Goal: Transaction & Acquisition: Purchase product/service

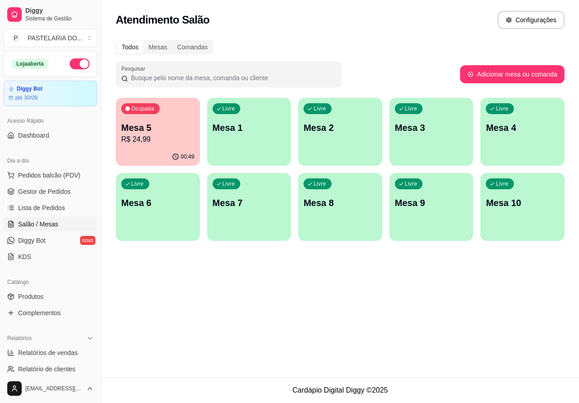
scroll to position [7, 0]
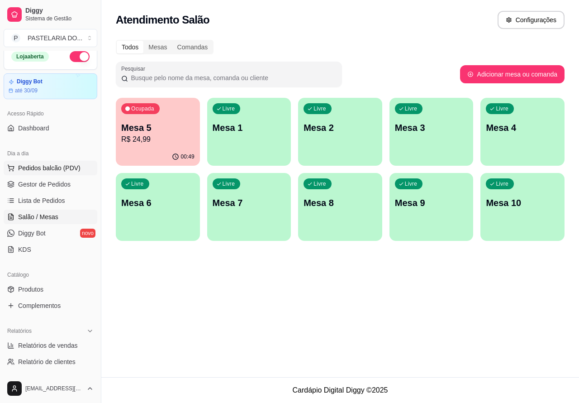
click at [62, 170] on span "Pedidos balcão (PDV)" at bounding box center [49, 167] width 62 height 9
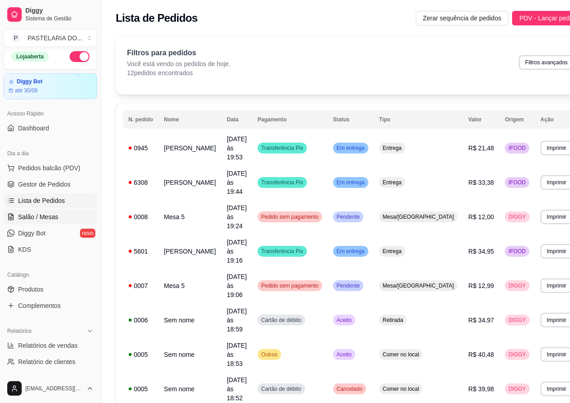
click at [63, 220] on link "Salão / Mesas" at bounding box center [51, 216] width 94 height 14
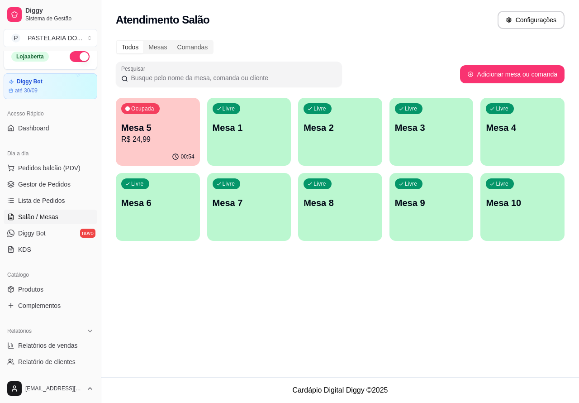
click at [165, 146] on div "Ocupada Mesa 5 R$ 24,99" at bounding box center [158, 123] width 84 height 50
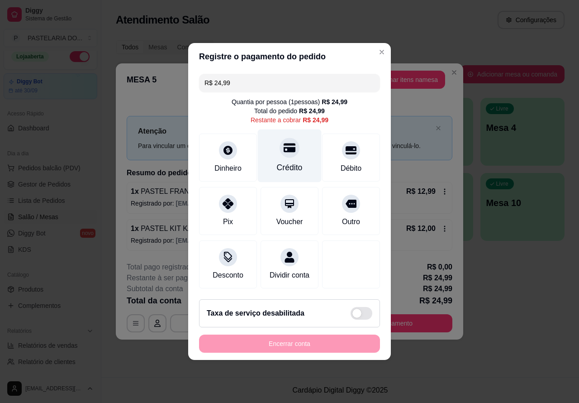
click at [288, 146] on icon at bounding box center [290, 147] width 12 height 9
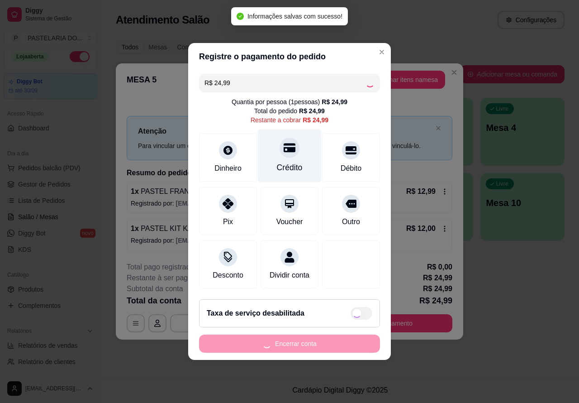
type input "R$ 0,00"
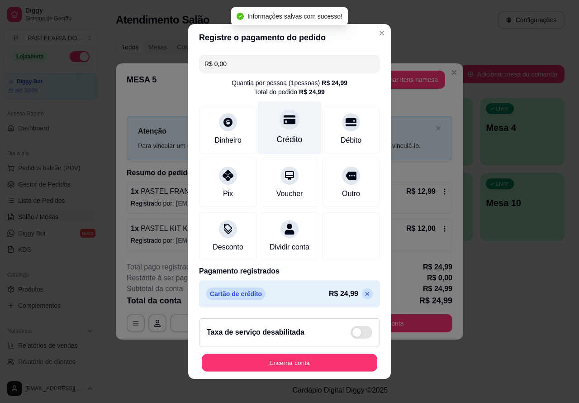
click at [280, 371] on button "Encerrar conta" at bounding box center [290, 363] width 176 height 18
click at [322, 365] on button "Encerrar conta" at bounding box center [290, 363] width 176 height 18
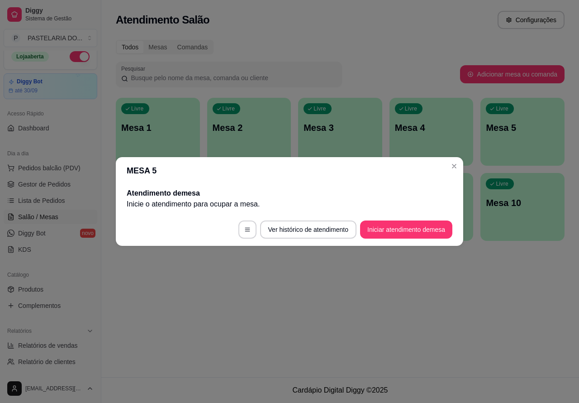
click at [274, 356] on div "Atendimento Salão Configurações Todos Mesas Comandas Pesquisar Adicionar mesa o…" at bounding box center [340, 188] width 478 height 377
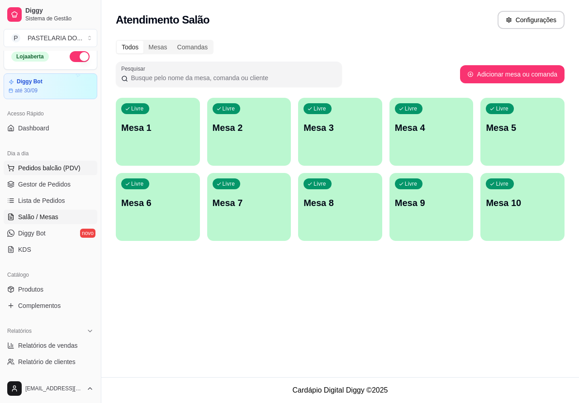
click at [68, 169] on span "Pedidos balcão (PDV)" at bounding box center [49, 167] width 62 height 9
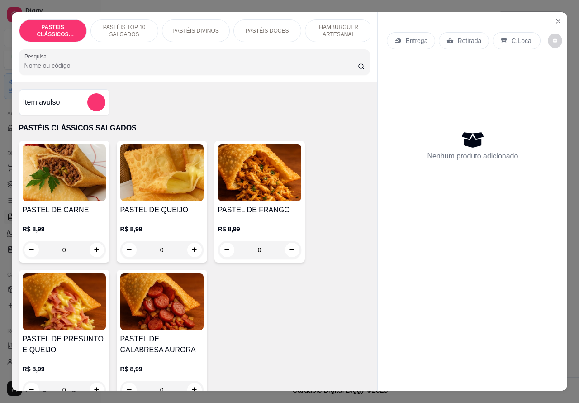
click at [128, 25] on p "PASTÉIS TOP 10 SALGADOS" at bounding box center [124, 31] width 52 height 14
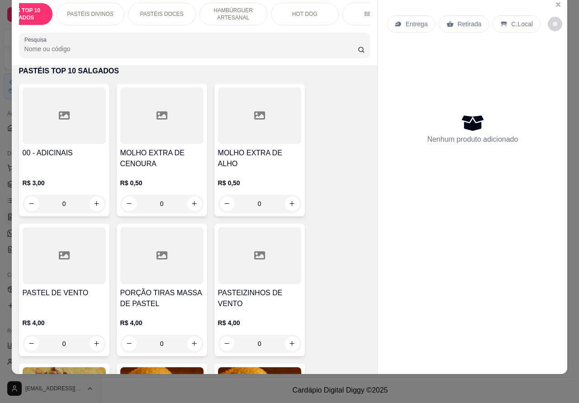
scroll to position [0, 113]
click at [288, 13] on div "HOT DOG" at bounding box center [297, 14] width 68 height 23
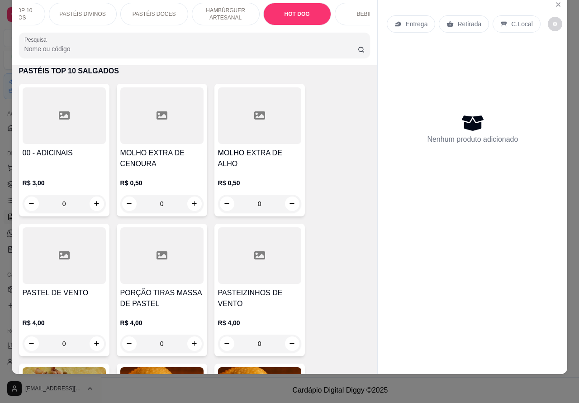
scroll to position [2721, 0]
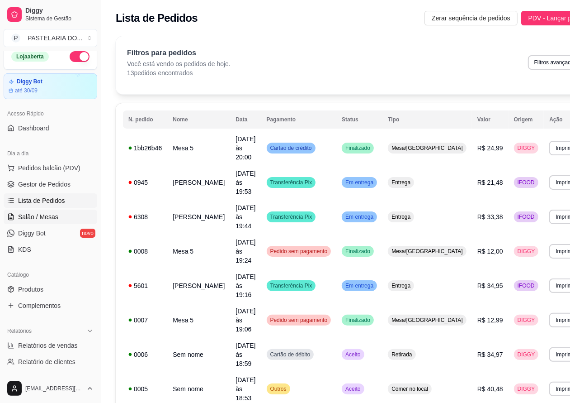
click at [57, 215] on span "Salão / Mesas" at bounding box center [38, 216] width 40 height 9
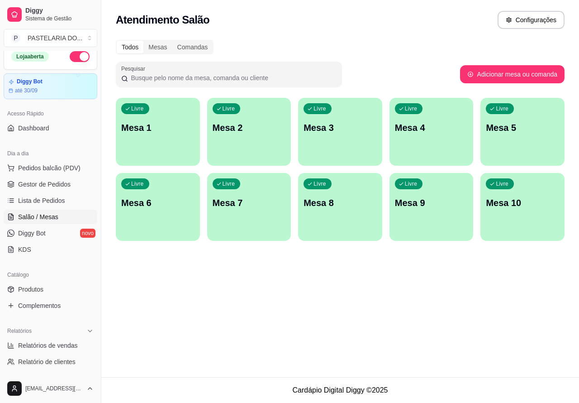
click at [508, 137] on div "Livre Mesa 5" at bounding box center [522, 126] width 84 height 57
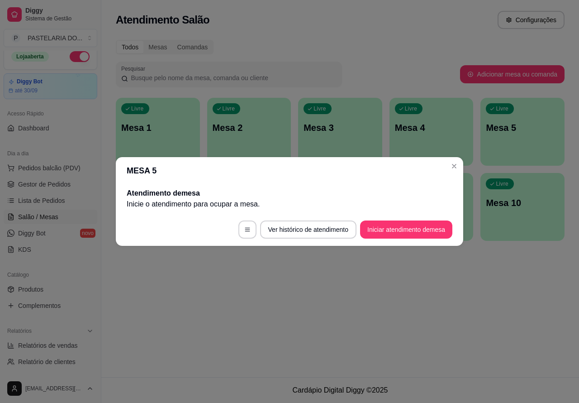
click at [402, 229] on button "Iniciar atendimento de mesa" at bounding box center [406, 229] width 92 height 18
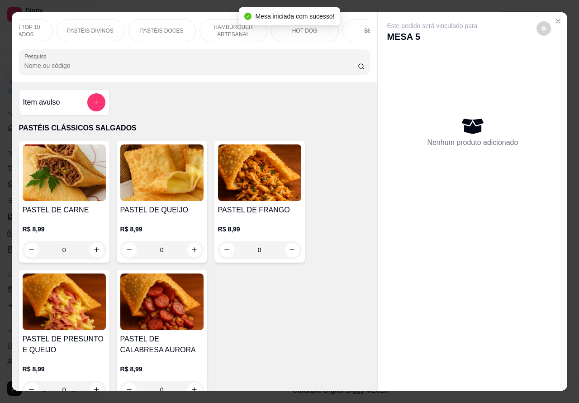
scroll to position [0, 125]
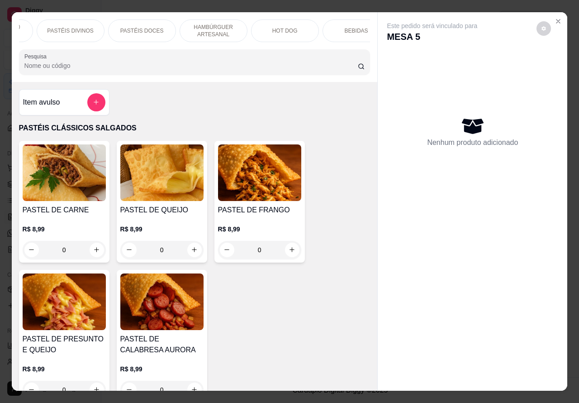
click at [288, 29] on p "HOT DOG" at bounding box center [284, 30] width 25 height 7
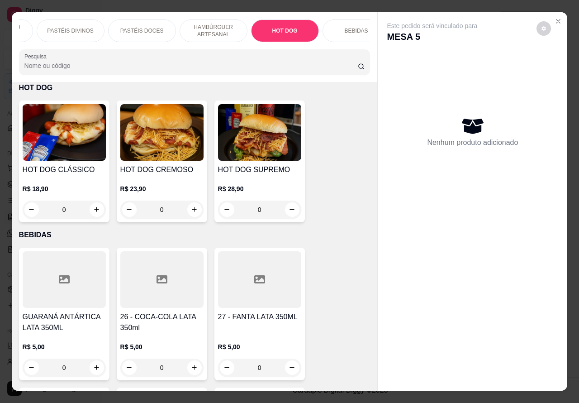
scroll to position [21, 0]
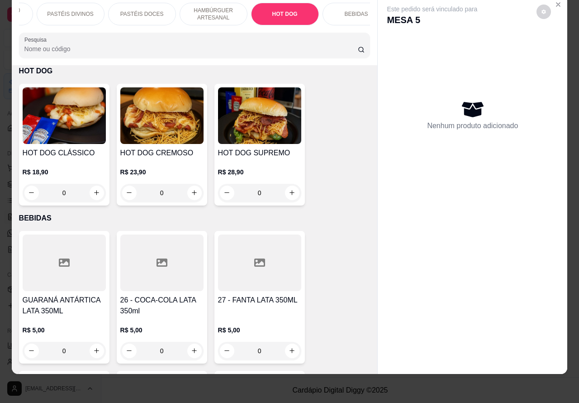
click at [198, 189] on div "0" at bounding box center [161, 193] width 83 height 18
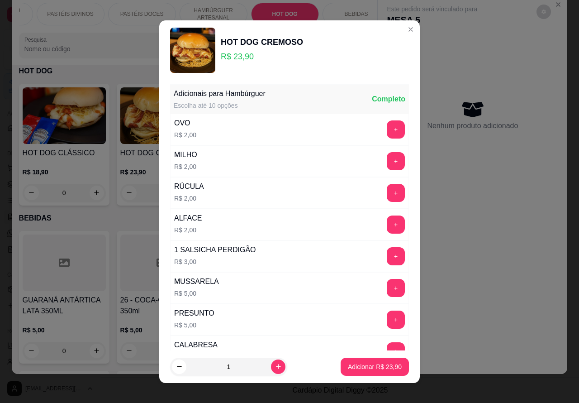
click at [353, 367] on p "Adicionar R$ 23,90" at bounding box center [375, 366] width 54 height 9
type input "1"
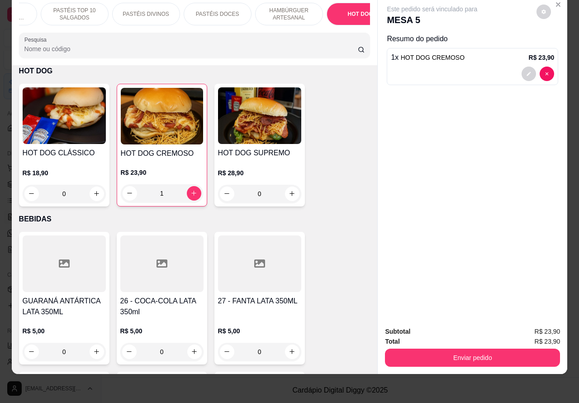
scroll to position [0, 0]
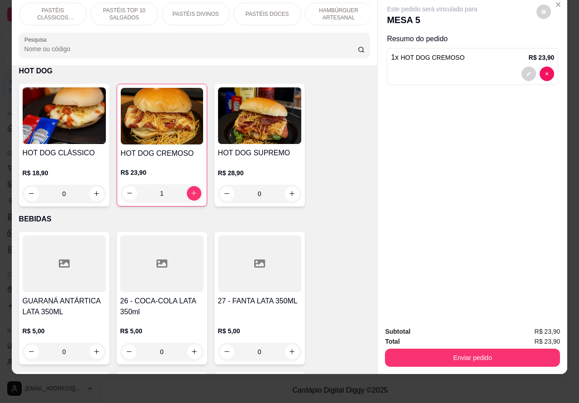
click at [188, 10] on p "PASTÉIS DIVINOS" at bounding box center [195, 13] width 46 height 7
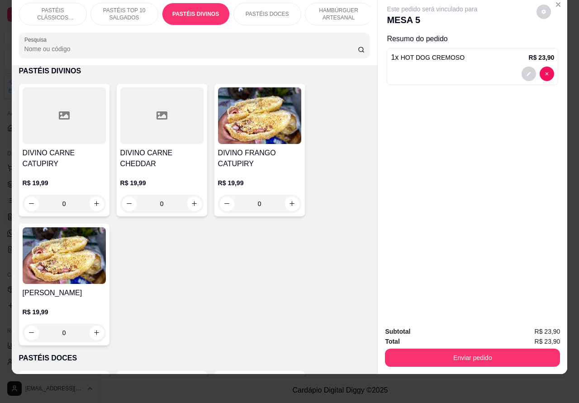
click at [189, 204] on div "0" at bounding box center [161, 204] width 83 height 18
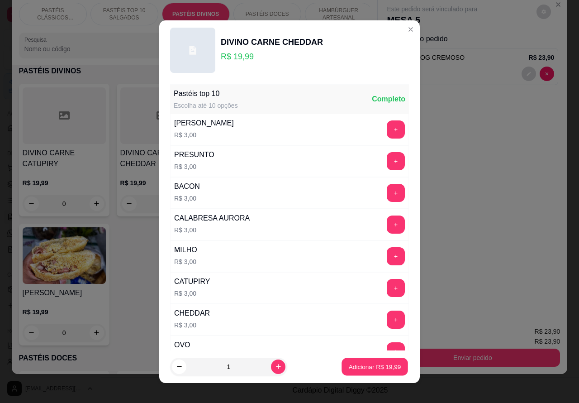
click at [363, 367] on p "Adicionar R$ 19,99" at bounding box center [375, 366] width 52 height 9
type input "1"
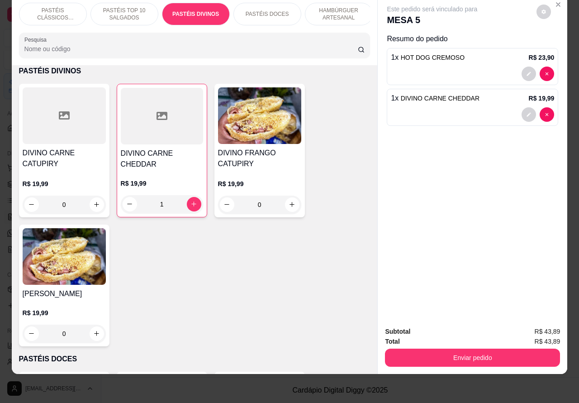
click at [455, 351] on button "Enviar pedido" at bounding box center [472, 357] width 175 height 18
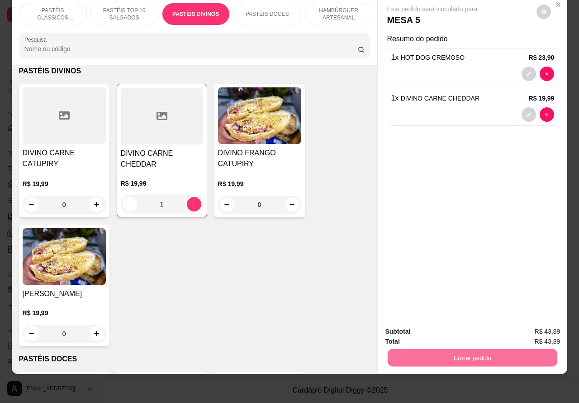
click at [433, 324] on button "Não registrar e enviar pedido" at bounding box center [441, 326] width 91 height 17
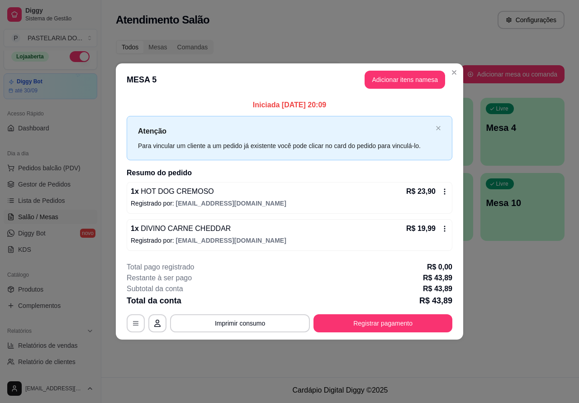
click at [270, 329] on button "Imprimir consumo" at bounding box center [240, 323] width 140 height 18
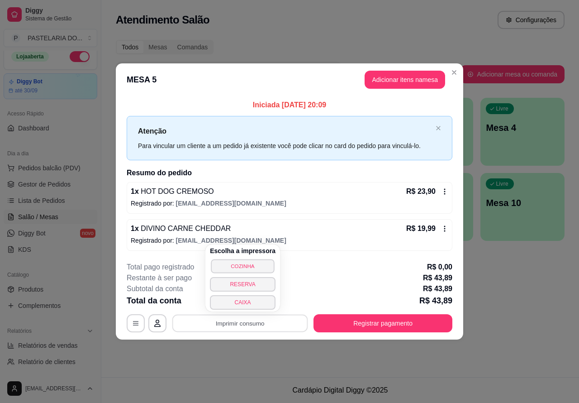
click at [256, 266] on button "COZINHA" at bounding box center [242, 266] width 63 height 14
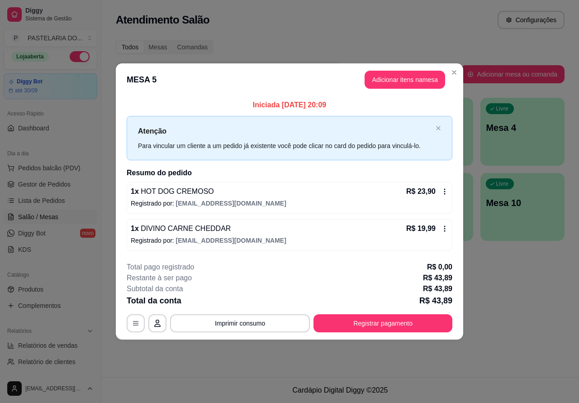
click at [59, 171] on span "Pedidos balcão (PDV)" at bounding box center [49, 167] width 62 height 9
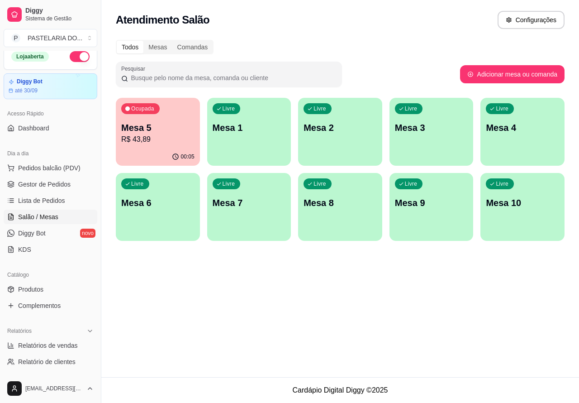
click at [72, 161] on img at bounding box center [62, 172] width 84 height 57
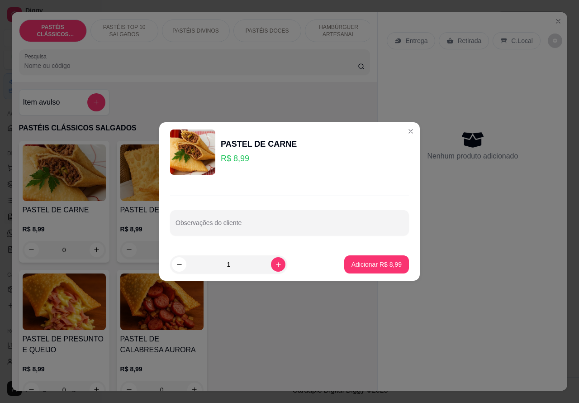
click at [402, 131] on div "Nenhum produto adicionado" at bounding box center [472, 145] width 171 height 177
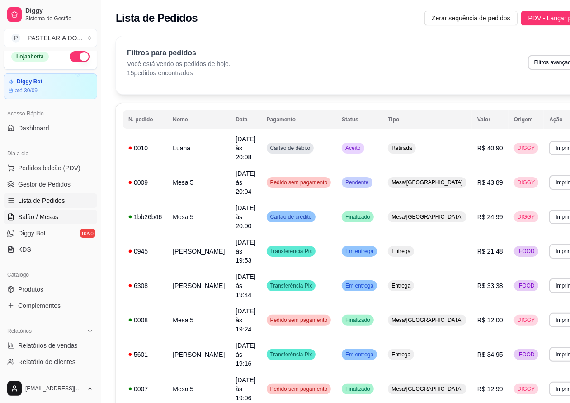
click at [48, 220] on span "Salão / Mesas" at bounding box center [38, 216] width 40 height 9
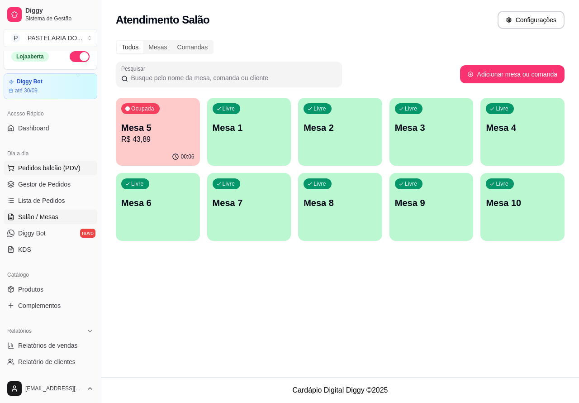
click at [71, 166] on span "Pedidos balcão (PDV)" at bounding box center [49, 167] width 62 height 9
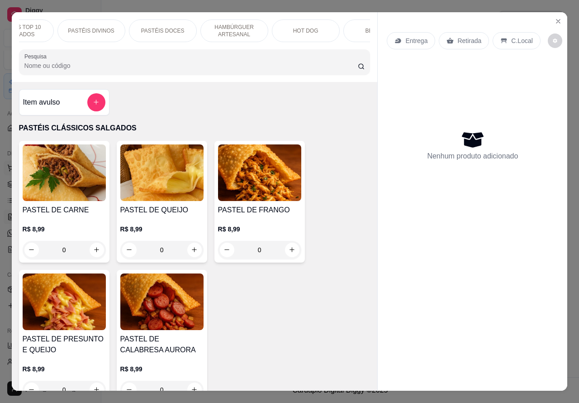
scroll to position [0, 109]
click at [300, 27] on p "HOT DOG" at bounding box center [301, 30] width 25 height 7
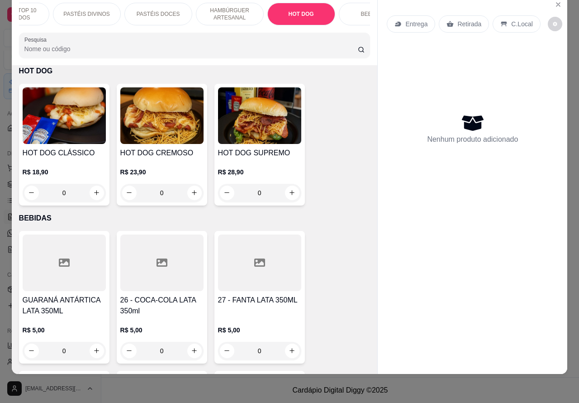
click at [284, 198] on div "0" at bounding box center [259, 193] width 83 height 18
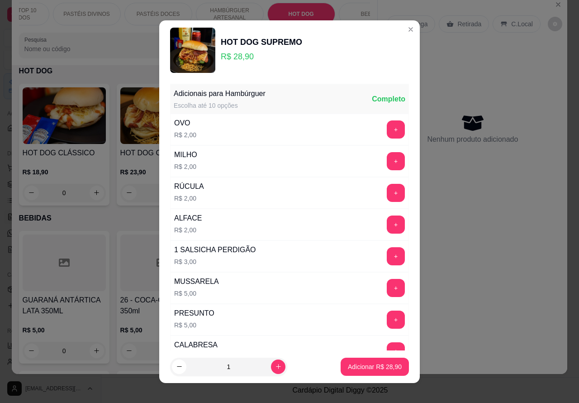
click at [341, 372] on button "Adicionar R$ 28,90" at bounding box center [375, 366] width 68 height 18
type input "1"
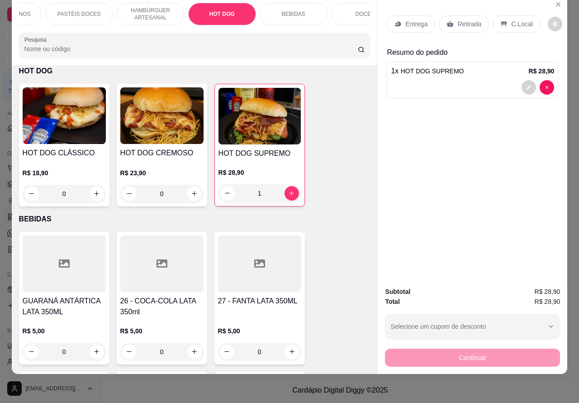
scroll to position [0, 190]
click at [286, 10] on p "BEBIDAS" at bounding box center [292, 13] width 24 height 7
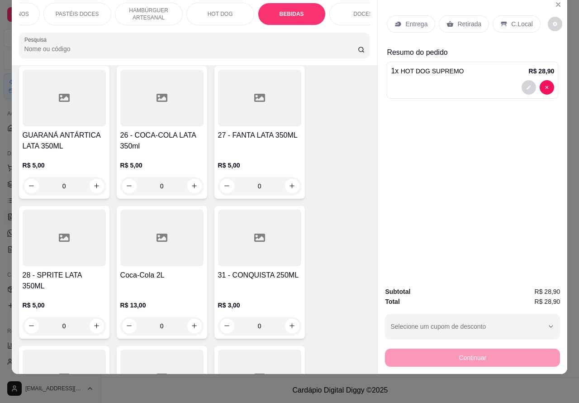
scroll to position [2886, 0]
click at [274, 186] on input "0" at bounding box center [259, 187] width 51 height 18
click at [289, 188] on icon "increase-product-quantity" at bounding box center [291, 186] width 5 height 5
click at [289, 186] on icon "increase-product-quantity" at bounding box center [292, 186] width 7 height 7
type input "1"
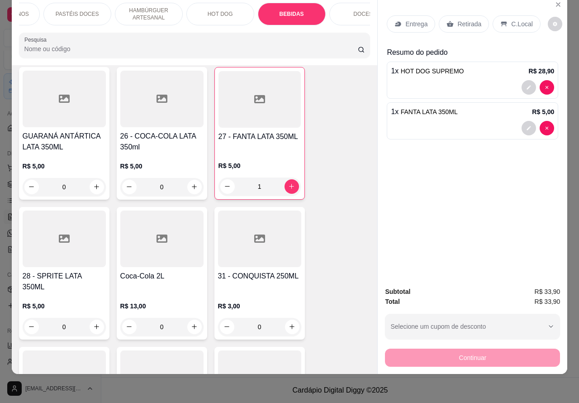
click at [457, 19] on p "Retirada" at bounding box center [469, 23] width 24 height 9
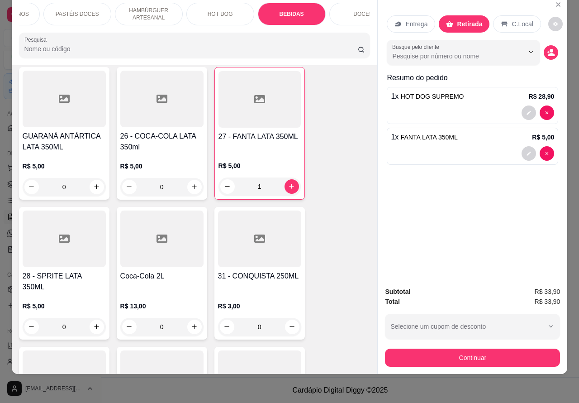
click at [437, 146] on div at bounding box center [472, 153] width 163 height 14
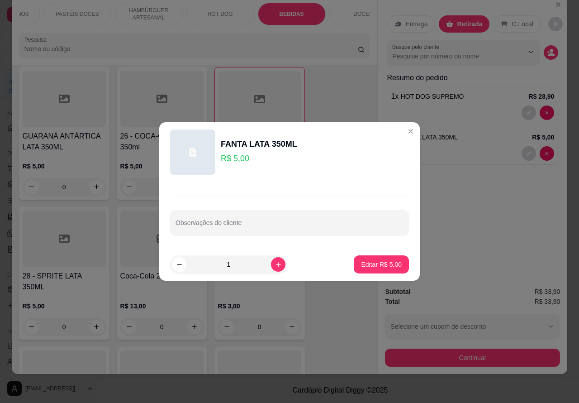
click at [244, 228] on input "Observações do cliente" at bounding box center [290, 226] width 228 height 9
type input "j"
type input "[PERSON_NAME] ESTA AGUARDADO"
click at [376, 265] on p "Editar R$ 5,00" at bounding box center [381, 264] width 39 height 9
type input "0"
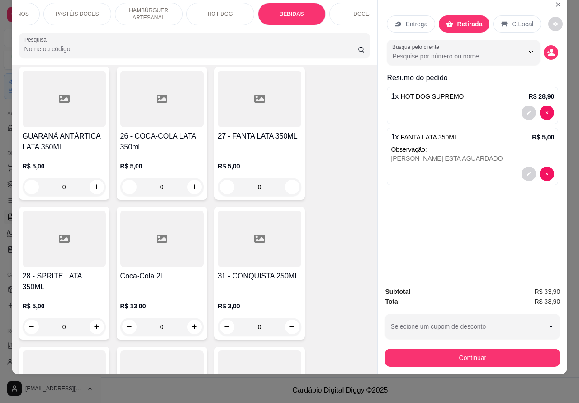
click at [455, 154] on div "[PERSON_NAME] ESTA AGUARDADO" at bounding box center [472, 158] width 163 height 9
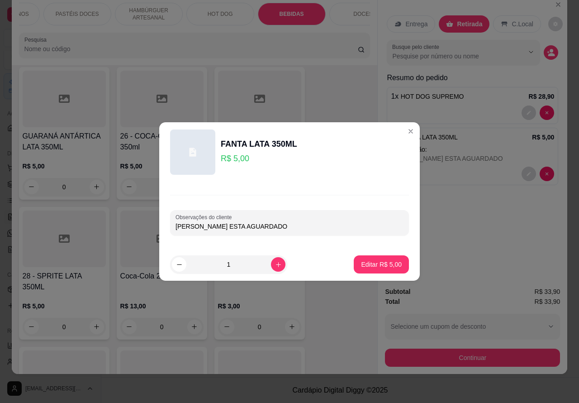
click at [236, 228] on input "[PERSON_NAME] ESTA AGUARDADO" at bounding box center [290, 226] width 228 height 9
type input "[PERSON_NAME] ESTA AGUARDANDO"
click at [372, 263] on p "Editar R$ 5,00" at bounding box center [381, 264] width 41 height 9
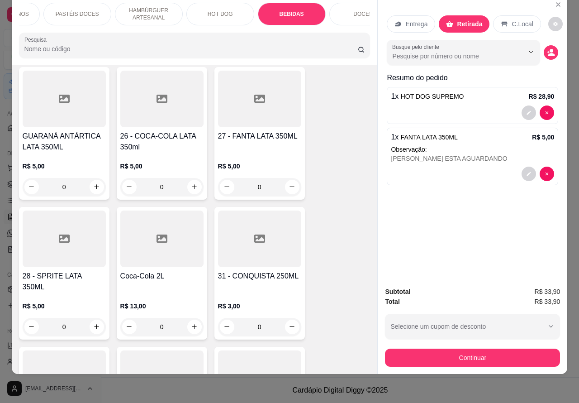
click at [440, 354] on button "Continuar" at bounding box center [472, 357] width 175 height 18
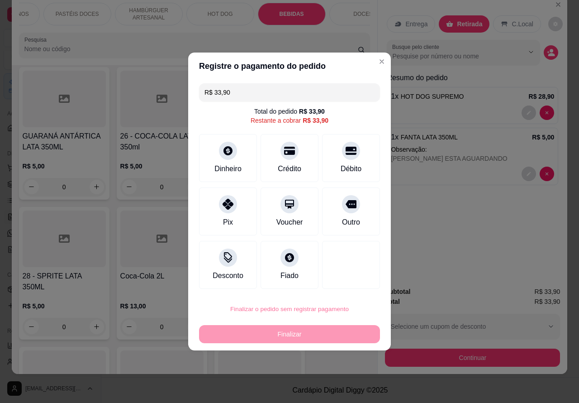
click at [342, 281] on button "Confirmar" at bounding box center [343, 283] width 32 height 14
type input "0"
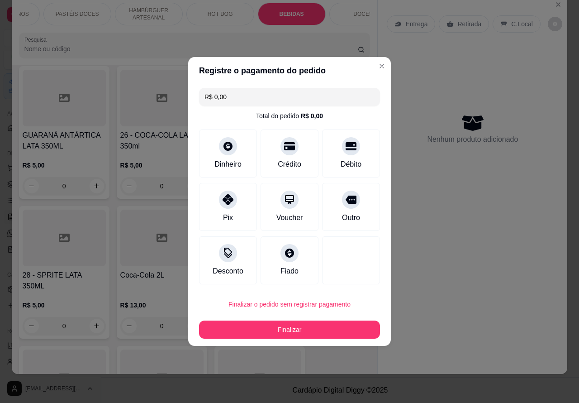
type input "R$ 0,00"
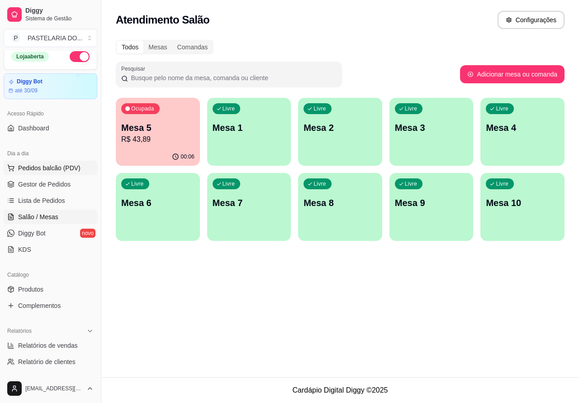
click at [68, 170] on span "Pedidos balcão (PDV)" at bounding box center [49, 167] width 62 height 9
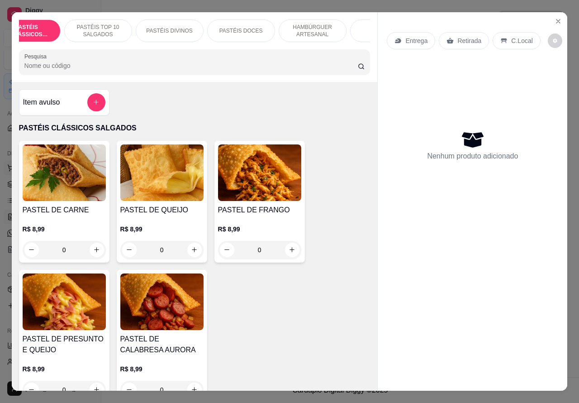
scroll to position [0, 33]
click at [240, 27] on p "PASTÉIS DOCES" at bounding box center [234, 30] width 43 height 7
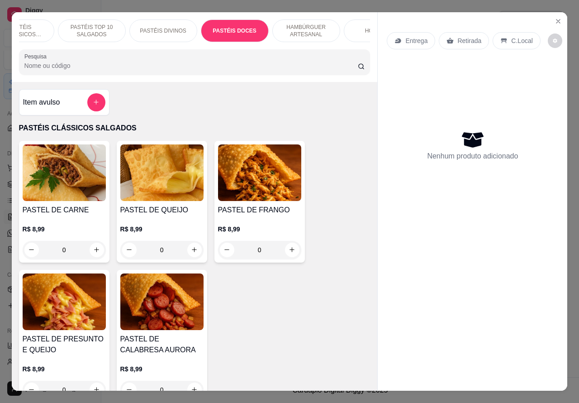
scroll to position [21, 0]
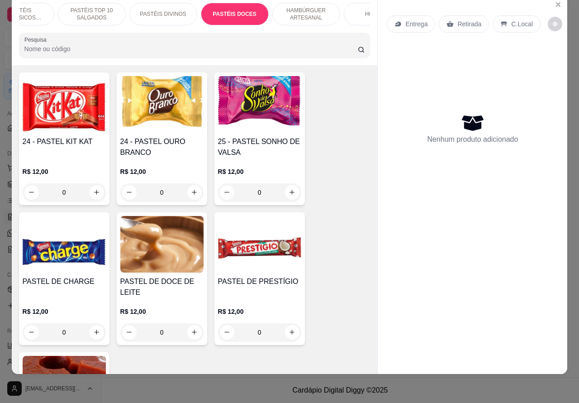
click at [289, 195] on icon "increase-product-quantity" at bounding box center [292, 192] width 7 height 7
type input "1"
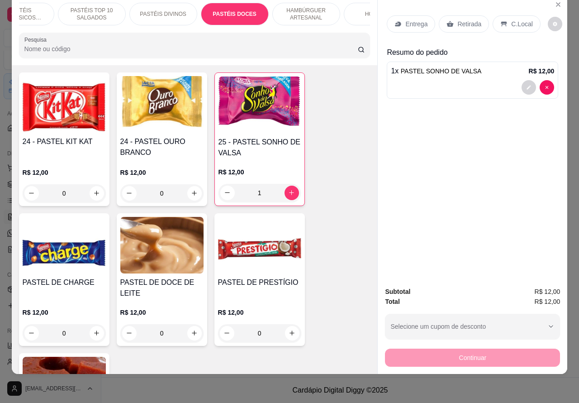
click at [429, 80] on div at bounding box center [472, 87] width 163 height 14
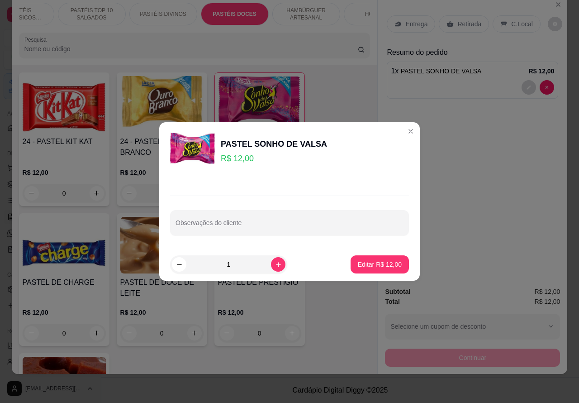
click at [241, 227] on div "Observações do cliente" at bounding box center [289, 222] width 239 height 25
type input "a"
type input "[PERSON_NAME] VEM RETIRAR"
click at [375, 264] on p "Editar R$ 12,00" at bounding box center [379, 264] width 43 height 9
type input "0"
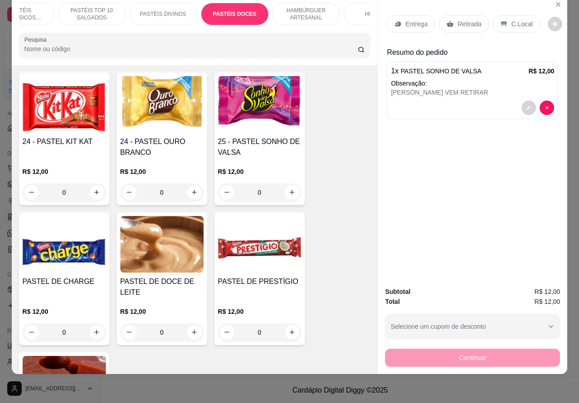
click at [471, 19] on p "Retirada" at bounding box center [469, 23] width 24 height 9
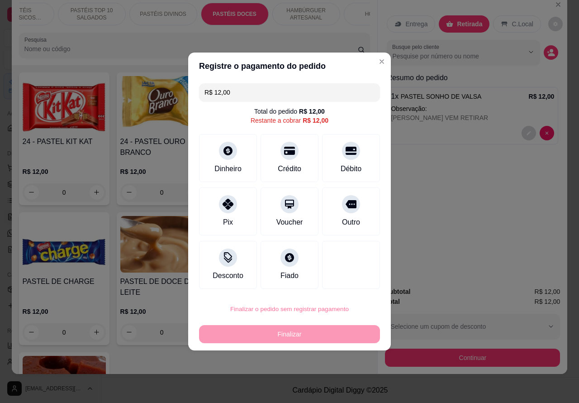
click at [348, 282] on button "Confirmar" at bounding box center [343, 283] width 32 height 14
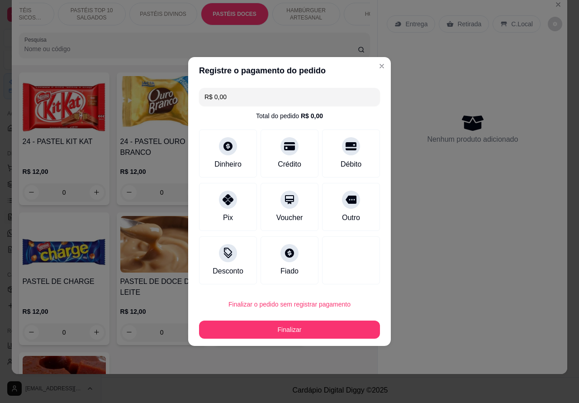
type input "R$ 0,00"
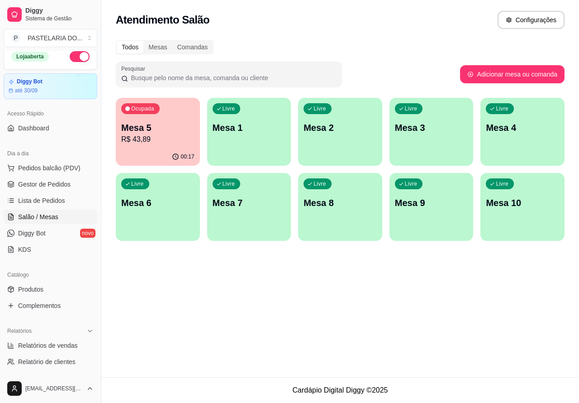
click at [168, 136] on p "R$ 43,89" at bounding box center [157, 139] width 73 height 11
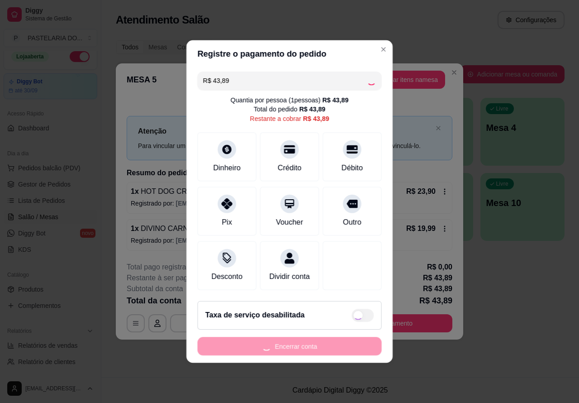
scroll to position [5, 0]
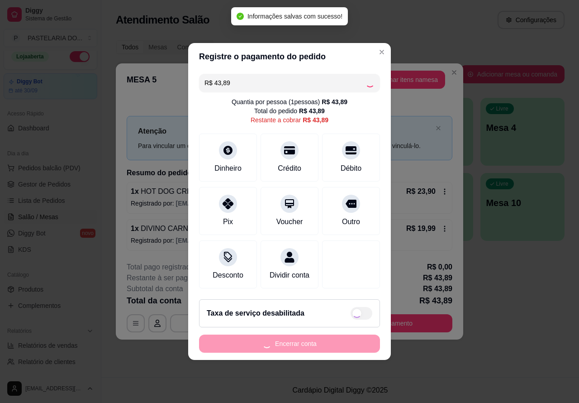
checkbox input "true"
click at [289, 155] on div at bounding box center [290, 148] width 20 height 20
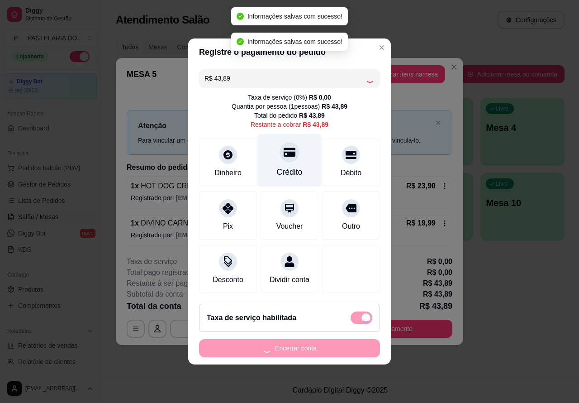
type input "R$ 0,00"
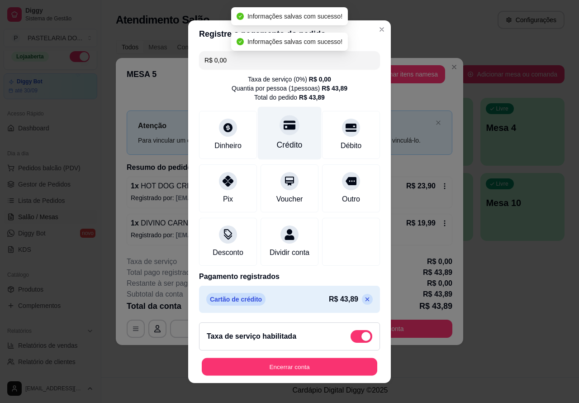
click at [293, 365] on button "Encerrar conta" at bounding box center [290, 366] width 176 height 18
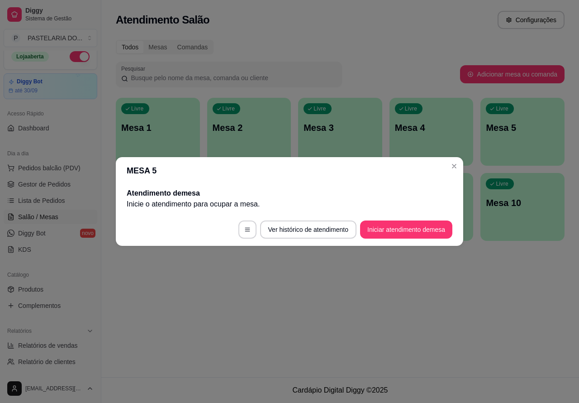
click at [359, 124] on p "Mesa 3" at bounding box center [340, 127] width 73 height 13
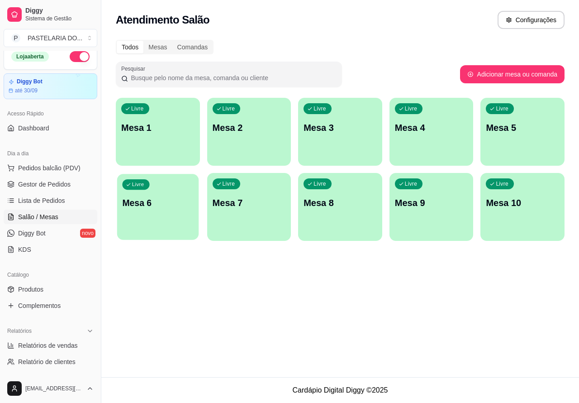
click at [176, 209] on div "Livre Mesa 6" at bounding box center [157, 201] width 81 height 55
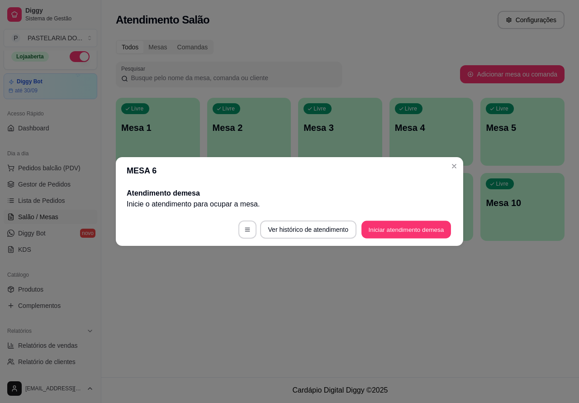
click at [403, 227] on button "Iniciar atendimento de mesa" at bounding box center [406, 230] width 90 height 18
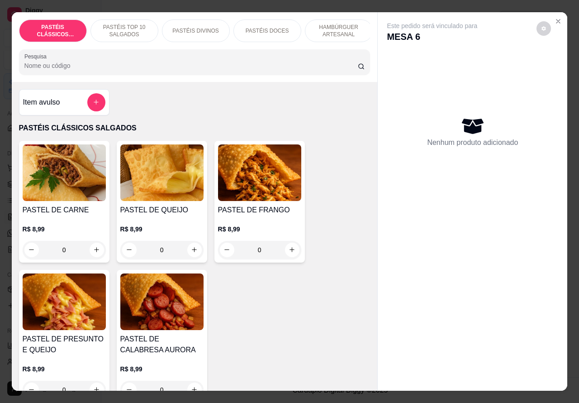
scroll to position [0, 131]
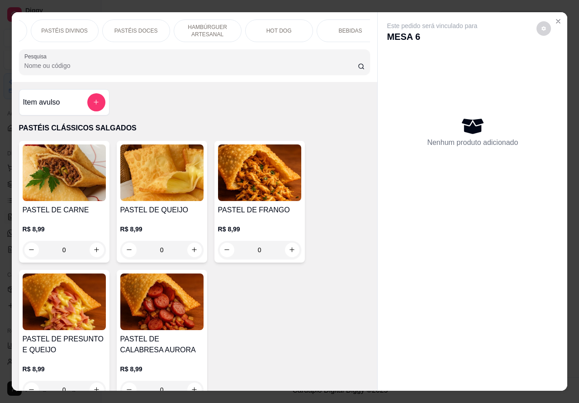
click at [283, 30] on p "HOT DOG" at bounding box center [278, 30] width 25 height 7
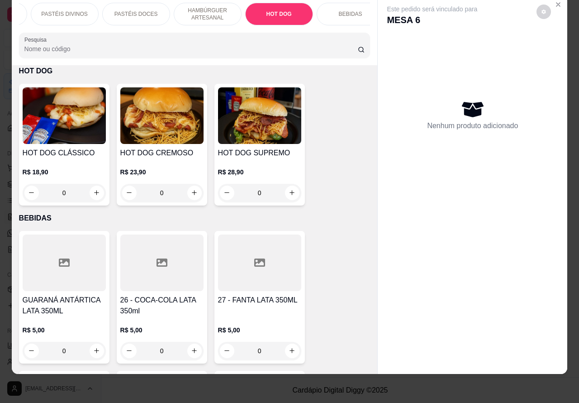
click at [87, 189] on div "0" at bounding box center [64, 193] width 83 height 18
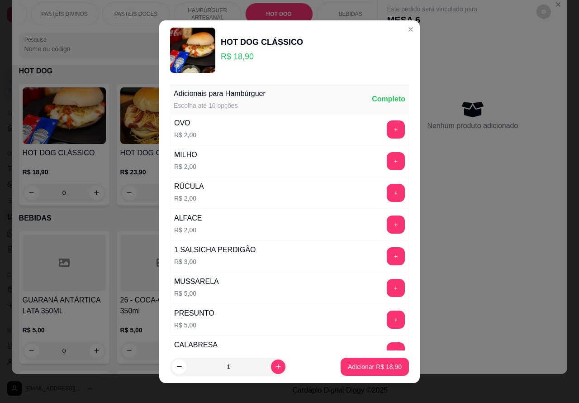
click at [348, 370] on p "Adicionar R$ 18,90" at bounding box center [375, 366] width 54 height 9
type input "1"
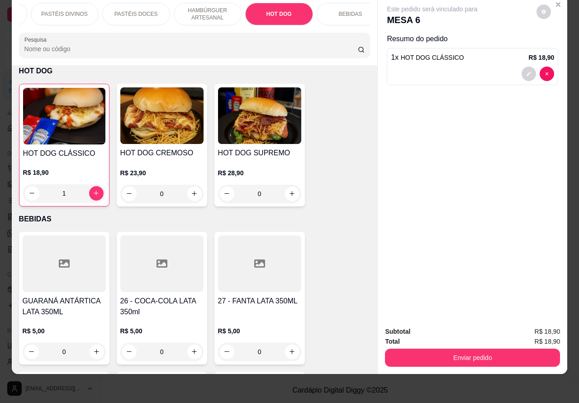
click at [213, 8] on p "HAMBÚRGUER ARTESANAL" at bounding box center [207, 14] width 52 height 14
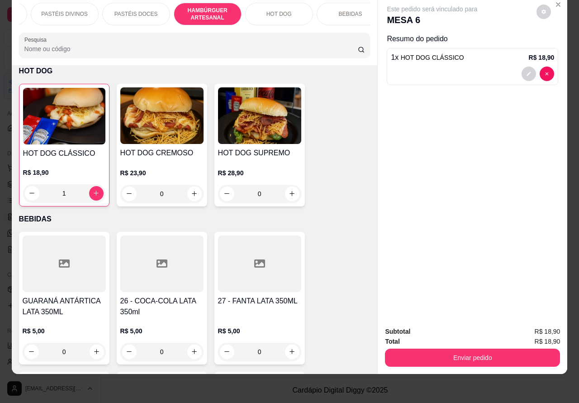
scroll to position [1908, 0]
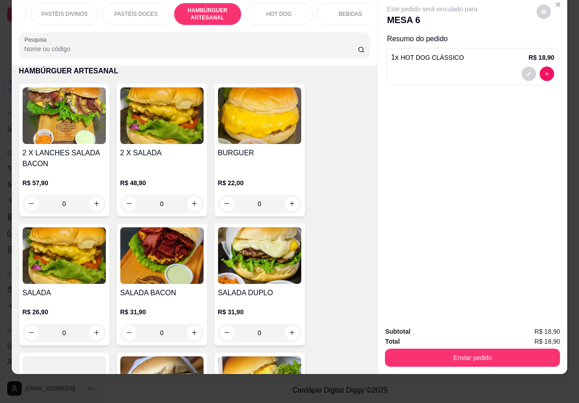
click at [88, 333] on div "0" at bounding box center [64, 332] width 83 height 18
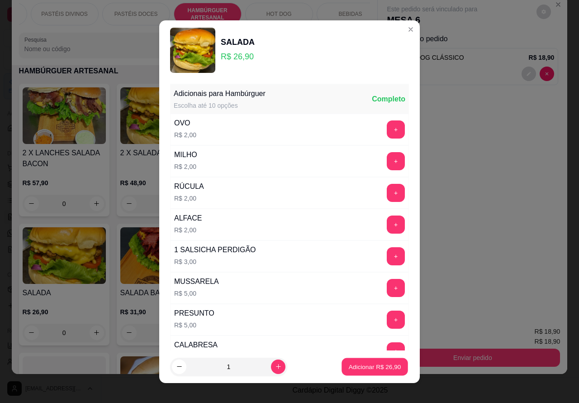
click at [342, 358] on button "Adicionar R$ 26,90" at bounding box center [375, 366] width 66 height 18
type input "1"
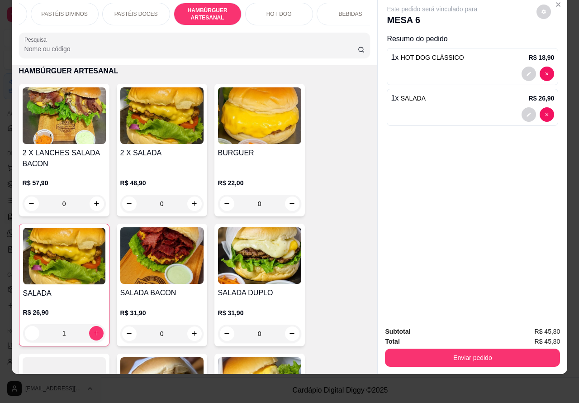
click at [339, 10] on p "BEBIDAS" at bounding box center [351, 13] width 24 height 7
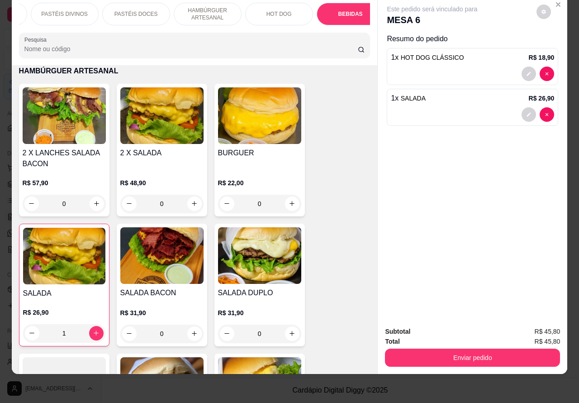
scroll to position [2871, 0]
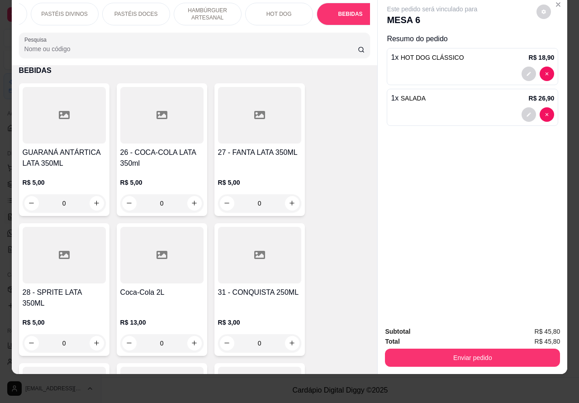
click at [191, 203] on icon "increase-product-quantity" at bounding box center [194, 202] width 7 height 7
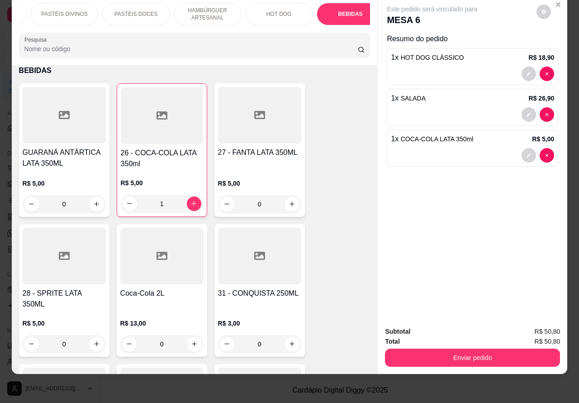
click at [191, 204] on icon "increase-product-quantity" at bounding box center [193, 203] width 5 height 5
type input "2"
click at [449, 349] on button "Enviar pedido" at bounding box center [473, 358] width 170 height 18
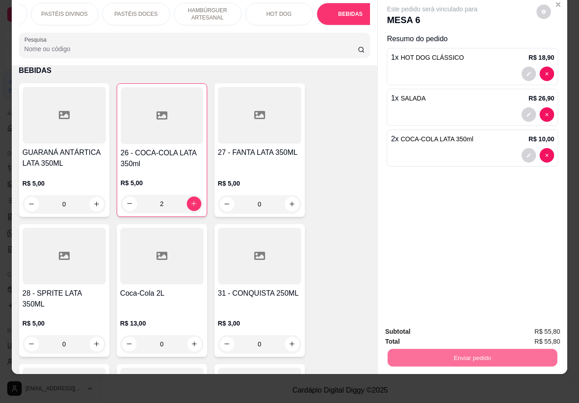
click at [430, 328] on button "Não registrar e enviar pedido" at bounding box center [442, 326] width 94 height 17
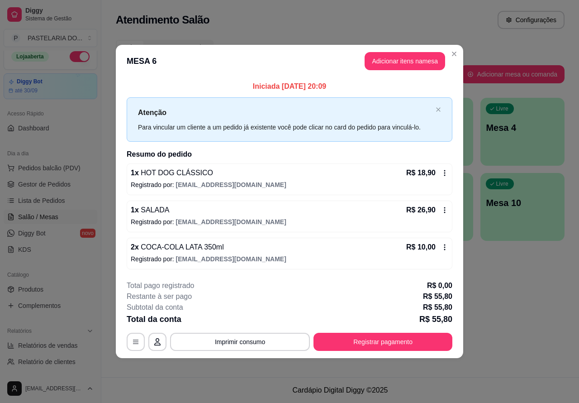
click at [74, 168] on span "Pedidos balcão (PDV)" at bounding box center [49, 167] width 62 height 9
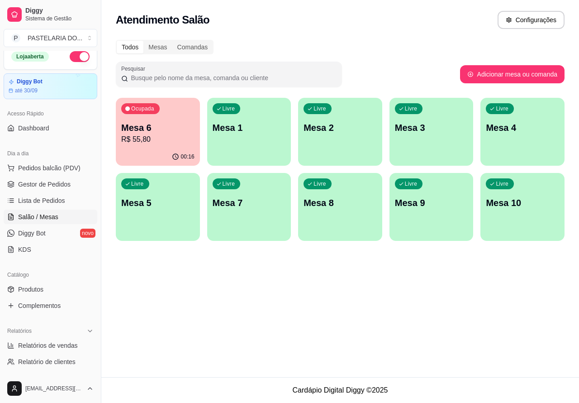
click at [71, 166] on img at bounding box center [57, 171] width 86 height 58
click at [64, 167] on img at bounding box center [57, 171] width 86 height 58
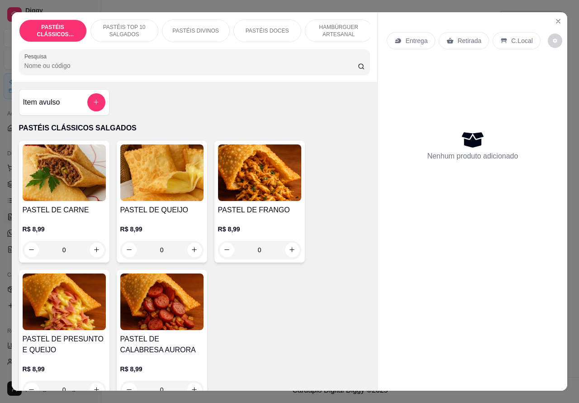
click at [418, 36] on p "Entrega" at bounding box center [416, 40] width 22 height 9
click at [405, 134] on div "Nenhum produto adicionado" at bounding box center [472, 145] width 171 height 177
click at [413, 36] on p "Entrega" at bounding box center [416, 40] width 22 height 9
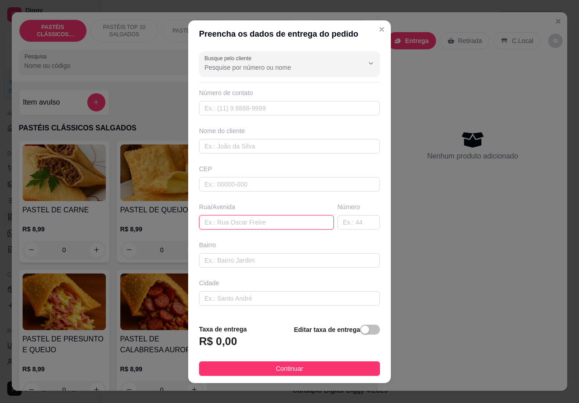
paste input "[PERSON_NAME] 712,"
type input "[PERSON_NAME] 712"
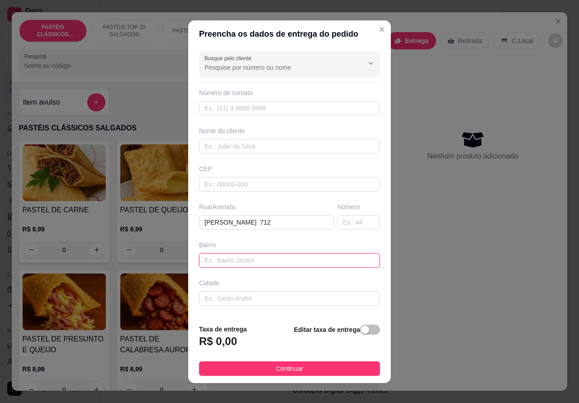
click at [259, 257] on input "text" at bounding box center [289, 260] width 181 height 14
type input "m"
type input "[PERSON_NAME]"
click at [361, 330] on div "button" at bounding box center [365, 329] width 8 height 8
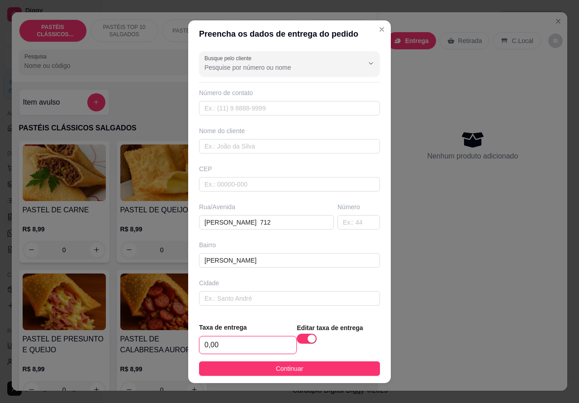
click at [206, 342] on input "0,00" at bounding box center [247, 344] width 97 height 17
type input "5,00"
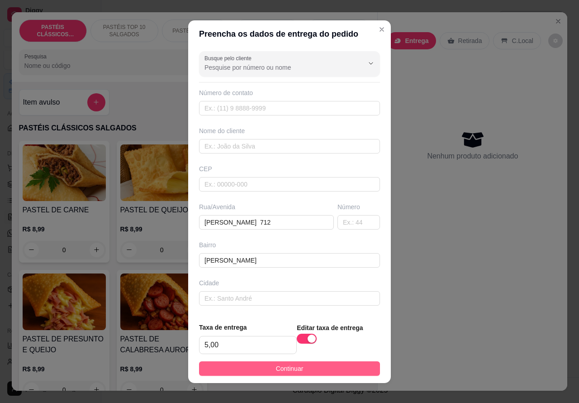
click at [341, 374] on button "Continuar" at bounding box center [289, 368] width 181 height 14
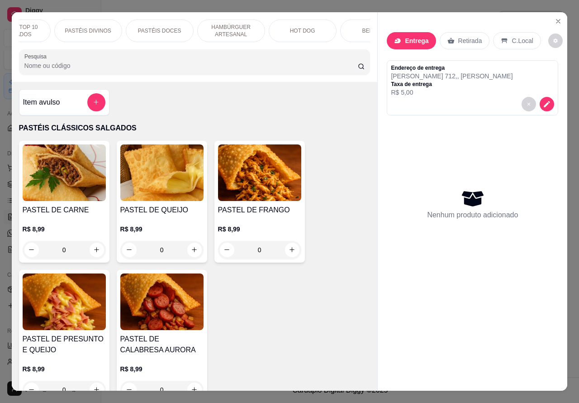
scroll to position [0, 109]
click at [170, 27] on p "PASTÉIS DOCES" at bounding box center [158, 30] width 43 height 7
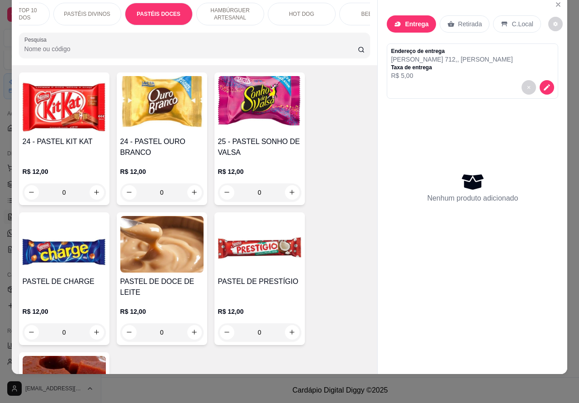
click at [289, 195] on icon "increase-product-quantity" at bounding box center [292, 192] width 7 height 7
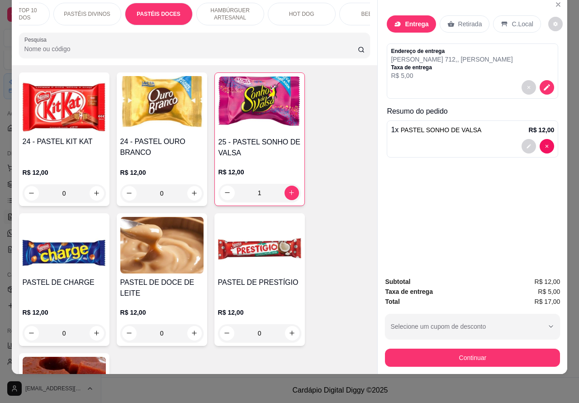
click at [288, 196] on icon "increase-product-quantity" at bounding box center [291, 192] width 7 height 7
type input "2"
click at [546, 80] on button "decrease-product-quantity" at bounding box center [547, 87] width 14 height 14
click at [544, 84] on icon "decrease-product-quantity" at bounding box center [547, 87] width 6 height 6
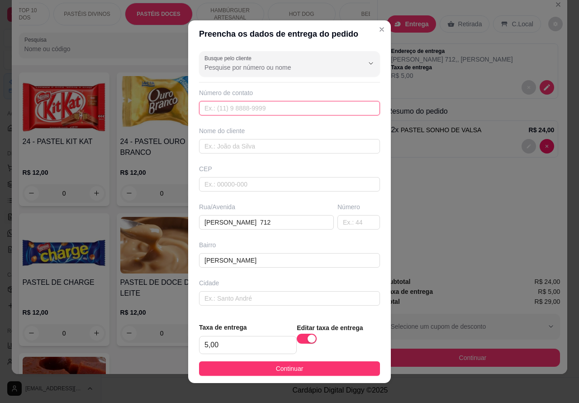
paste input "99824-1809"
click at [200, 111] on input "99824-1809" at bounding box center [289, 108] width 181 height 14
type input "1"
paste input "[PHONE_NUMBER]"
type input "[PHONE_NUMBER]"
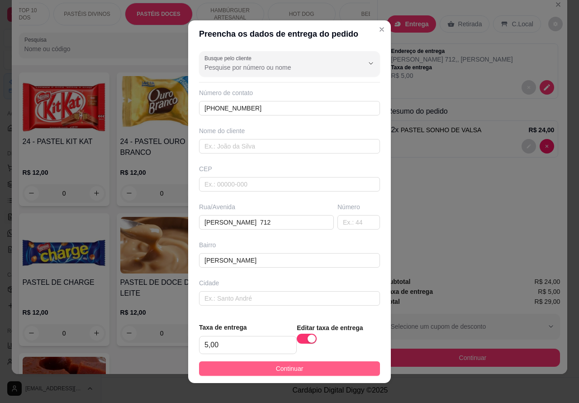
click at [341, 374] on button "Continuar" at bounding box center [289, 368] width 181 height 14
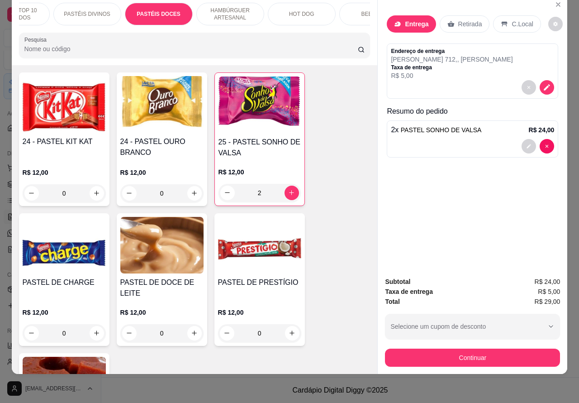
click at [455, 349] on div "Registre o pagamento do pedido R$ 29,00 Total do pedido R$ 29,00 Restante a cob…" at bounding box center [289, 201] width 596 height 415
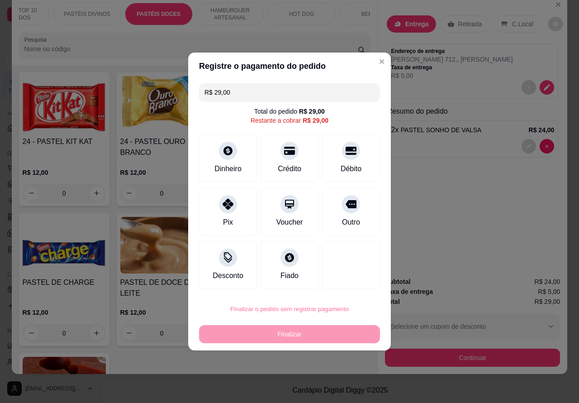
click at [342, 285] on button "Confirmar" at bounding box center [343, 283] width 33 height 14
type input "0"
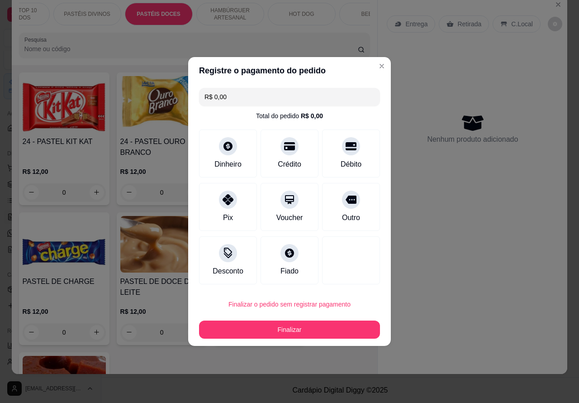
type input "R$ 0,00"
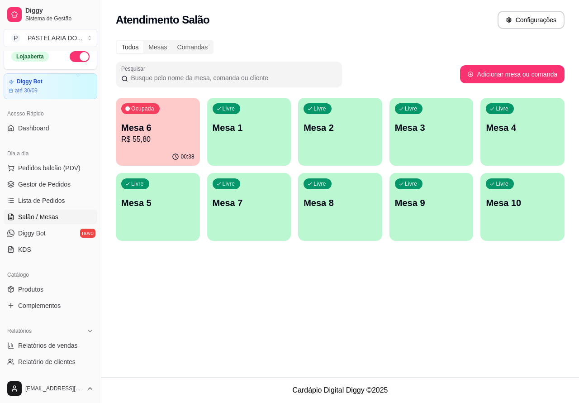
click at [44, 218] on span "Salão / Mesas" at bounding box center [38, 216] width 40 height 9
click at [80, 172] on button "Pedidos balcão (PDV)" at bounding box center [51, 168] width 94 height 14
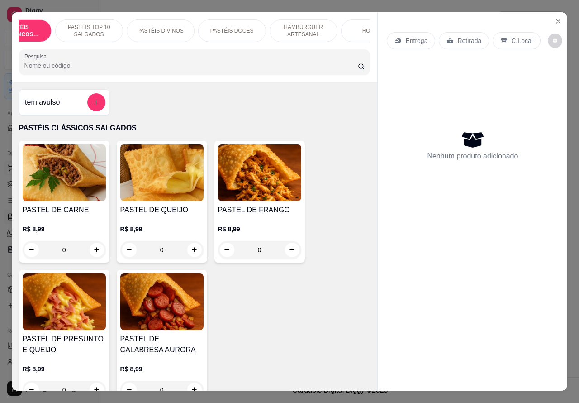
scroll to position [0, 65]
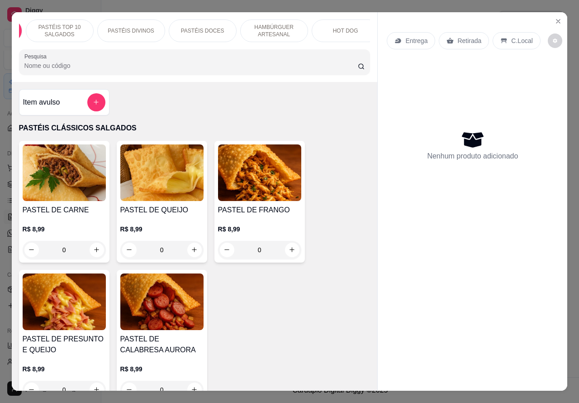
click at [278, 27] on p "HAMBÚRGUER ARTESANAL" at bounding box center [274, 31] width 52 height 14
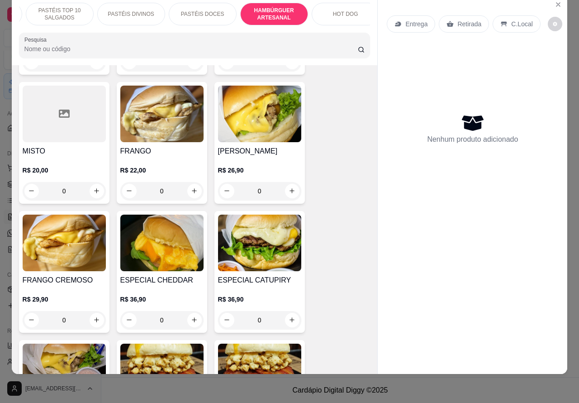
scroll to position [2200, 0]
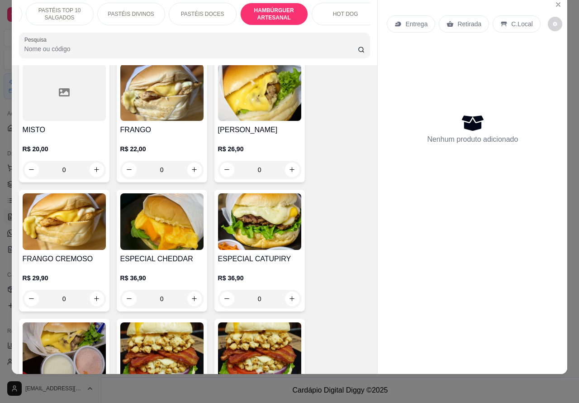
click at [269, 110] on img at bounding box center [259, 92] width 83 height 57
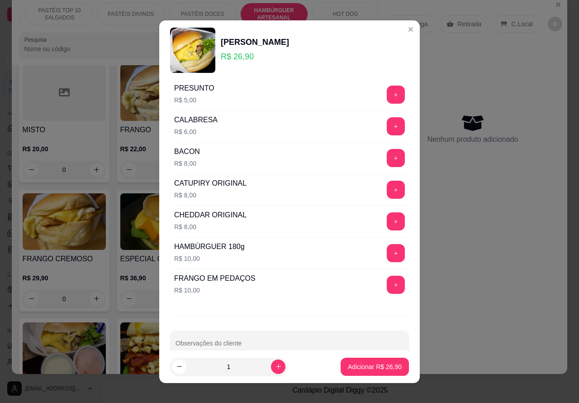
scroll to position [245, 0]
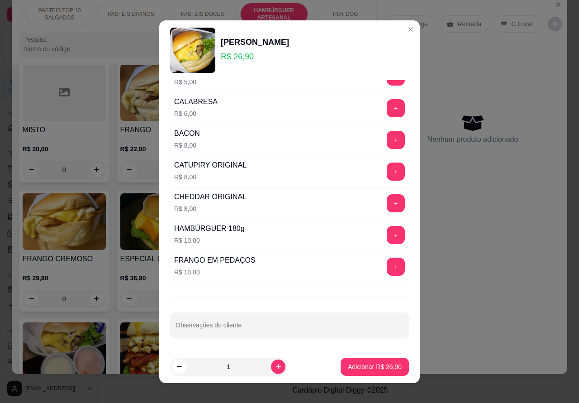
click at [274, 333] on input "Observações do cliente" at bounding box center [290, 328] width 228 height 9
type input "A"
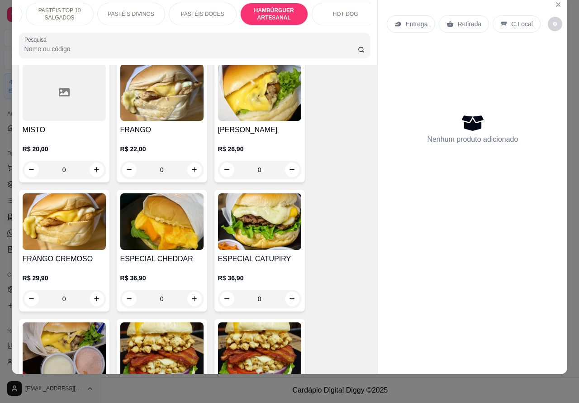
click at [261, 243] on img at bounding box center [259, 221] width 83 height 57
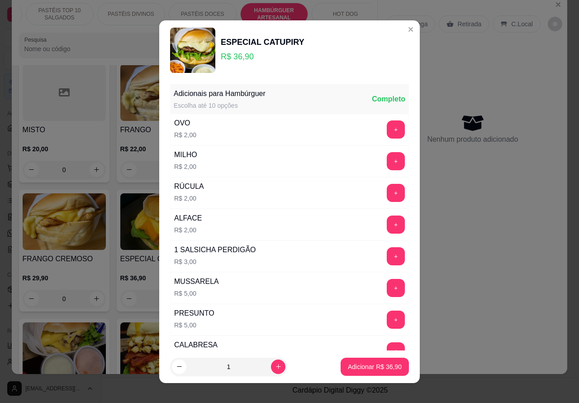
click at [403, 33] on button "Close" at bounding box center [410, 29] width 14 height 14
click at [398, 28] on div "Entrega Retirada C.Local" at bounding box center [472, 24] width 171 height 32
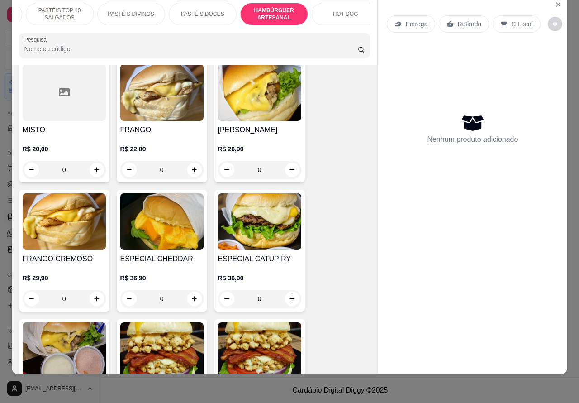
click at [264, 122] on div "[PERSON_NAME] R$ 26,90 0" at bounding box center [259, 122] width 90 height 122
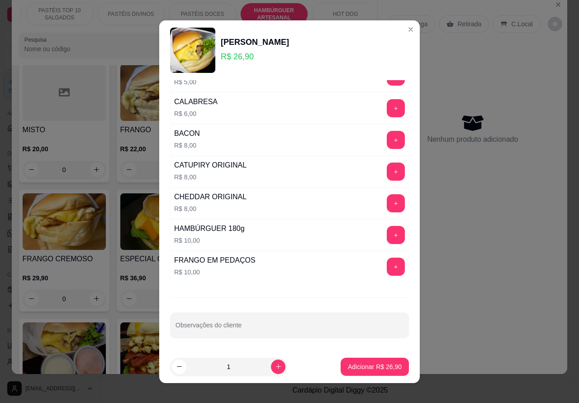
click at [230, 327] on div "Observações do cliente" at bounding box center [289, 324] width 239 height 25
type input "'''SEM ALFACEEE"""""""
click at [364, 367] on p "Adicionar R$ 26,90" at bounding box center [375, 366] width 54 height 9
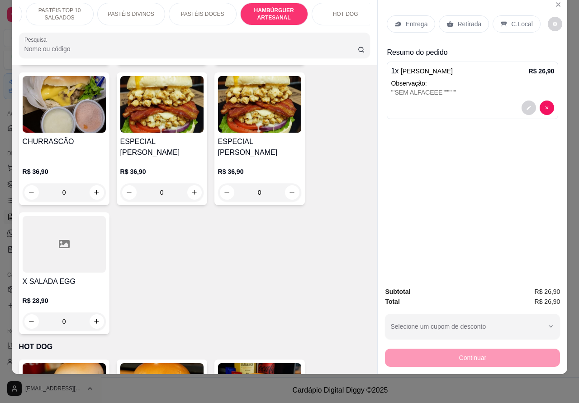
scroll to position [2448, 0]
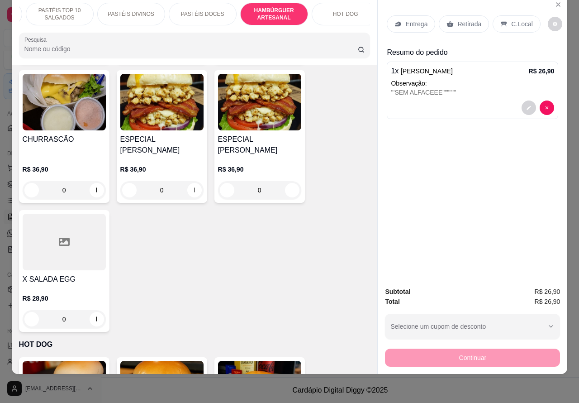
click at [100, 197] on div "0" at bounding box center [64, 190] width 83 height 18
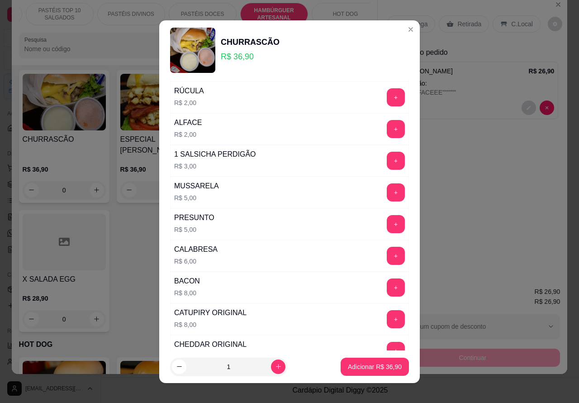
scroll to position [245, 0]
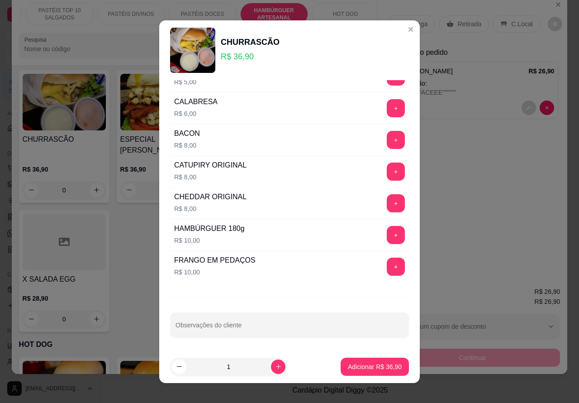
click at [268, 333] on input "Observações do cliente" at bounding box center [290, 328] width 228 height 9
type input """""""""SEM TOMATEEE"""""""
click at [364, 365] on p "Adicionar R$ 36,90" at bounding box center [375, 366] width 54 height 9
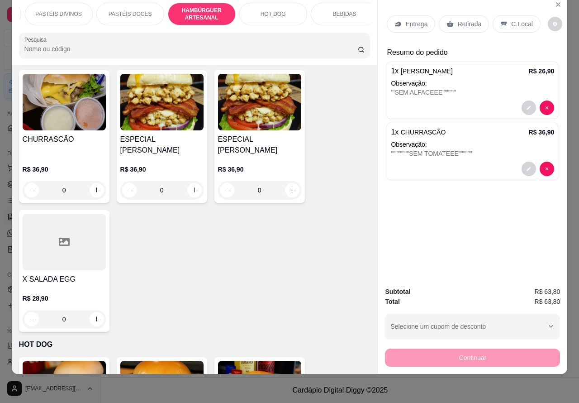
scroll to position [0, 138]
click at [338, 10] on p "BEBIDAS" at bounding box center [344, 13] width 24 height 7
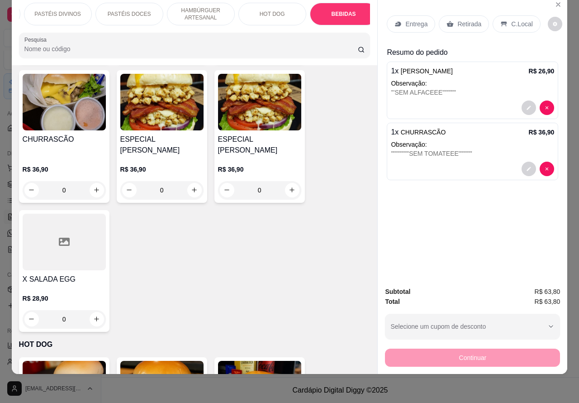
scroll to position [2868, 0]
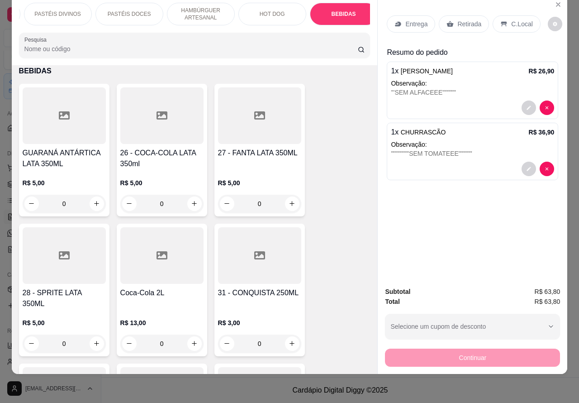
click at [465, 19] on p "Retirada" at bounding box center [469, 23] width 24 height 9
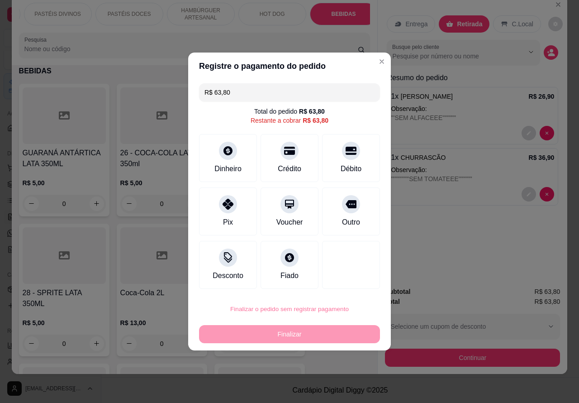
click at [342, 280] on button "Confirmar" at bounding box center [342, 283] width 33 height 14
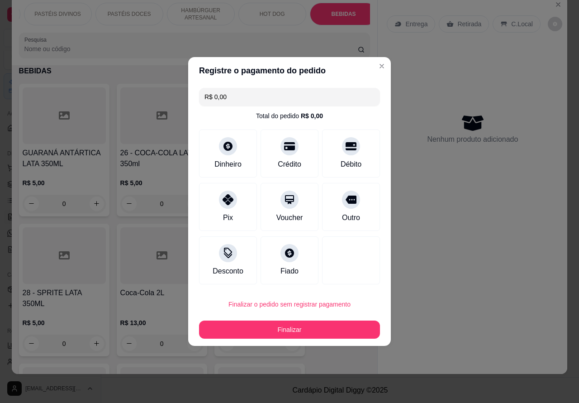
type input "R$ 0,00"
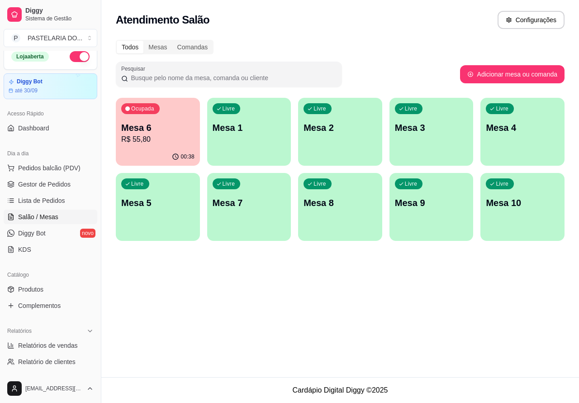
click at [161, 401] on footer "Cardápio Digital Diggy © 2025" at bounding box center [340, 390] width 478 height 26
click at [71, 170] on span "Pedidos balcão (PDV)" at bounding box center [49, 167] width 62 height 9
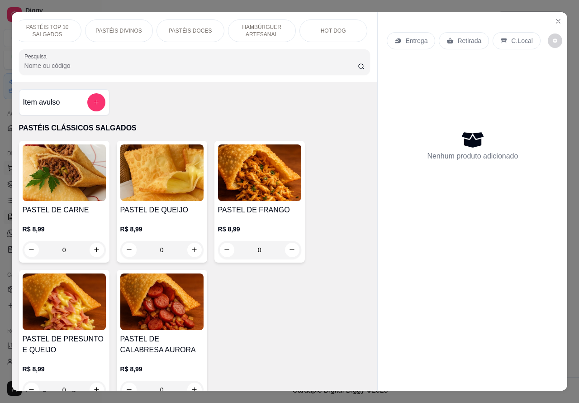
scroll to position [0, 86]
click at [191, 28] on p "PASTÉIS DOCES" at bounding box center [181, 30] width 43 height 7
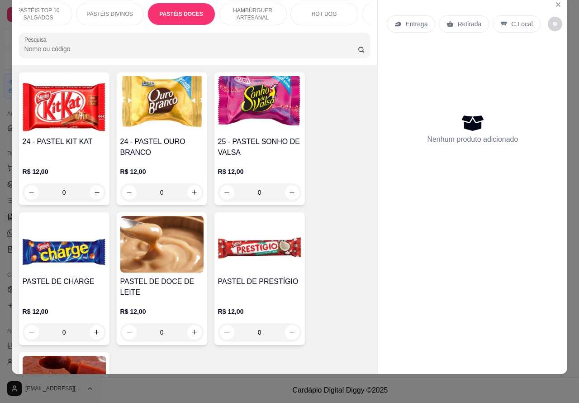
click at [95, 195] on icon "increase-product-quantity" at bounding box center [97, 192] width 5 height 5
type input "1"
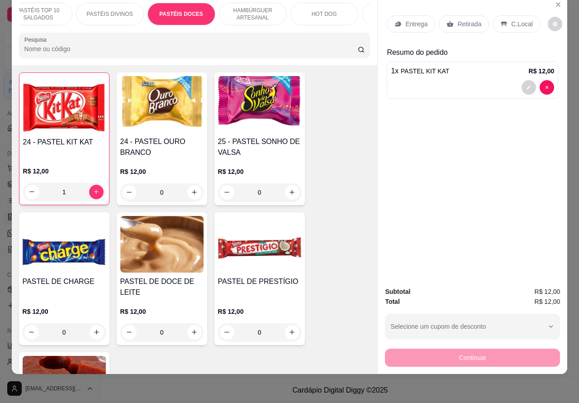
click at [568, 5] on div "PASTÉIS CLÁSSICOS SALGADOS PASTÉIS TOP 10 SALGADOS PASTÉIS DIVINOS PASTÉIS DOCE…" at bounding box center [289, 201] width 579 height 403
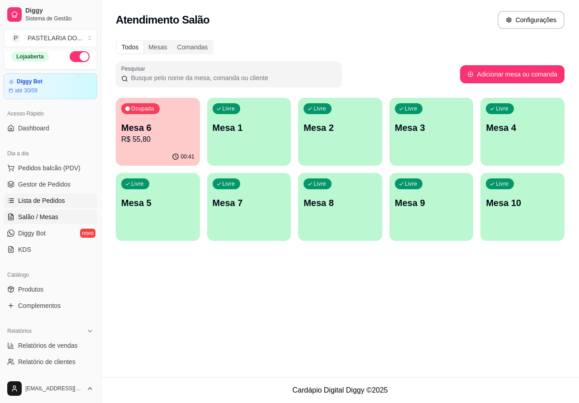
click at [62, 198] on span "Lista de Pedidos" at bounding box center [41, 200] width 47 height 9
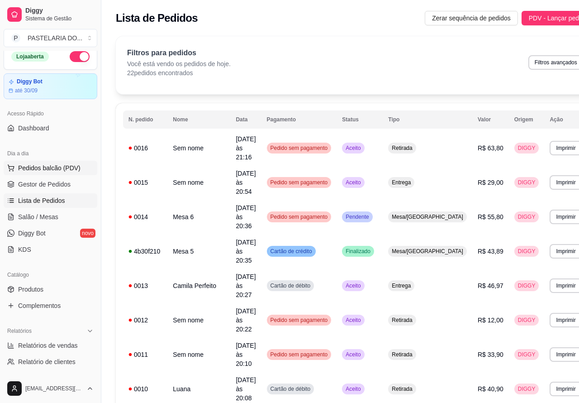
click at [77, 166] on span "Pedidos balcão (PDV)" at bounding box center [49, 167] width 62 height 9
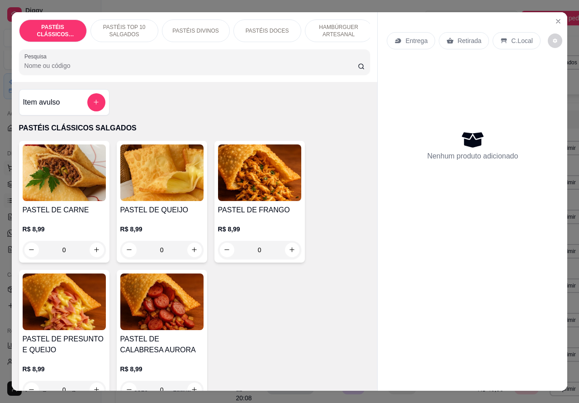
scroll to position [21, 0]
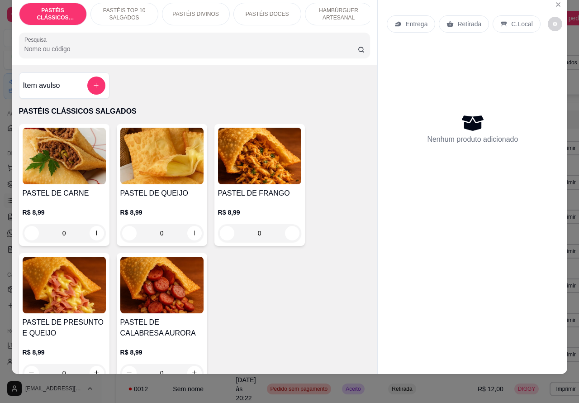
click at [276, 10] on p "PASTÉIS DOCES" at bounding box center [267, 13] width 43 height 7
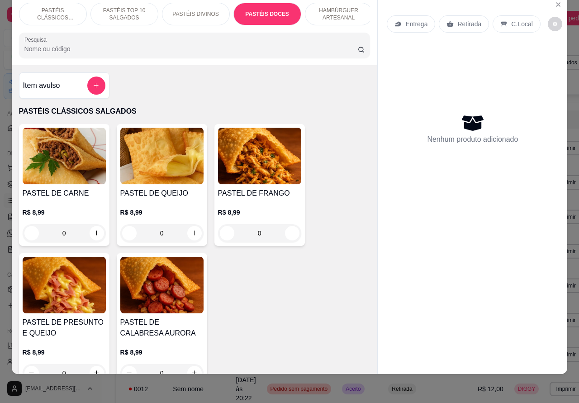
scroll to position [1482, 0]
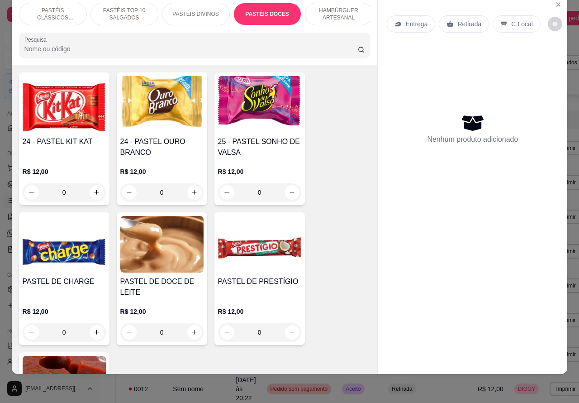
click at [93, 195] on icon "increase-product-quantity" at bounding box center [96, 192] width 7 height 7
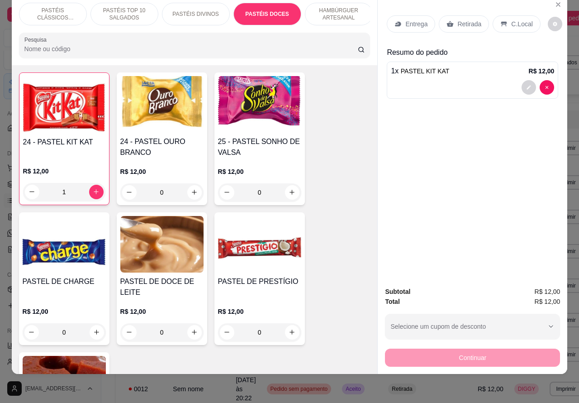
type input "1"
click at [289, 195] on icon "increase-product-quantity" at bounding box center [292, 192] width 7 height 7
type input "1"
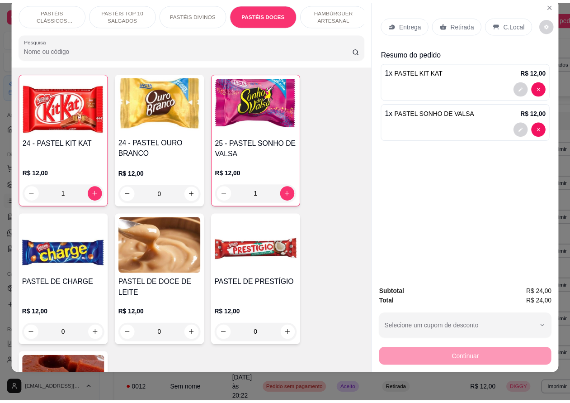
scroll to position [0, 0]
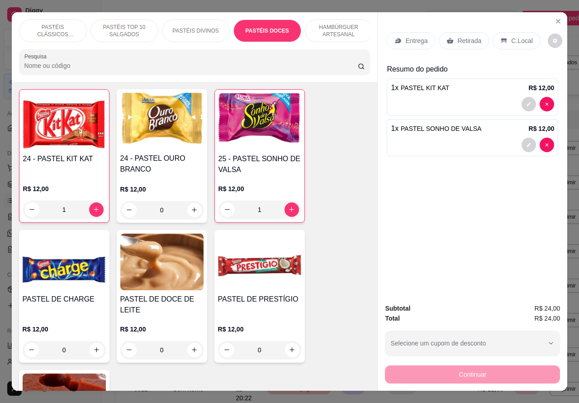
click at [556, 19] on icon "Close" at bounding box center [558, 21] width 4 height 4
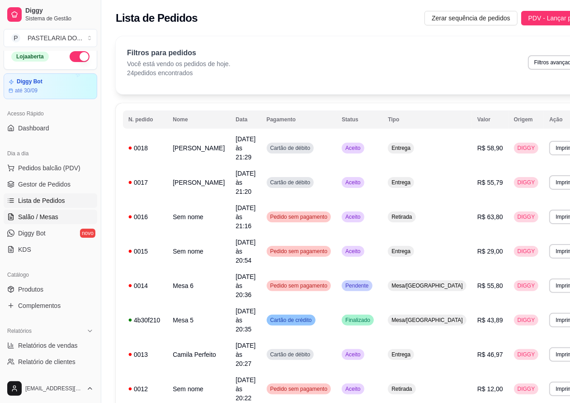
click at [50, 215] on span "Salão / Mesas" at bounding box center [38, 216] width 40 height 9
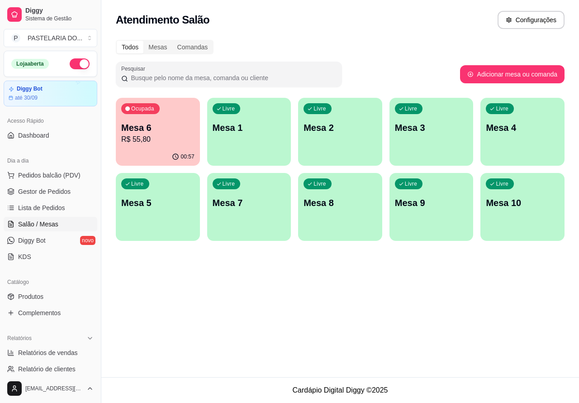
click at [181, 133] on p "Mesa 6" at bounding box center [157, 127] width 73 height 13
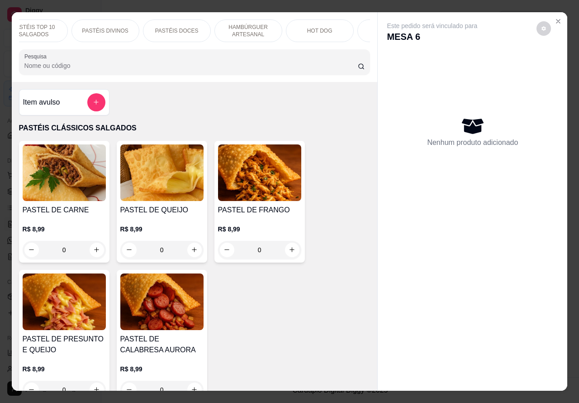
scroll to position [0, 94]
click at [185, 27] on p "PASTÉIS DOCES" at bounding box center [173, 30] width 43 height 7
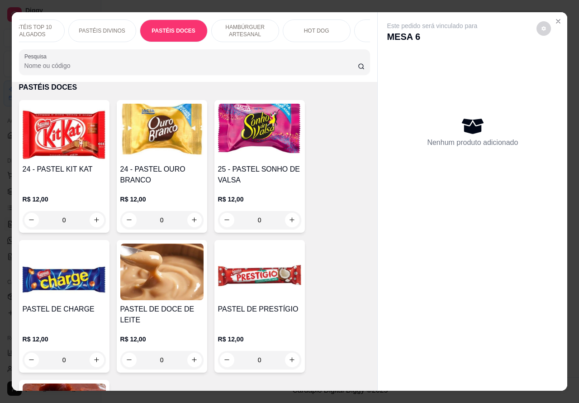
scroll to position [21, 0]
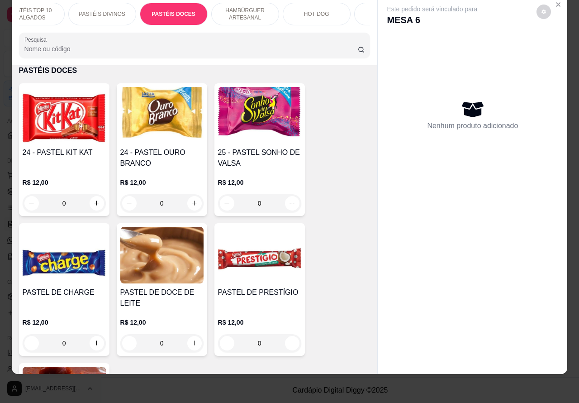
click at [94, 202] on icon "increase-product-quantity" at bounding box center [96, 202] width 5 height 5
type input "1"
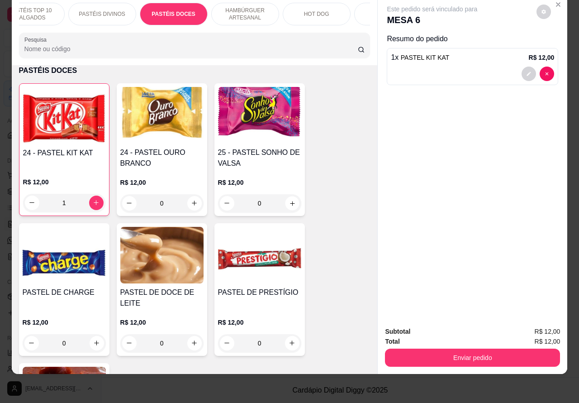
click at [289, 202] on icon "increase-product-quantity" at bounding box center [292, 202] width 7 height 7
type input "1"
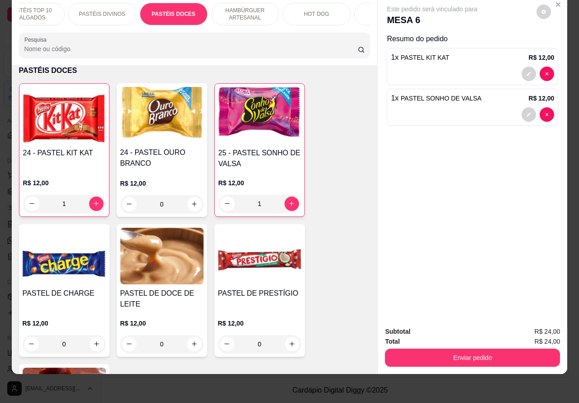
click at [466, 348] on button "Enviar pedido" at bounding box center [472, 357] width 175 height 18
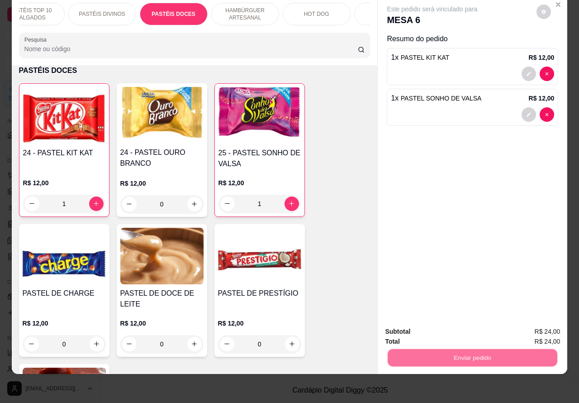
click at [431, 326] on button "Não registrar e enviar pedido" at bounding box center [442, 326] width 94 height 17
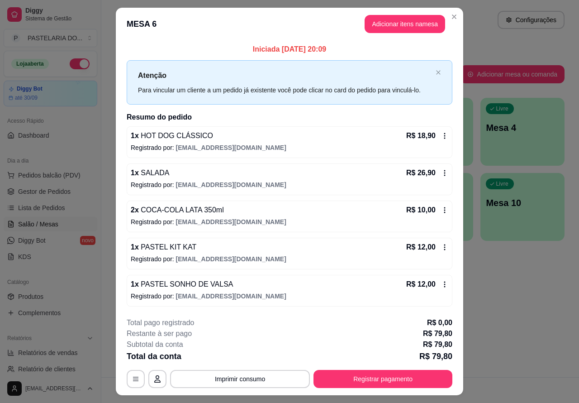
click at [260, 376] on button "Imprimir consumo" at bounding box center [240, 379] width 140 height 18
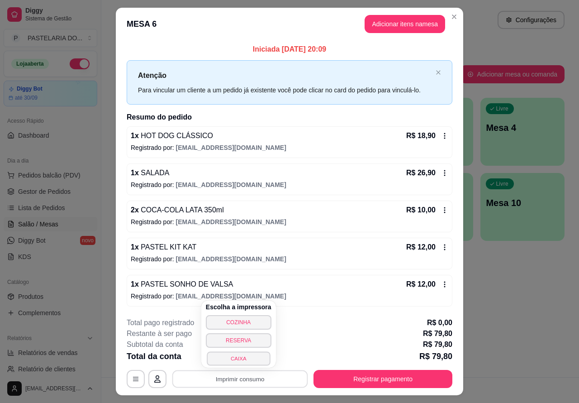
click at [246, 357] on button "CAIXA" at bounding box center [238, 358] width 63 height 14
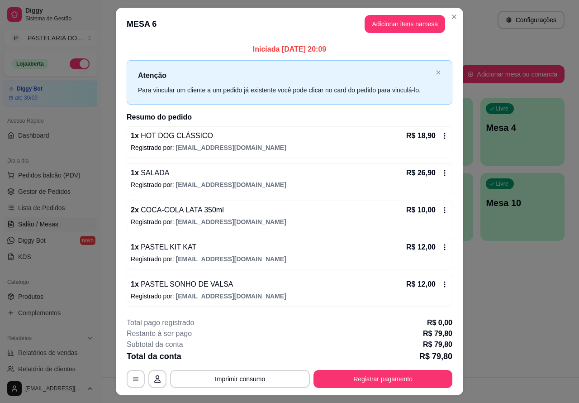
click at [509, 323] on div "Atendimento Salão Configurações Todos Mesas Comandas Pesquisar Adicionar mesa o…" at bounding box center [340, 188] width 478 height 377
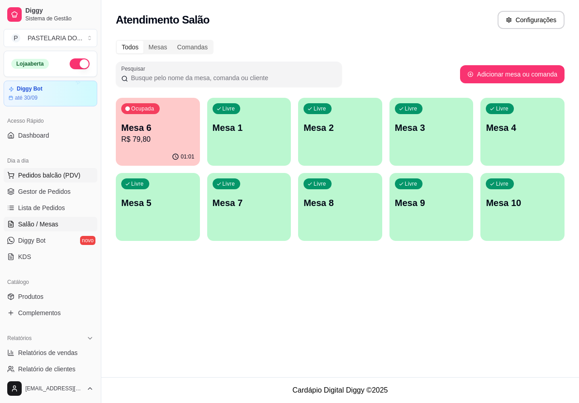
click at [64, 172] on span "Pedidos balcão (PDV)" at bounding box center [49, 175] width 62 height 9
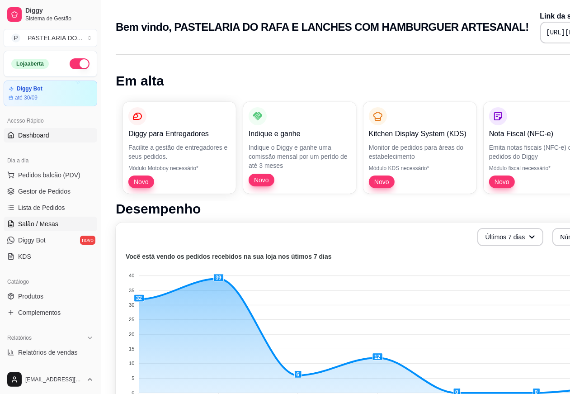
click at [52, 223] on span "Salão / Mesas" at bounding box center [38, 223] width 40 height 9
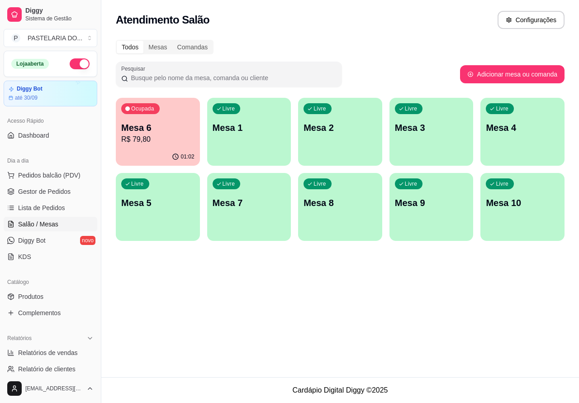
click at [180, 204] on p "Mesa 5" at bounding box center [157, 202] width 73 height 13
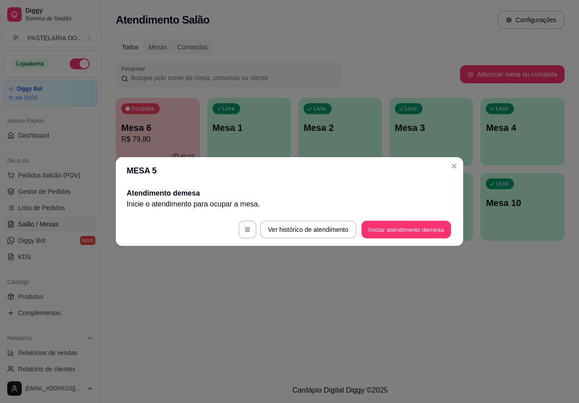
click at [381, 231] on button "Iniciar atendimento de mesa" at bounding box center [406, 230] width 90 height 18
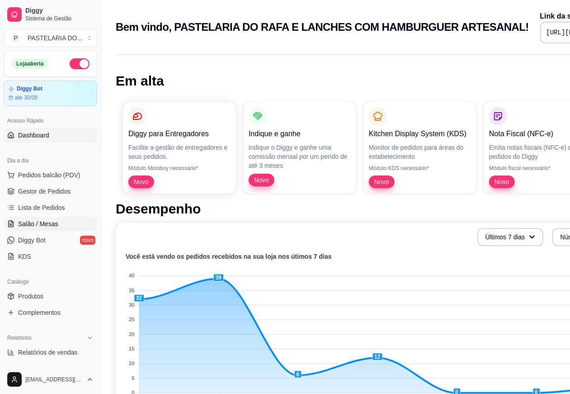
click at [52, 225] on span "Salão / Mesas" at bounding box center [38, 223] width 40 height 9
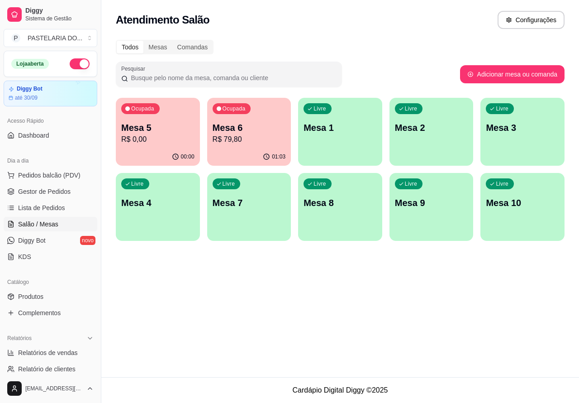
click at [171, 143] on p "R$ 0,00" at bounding box center [157, 139] width 73 height 11
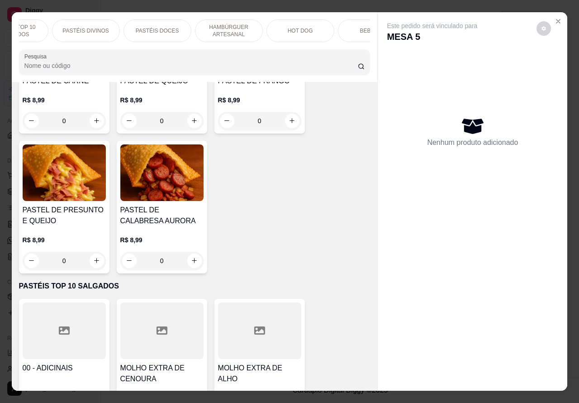
scroll to position [132, 0]
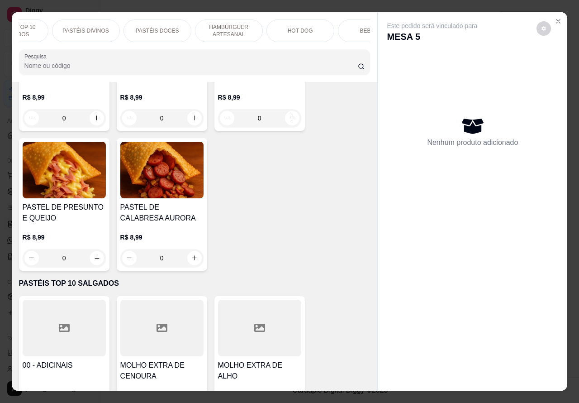
click at [95, 260] on icon "increase-product-quantity" at bounding box center [97, 258] width 5 height 5
type input "1"
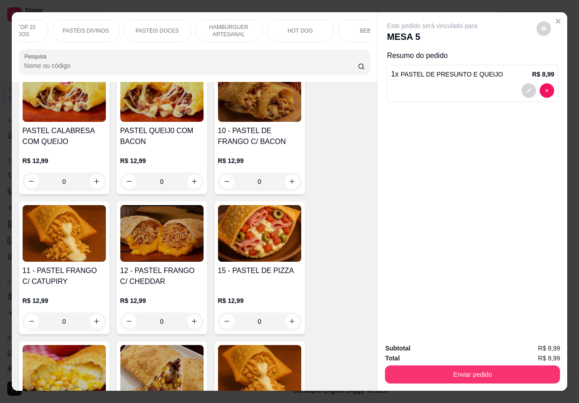
scroll to position [829, 0]
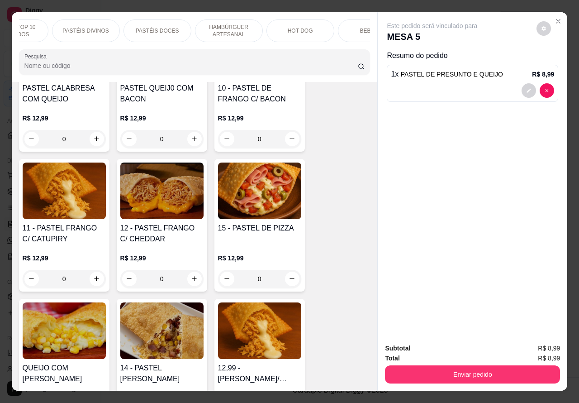
click at [89, 283] on div "0" at bounding box center [64, 279] width 83 height 18
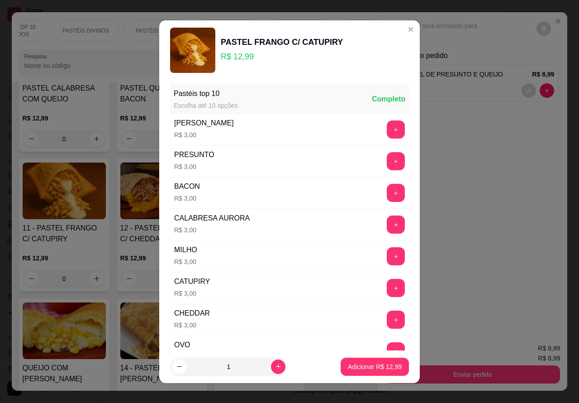
click at [349, 362] on p "Adicionar R$ 12,99" at bounding box center [375, 366] width 54 height 9
type input "1"
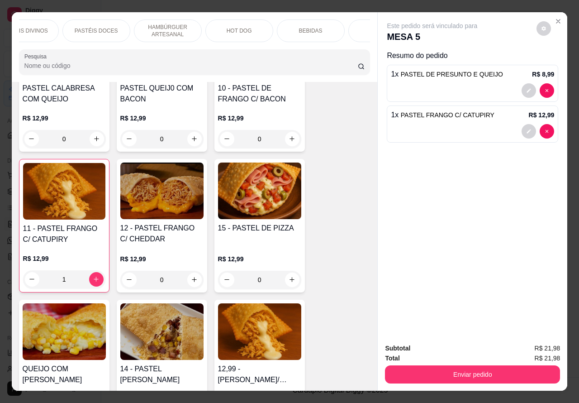
scroll to position [0, 195]
click at [146, 24] on p "HAMBÚRGUER ARTESANAL" at bounding box center [144, 31] width 52 height 14
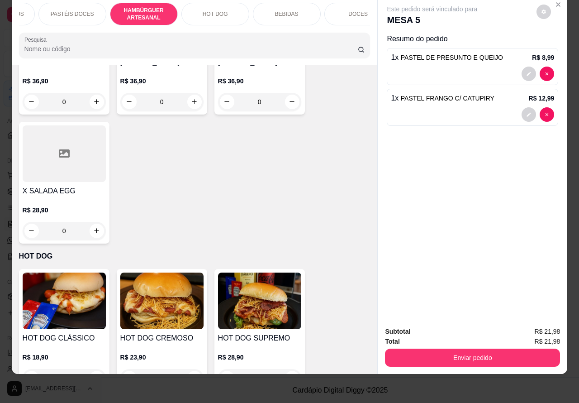
scroll to position [2477, 0]
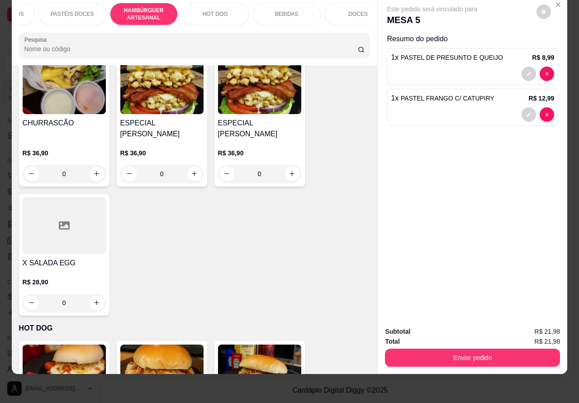
click at [98, 165] on div "0" at bounding box center [64, 174] width 83 height 18
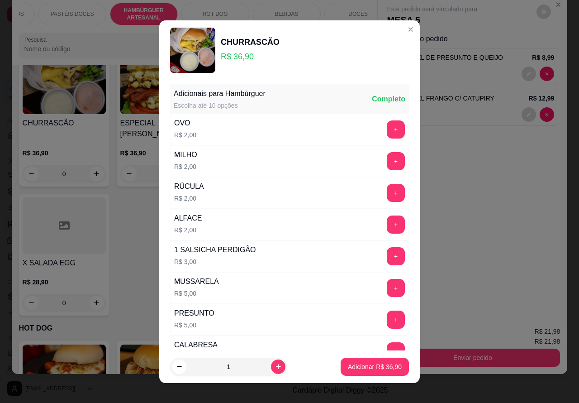
click at [341, 366] on button "Adicionar R$ 36,90" at bounding box center [375, 366] width 68 height 18
type input "1"
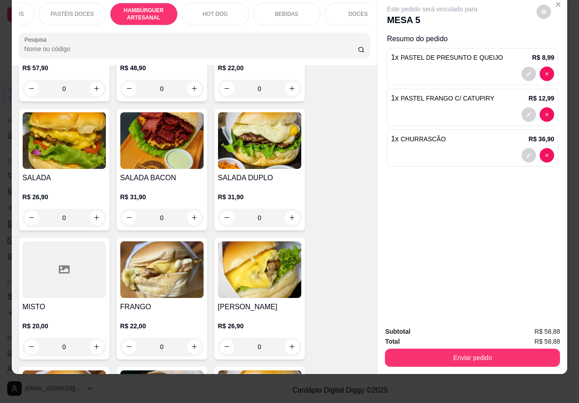
scroll to position [2036, 0]
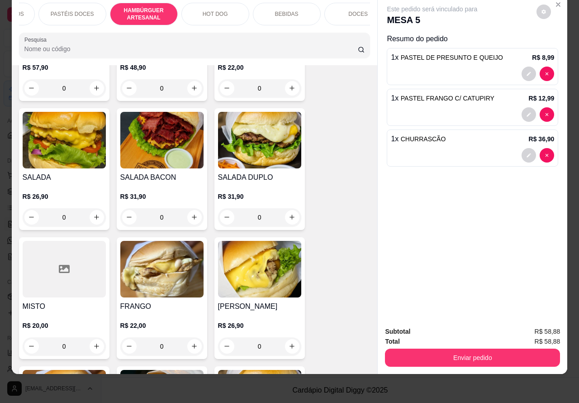
click at [89, 208] on div "0" at bounding box center [64, 217] width 83 height 18
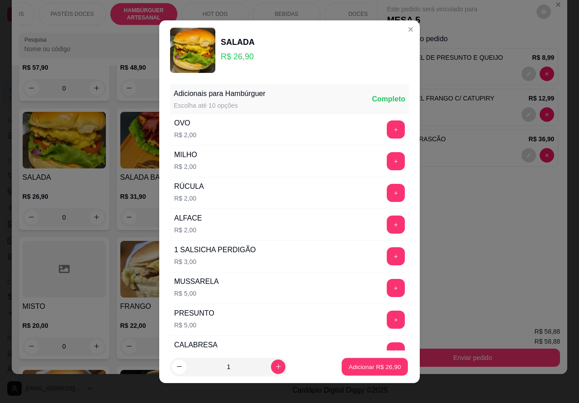
click at [342, 374] on button "Adicionar R$ 26,90" at bounding box center [375, 366] width 66 height 18
type input "1"
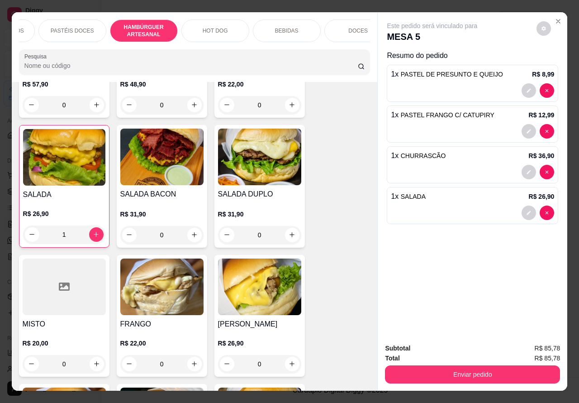
scroll to position [0, 217]
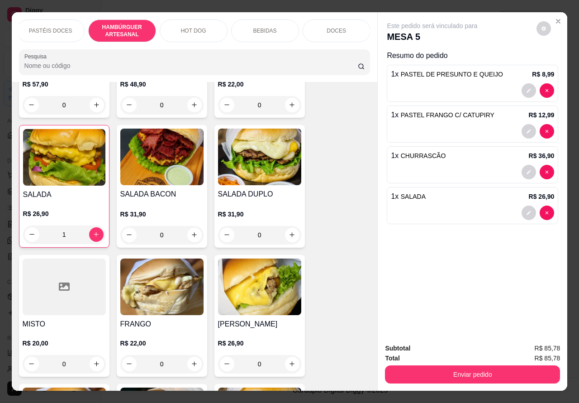
click at [260, 29] on p "BEBIDAS" at bounding box center [265, 30] width 24 height 7
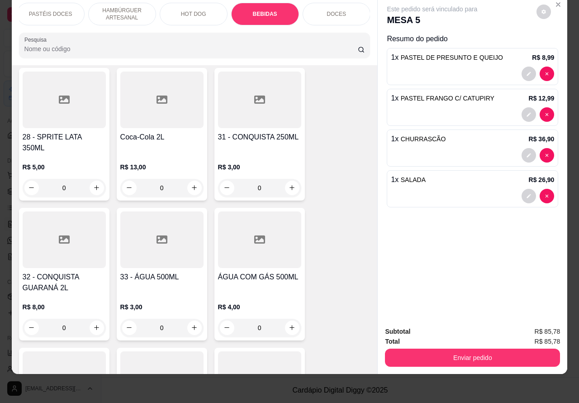
scroll to position [3089, 0]
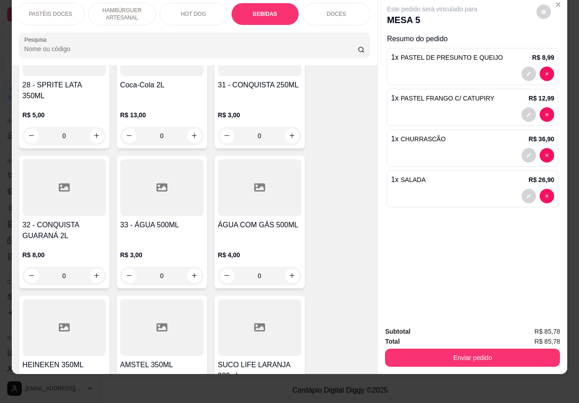
click at [93, 272] on icon "increase-product-quantity" at bounding box center [96, 275] width 7 height 7
type input "1"
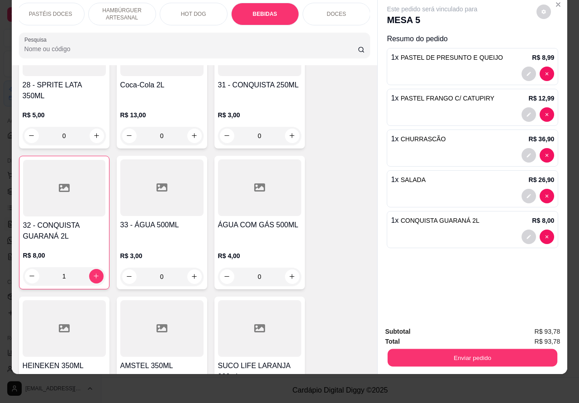
click at [459, 351] on button "Enviar pedido" at bounding box center [473, 358] width 170 height 18
click at [444, 327] on button "Não registrar e enviar pedido" at bounding box center [441, 326] width 91 height 17
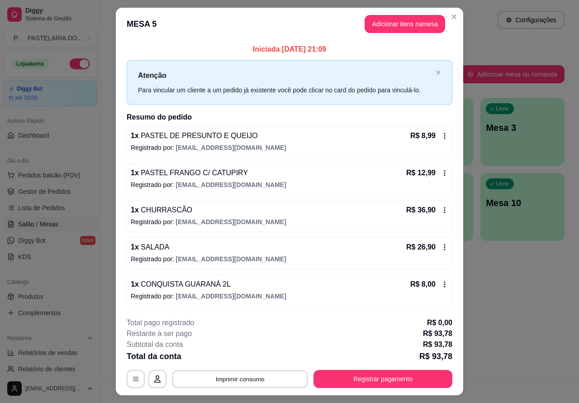
click at [231, 379] on button "Imprimir consumo" at bounding box center [240, 379] width 136 height 18
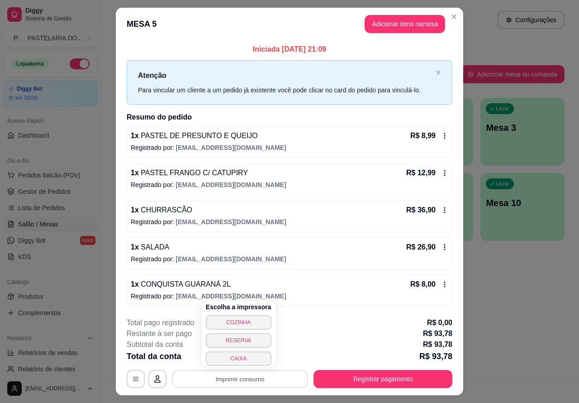
click at [253, 318] on button "COZINHA" at bounding box center [239, 322] width 66 height 14
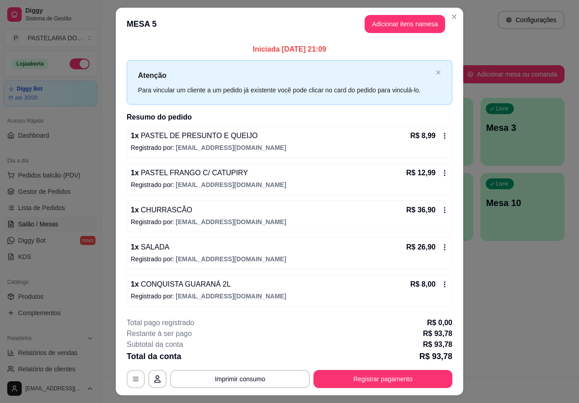
click at [512, 308] on div "Atendimento Salão Configurações Todos Mesas Comandas Pesquisar Adicionar mesa o…" at bounding box center [340, 188] width 478 height 377
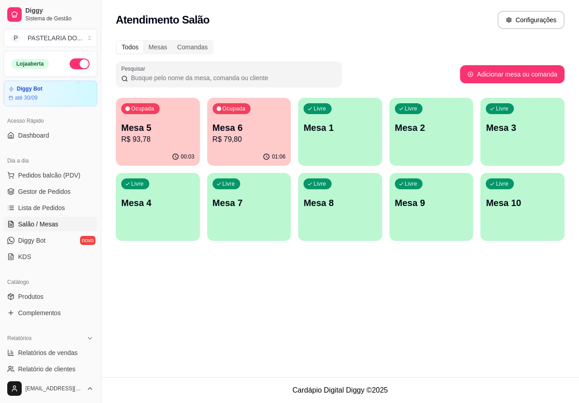
click at [431, 140] on div "Livre Mesa 2" at bounding box center [431, 126] width 84 height 57
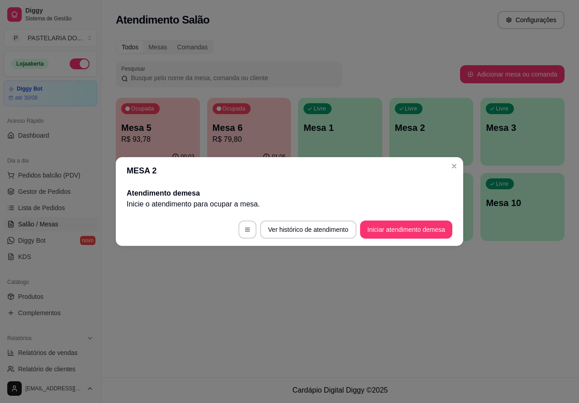
click at [396, 234] on button "Iniciar atendimento de mesa" at bounding box center [406, 229] width 92 height 18
click at [381, 232] on button "Iniciar atendimento de mesa" at bounding box center [406, 229] width 92 height 18
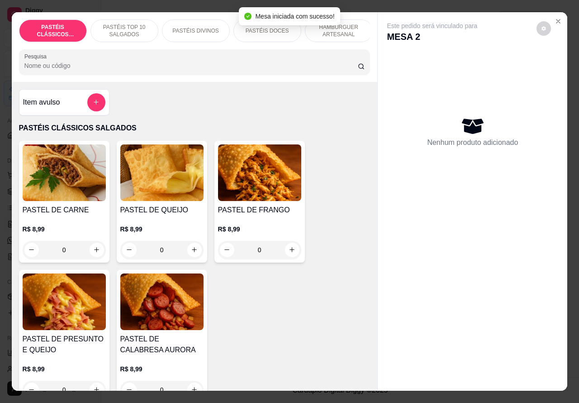
click at [351, 28] on p "HAMBÚRGUER ARTESANAL" at bounding box center [339, 31] width 52 height 14
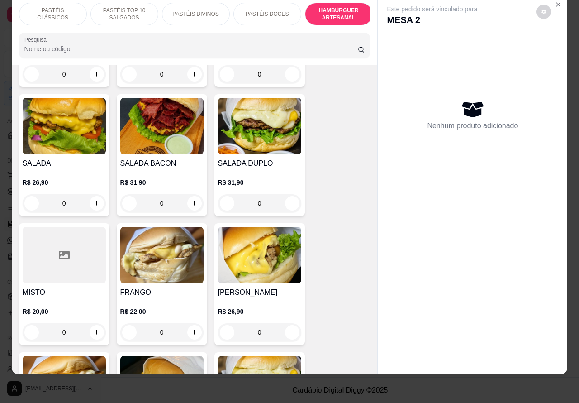
scroll to position [2050, 0]
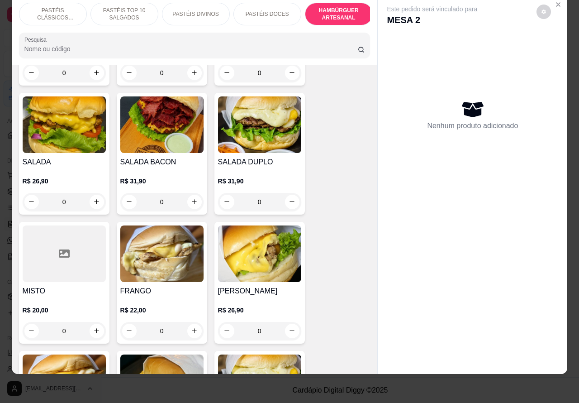
click at [188, 193] on div "0" at bounding box center [161, 202] width 83 height 18
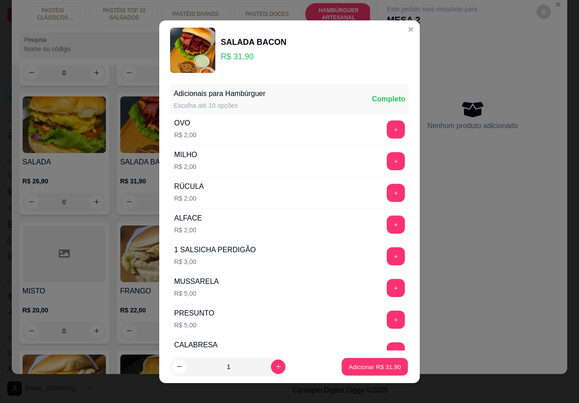
click at [349, 367] on p "Adicionar R$ 31,90" at bounding box center [375, 366] width 52 height 9
type input "1"
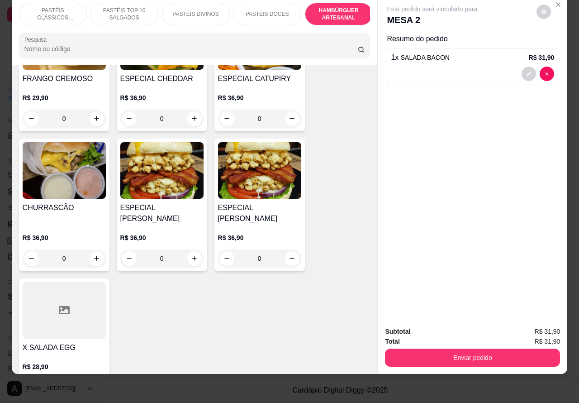
scroll to position [2394, 0]
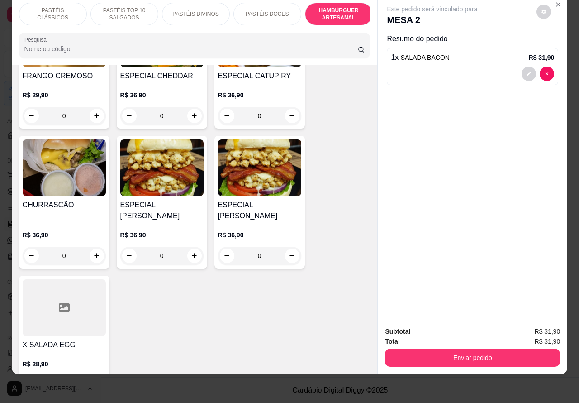
click at [86, 161] on img at bounding box center [64, 167] width 83 height 57
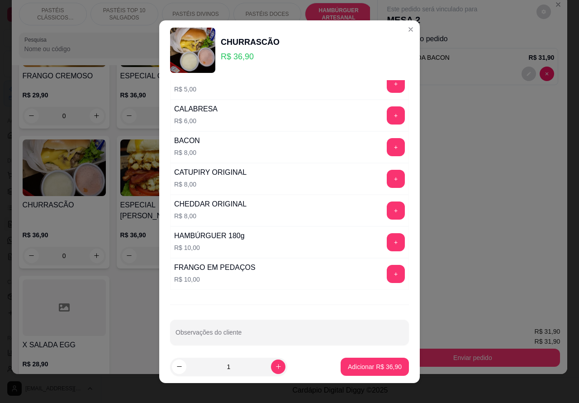
scroll to position [245, 0]
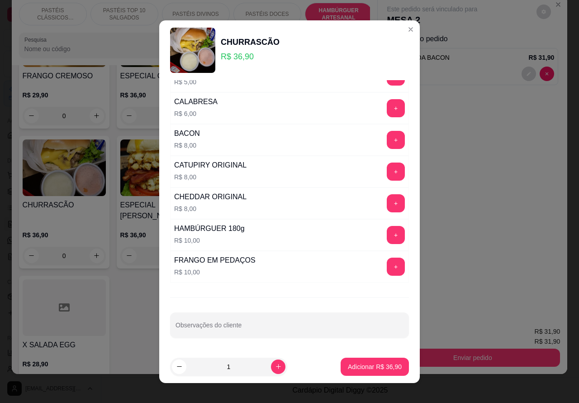
click at [248, 330] on input "Observações do cliente" at bounding box center [290, 328] width 228 height 9
type input """""""""COLOCAR RUCULA NO LUGAR DO ALFACEE""""""""
click at [360, 371] on button "Adicionar R$ 36,90" at bounding box center [375, 366] width 68 height 18
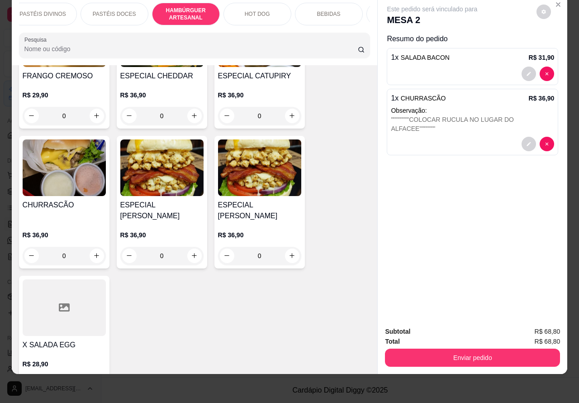
scroll to position [0, 154]
click at [328, 10] on p "BEBIDAS" at bounding box center [328, 13] width 24 height 7
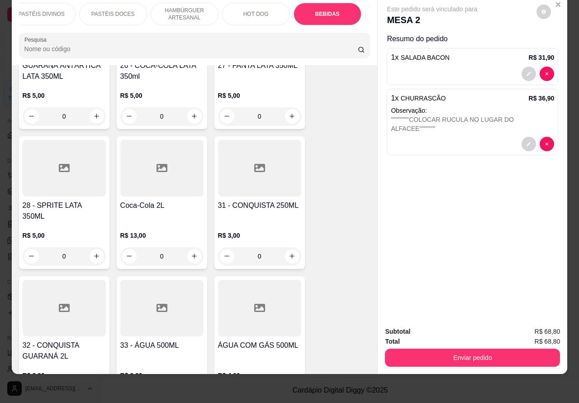
scroll to position [2887, 0]
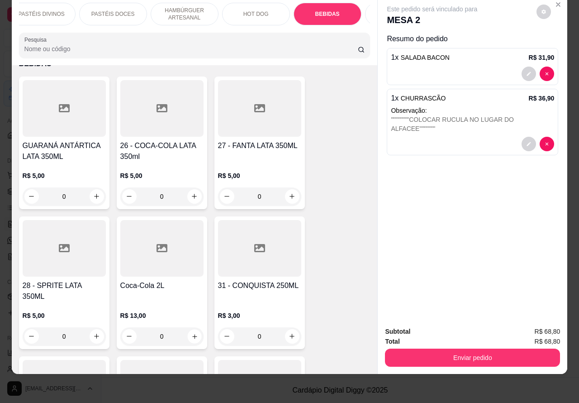
click at [191, 332] on icon "increase-product-quantity" at bounding box center [194, 335] width 7 height 7
type input "1"
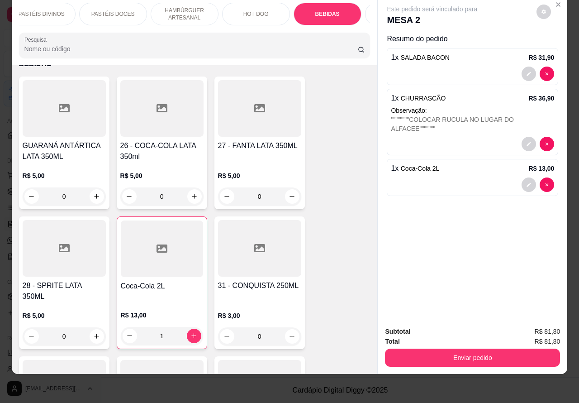
click at [438, 349] on button "Enviar pedido" at bounding box center [472, 357] width 175 height 18
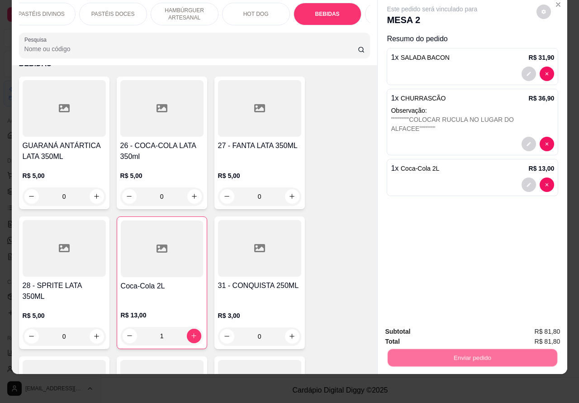
click at [417, 330] on button "Não registrar e enviar pedido" at bounding box center [442, 326] width 94 height 17
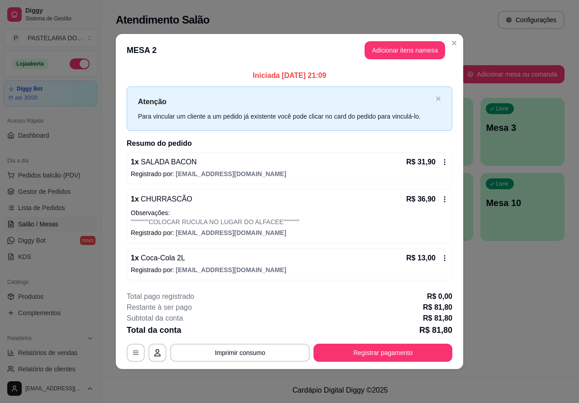
click at [510, 306] on div "Atendimento Salão Configurações Todos Mesas Comandas Pesquisar Adicionar mesa o…" at bounding box center [340, 188] width 478 height 377
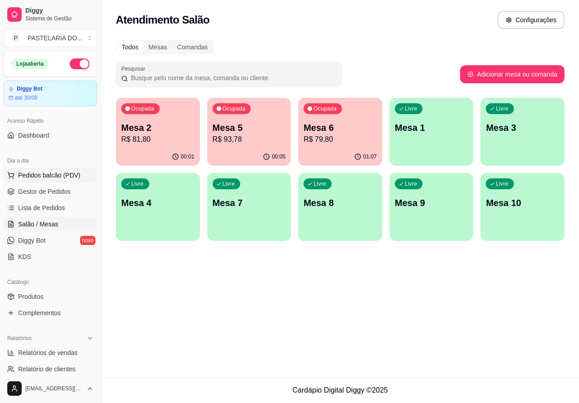
click at [80, 179] on button "Pedidos balcão (PDV)" at bounding box center [51, 175] width 94 height 14
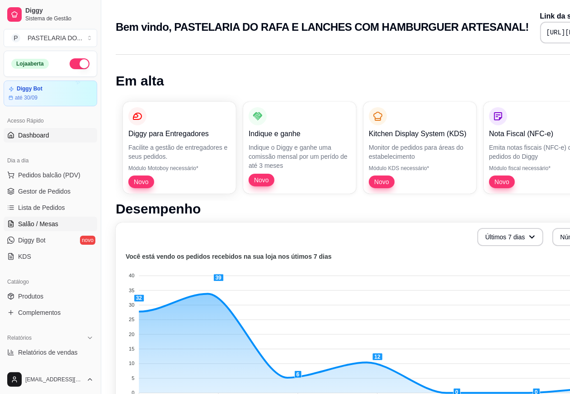
click at [54, 225] on span "Salão / Mesas" at bounding box center [38, 223] width 40 height 9
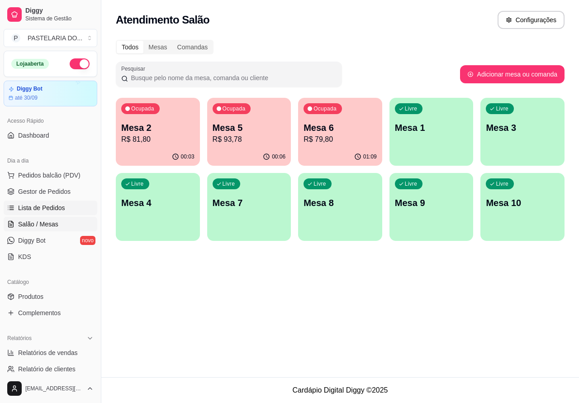
click at [62, 211] on span "Lista de Pedidos" at bounding box center [41, 207] width 47 height 9
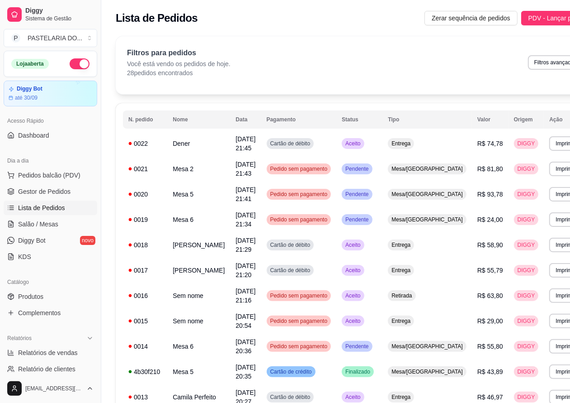
click at [550, 145] on button "Imprimir" at bounding box center [566, 143] width 32 height 14
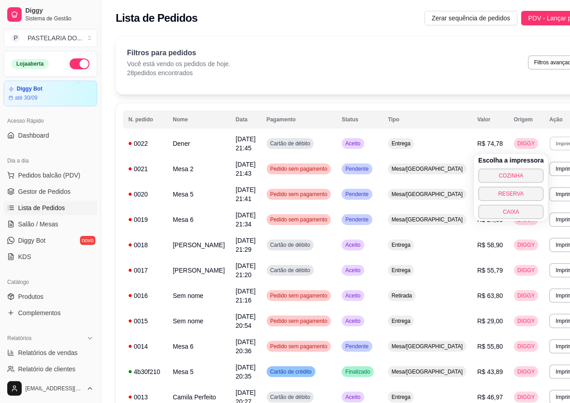
click at [518, 181] on button "COZINHA" at bounding box center [512, 175] width 66 height 14
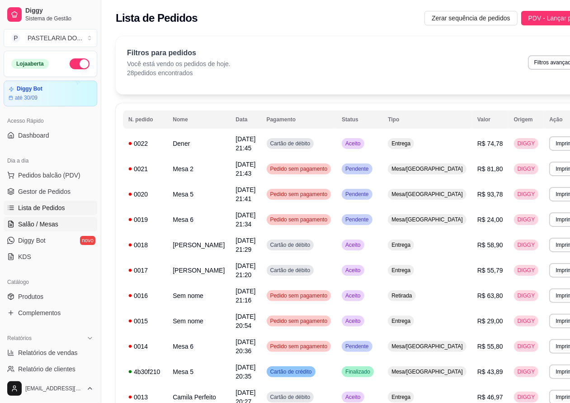
click at [48, 223] on span "Salão / Mesas" at bounding box center [38, 223] width 40 height 9
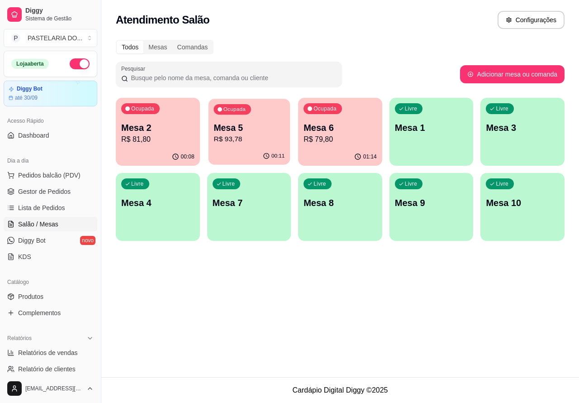
click at [243, 142] on p "R$ 93,78" at bounding box center [249, 139] width 71 height 10
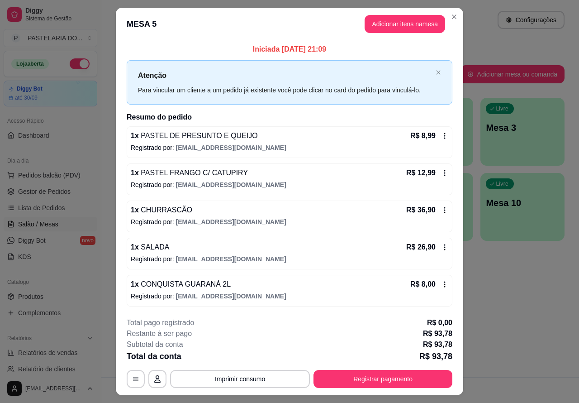
click at [398, 19] on p "Este pedido será vinculado para" at bounding box center [436, 20] width 93 height 9
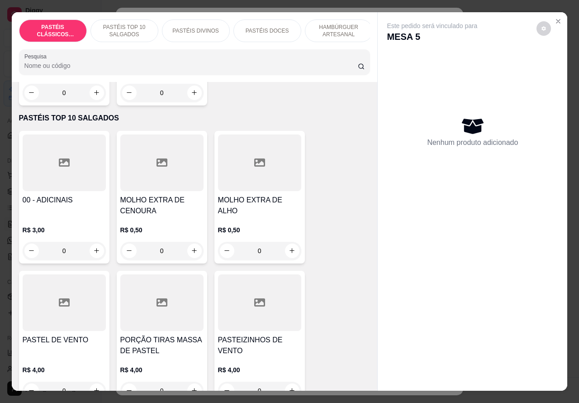
scroll to position [318, 0]
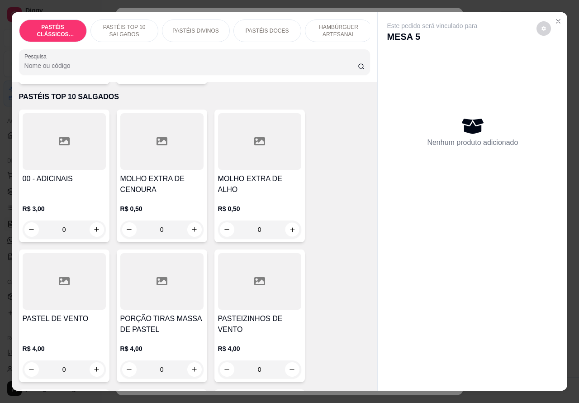
click at [290, 232] on icon "increase-product-quantity" at bounding box center [292, 229] width 5 height 5
type input "1"
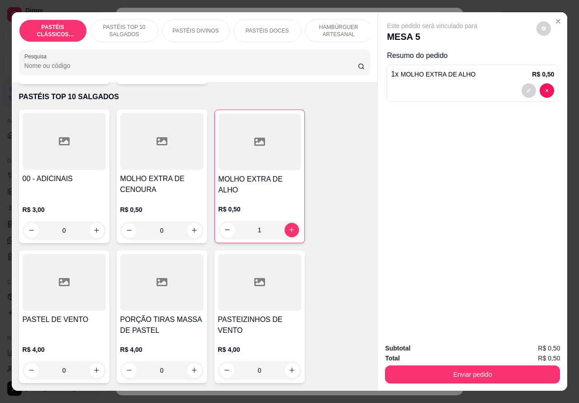
click at [440, 369] on button "Enviar pedido" at bounding box center [472, 374] width 175 height 18
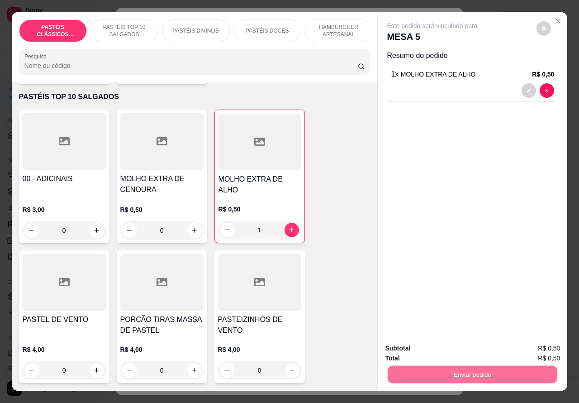
click at [455, 346] on button "Não registrar e enviar pedido" at bounding box center [442, 347] width 94 height 17
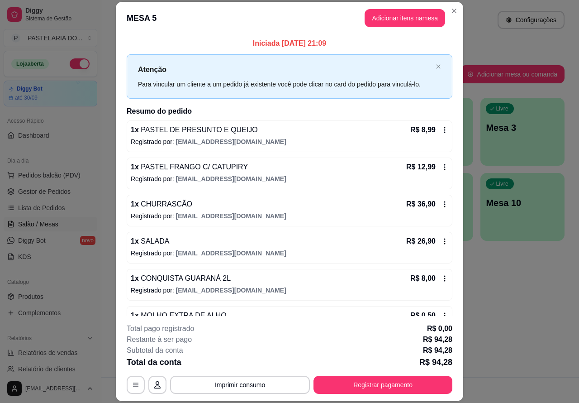
click at [562, 30] on div "Atendimento Salão Configurações" at bounding box center [340, 17] width 478 height 34
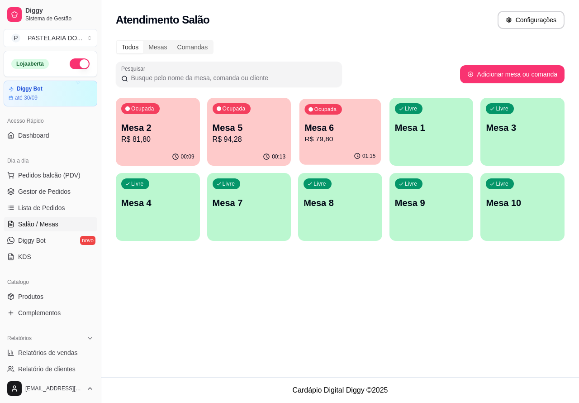
click at [359, 139] on p "R$ 79,80" at bounding box center [340, 139] width 71 height 10
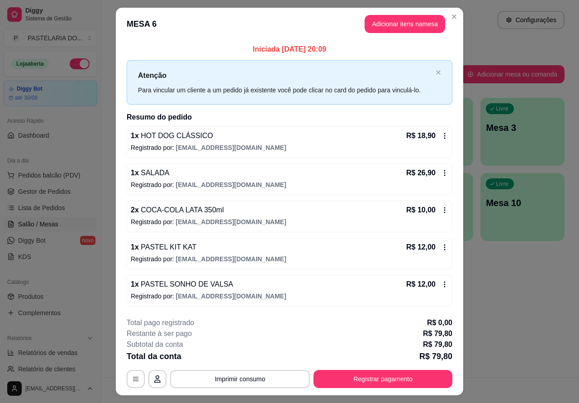
scroll to position [21, 0]
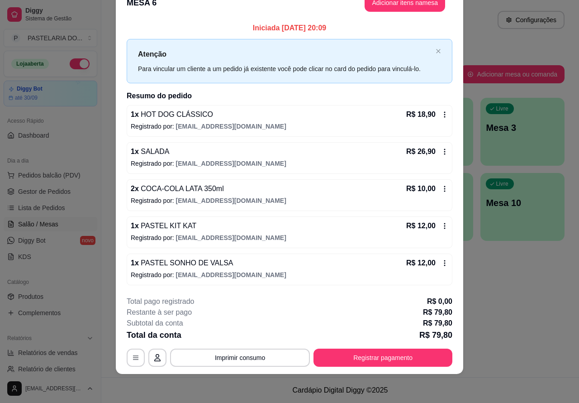
click at [506, 315] on div "Atendimento Salão Configurações Todos Mesas Comandas Pesquisar Adicionar mesa o…" at bounding box center [340, 188] width 478 height 377
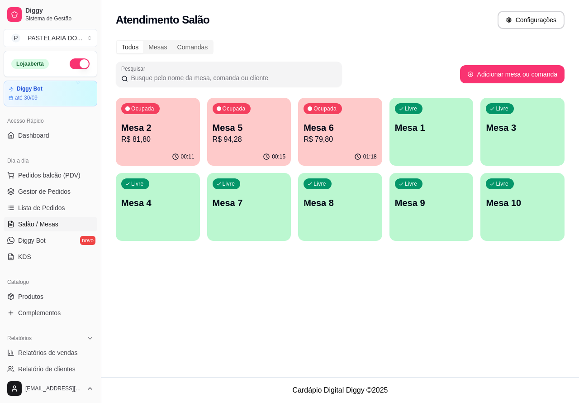
click at [259, 142] on p "R$ 94,28" at bounding box center [249, 139] width 73 height 11
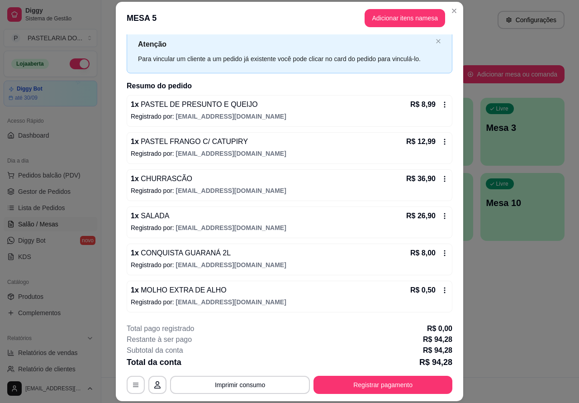
scroll to position [26, 0]
click at [403, 22] on p "Este pedido será vinculado para" at bounding box center [436, 20] width 93 height 9
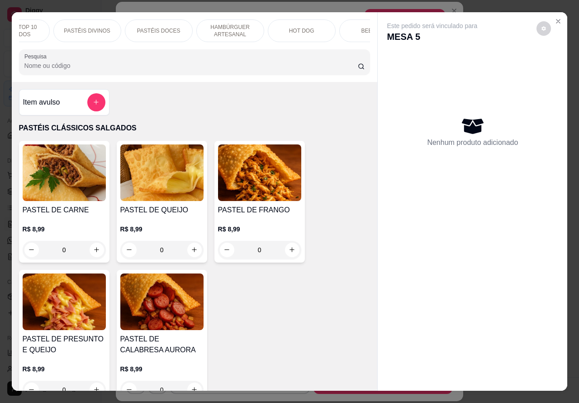
scroll to position [0, 109]
click at [356, 27] on div "BEBIDAS" at bounding box center [373, 30] width 68 height 23
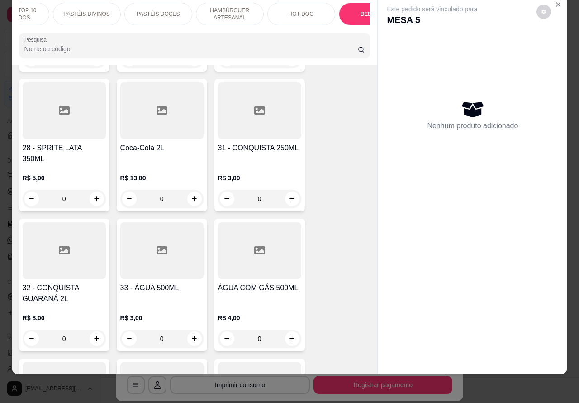
scroll to position [3021, 0]
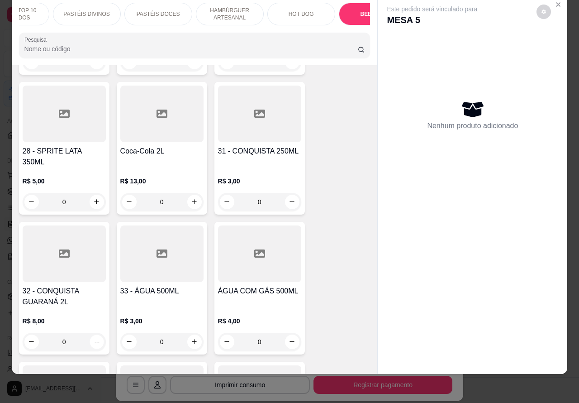
click at [93, 338] on icon "increase-product-quantity" at bounding box center [96, 341] width 7 height 7
type input "1"
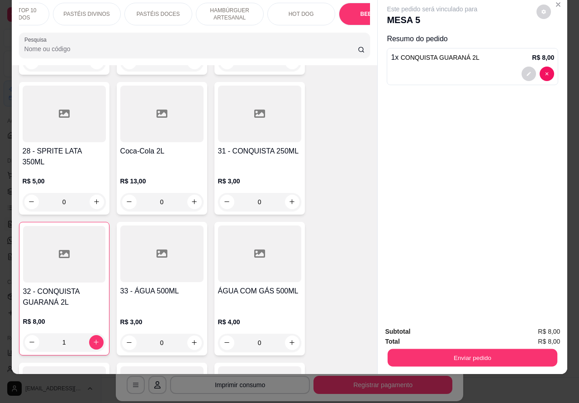
click at [457, 349] on button "Enviar pedido" at bounding box center [473, 358] width 170 height 18
click at [437, 328] on button "Não registrar e enviar pedido" at bounding box center [442, 326] width 94 height 17
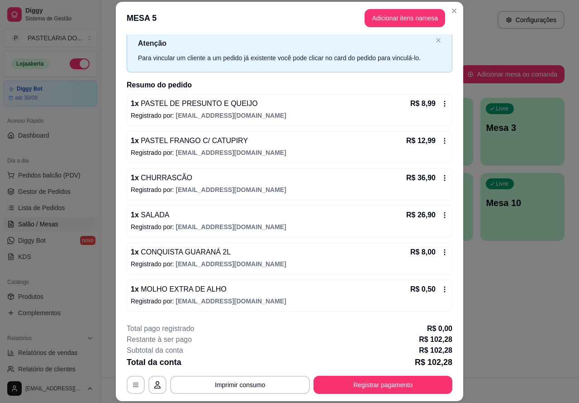
click at [517, 313] on div "Atendimento Salão Configurações Todos Mesas Comandas Pesquisar Adicionar mesa o…" at bounding box center [340, 188] width 478 height 377
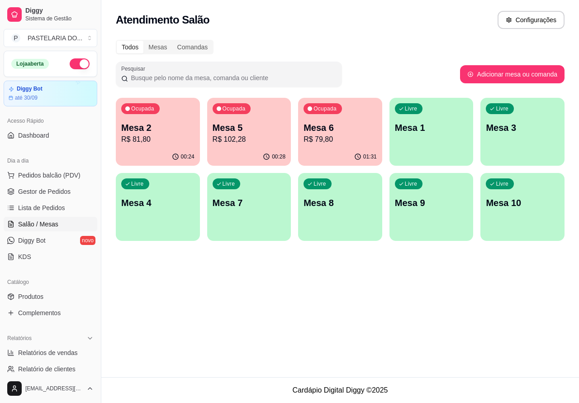
click at [342, 133] on p "Mesa 6" at bounding box center [340, 127] width 73 height 13
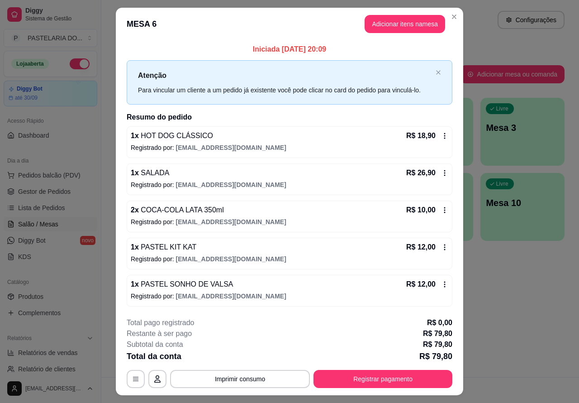
scroll to position [21, 0]
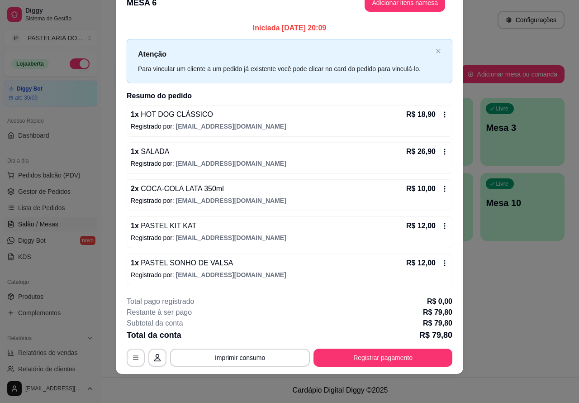
click at [456, 315] on footer "**********" at bounding box center [289, 331] width 347 height 85
click at [503, 290] on div "Atendimento Salão Configurações Todos Mesas Comandas Pesquisar Adicionar mesa o…" at bounding box center [340, 188] width 478 height 377
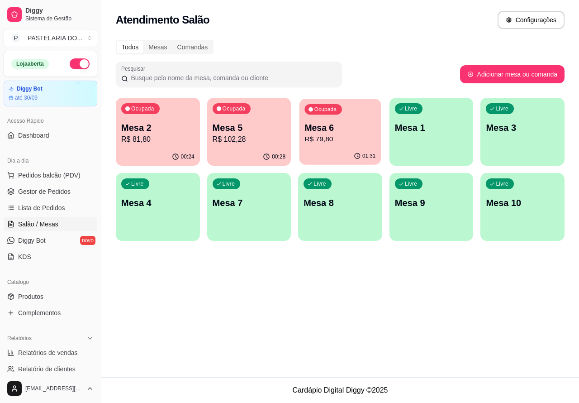
click at [339, 129] on p "Mesa 6" at bounding box center [340, 128] width 71 height 12
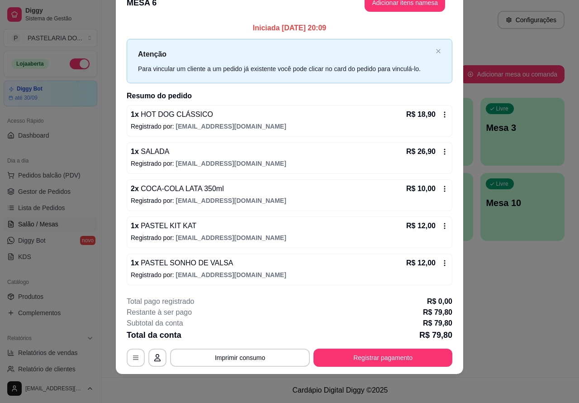
click at [455, 320] on footer "**********" at bounding box center [289, 331] width 347 height 85
click at [496, 290] on div "Atendimento Salão Configurações Todos Mesas Comandas Pesquisar Adicionar mesa o…" at bounding box center [340, 188] width 478 height 377
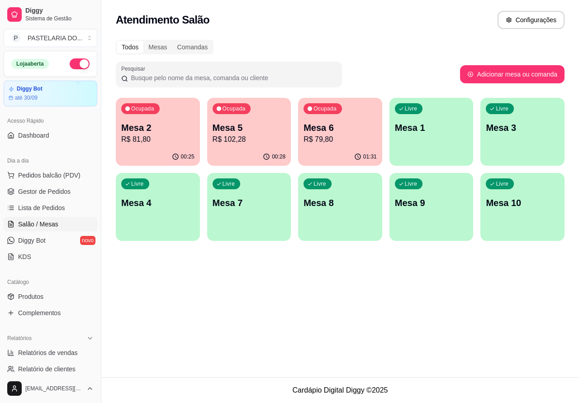
click at [243, 136] on p "R$ 102,28" at bounding box center [249, 139] width 73 height 11
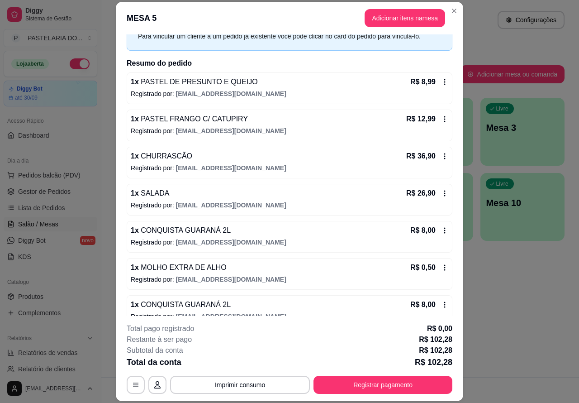
scroll to position [64, 0]
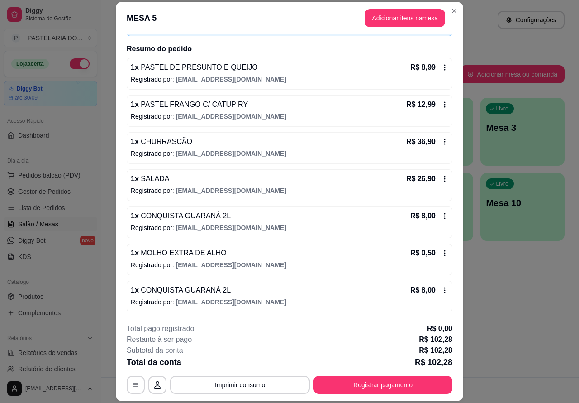
click at [441, 254] on icon at bounding box center [444, 252] width 7 height 7
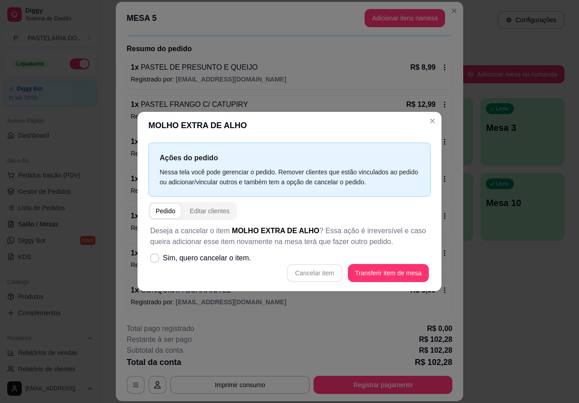
click at [157, 255] on span at bounding box center [154, 257] width 9 height 9
click at [156, 260] on input "Sim, quero cancelar o item." at bounding box center [153, 263] width 6 height 6
checkbox input "true"
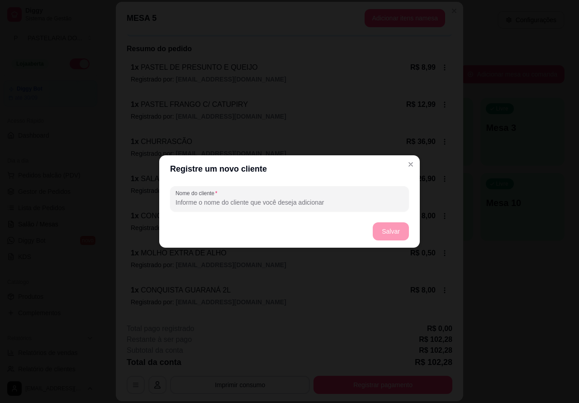
click at [410, 164] on button "Close" at bounding box center [410, 171] width 14 height 14
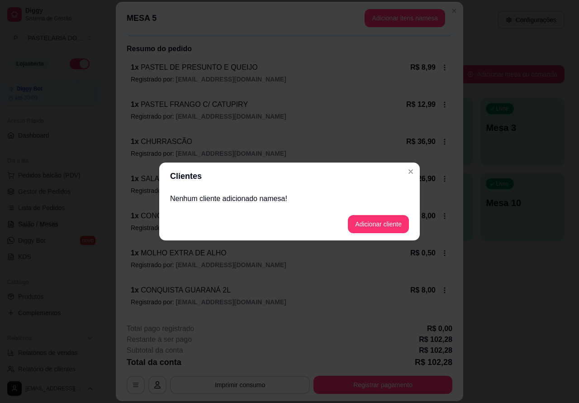
click at [411, 170] on div "Código de segurança da mesa : 7137 Informe esse código de segurança para que os…" at bounding box center [289, 207] width 261 height 221
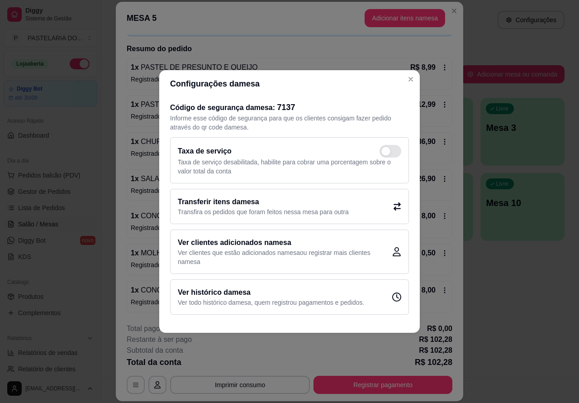
click at [410, 78] on p "Registrado por: deifsonrafaelsilvadias@gmail.com" at bounding box center [290, 79] width 318 height 9
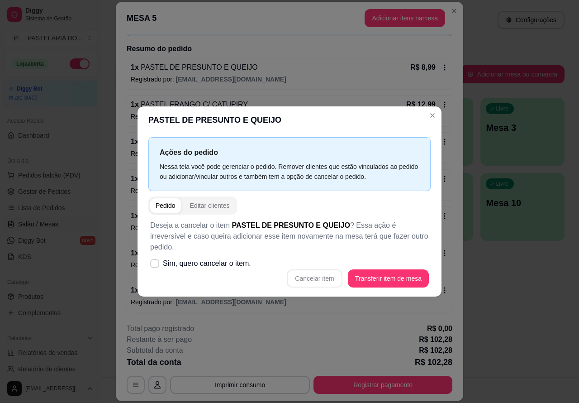
click at [247, 377] on button "Imprimir consumo" at bounding box center [240, 384] width 140 height 18
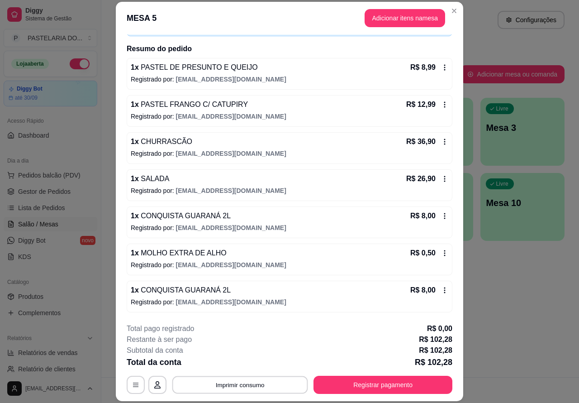
click at [252, 382] on button "Imprimir consumo" at bounding box center [240, 384] width 136 height 18
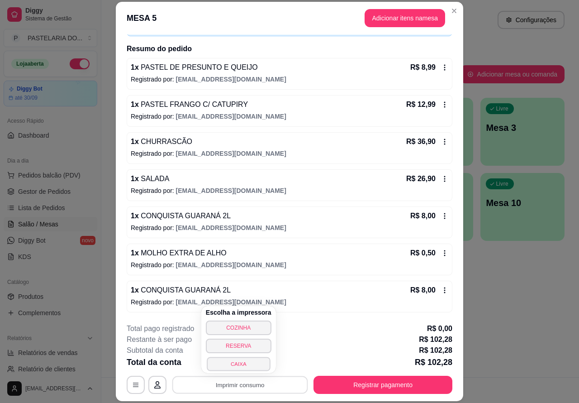
click at [242, 361] on button "CAIXA" at bounding box center [238, 363] width 63 height 14
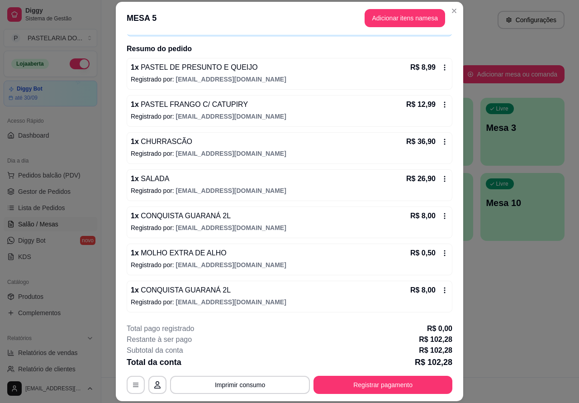
click at [512, 326] on div "Atendimento Salão Configurações Todos Mesas Comandas Pesquisar Adicionar mesa o…" at bounding box center [340, 188] width 478 height 377
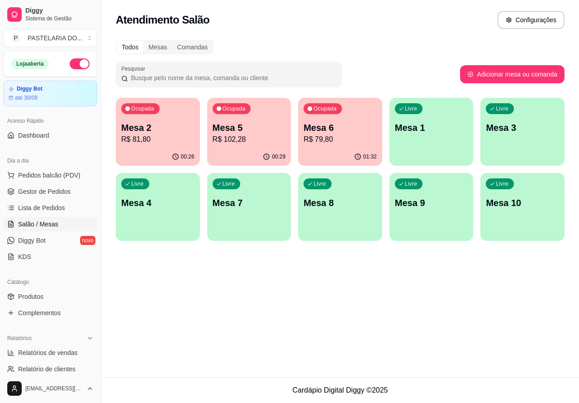
click at [267, 130] on p "Mesa 5" at bounding box center [249, 127] width 73 height 13
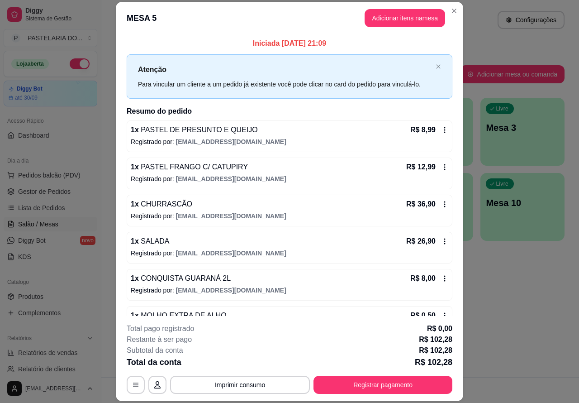
click at [513, 289] on div "Atendimento Salão Configurações Todos Mesas Comandas Pesquisar Adicionar mesa o…" at bounding box center [340, 188] width 478 height 377
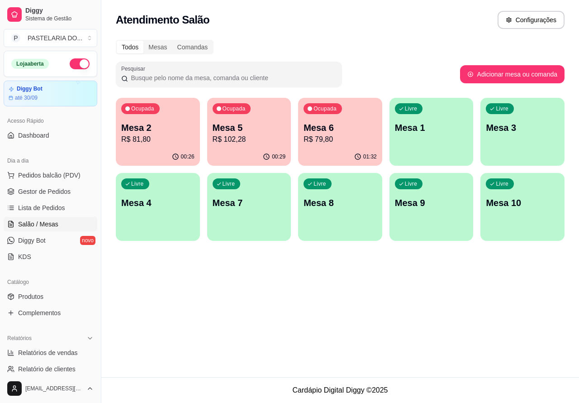
click at [353, 139] on p "R$ 79,80" at bounding box center [340, 139] width 73 height 11
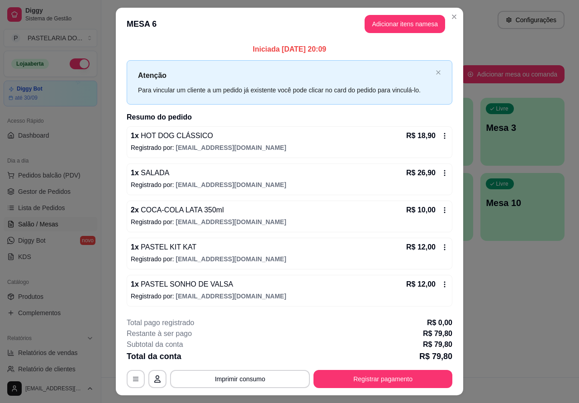
scroll to position [21, 0]
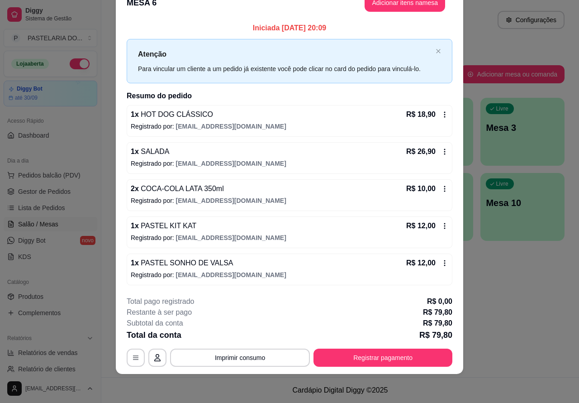
click at [489, 302] on div "Atendimento Salão Configurações Todos Mesas Comandas Pesquisar Adicionar mesa o…" at bounding box center [340, 188] width 478 height 377
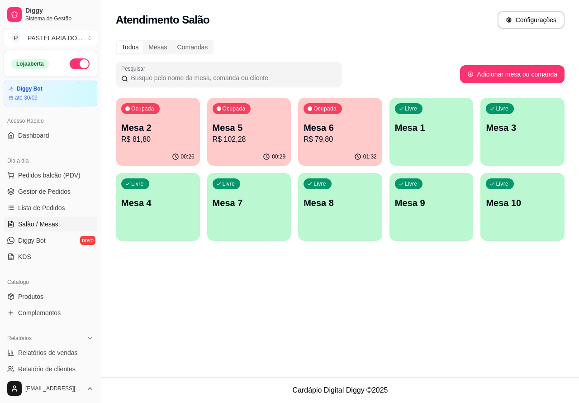
click at [339, 137] on p "R$ 79,80" at bounding box center [340, 139] width 73 height 11
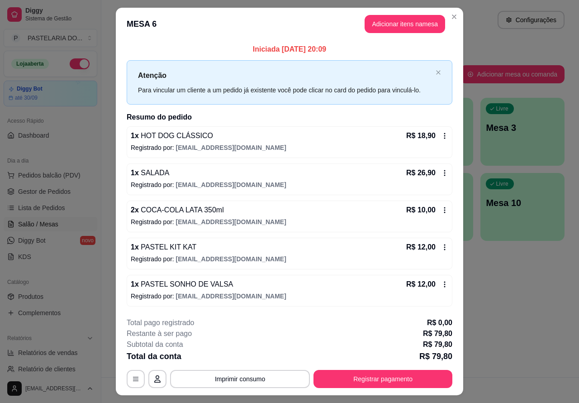
click at [492, 295] on div "Atendimento Salão Configurações Todos Mesas Comandas Pesquisar Adicionar mesa o…" at bounding box center [340, 188] width 478 height 377
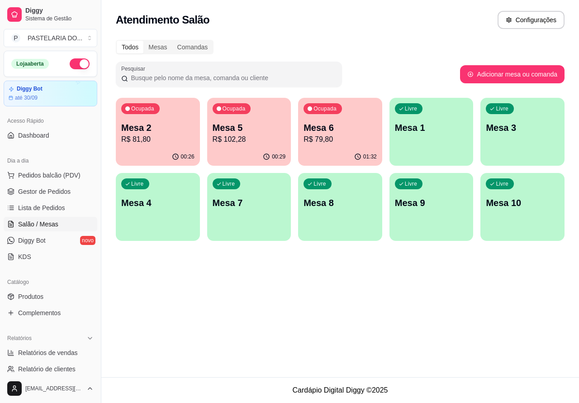
click at [168, 126] on p "Mesa 2" at bounding box center [157, 127] width 73 height 13
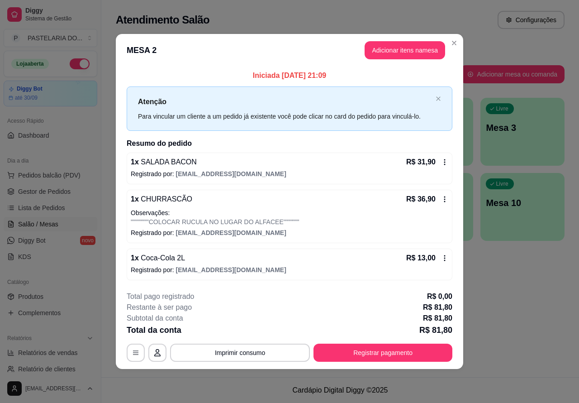
click at [489, 305] on div "Atendimento Salão Configurações Todos Mesas Comandas Pesquisar Adicionar mesa o…" at bounding box center [340, 188] width 478 height 377
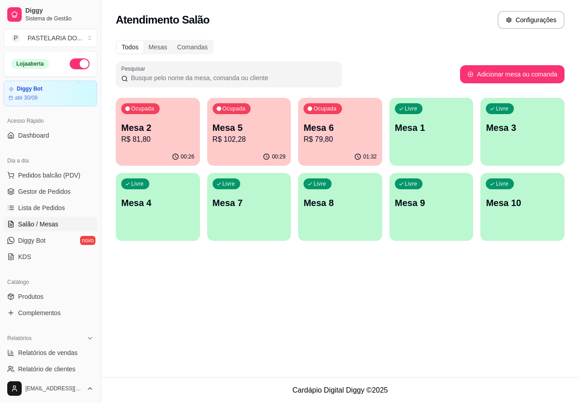
click at [276, 143] on p "R$ 102,28" at bounding box center [249, 139] width 73 height 11
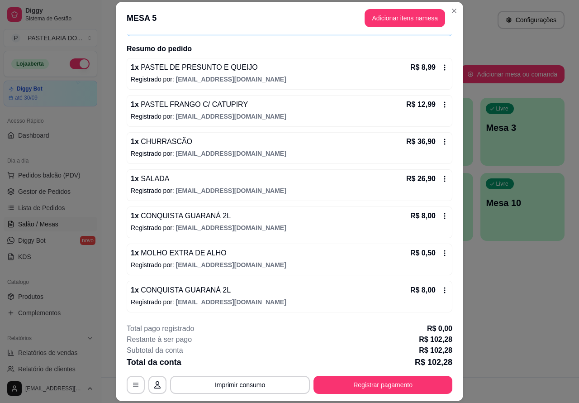
scroll to position [64, 0]
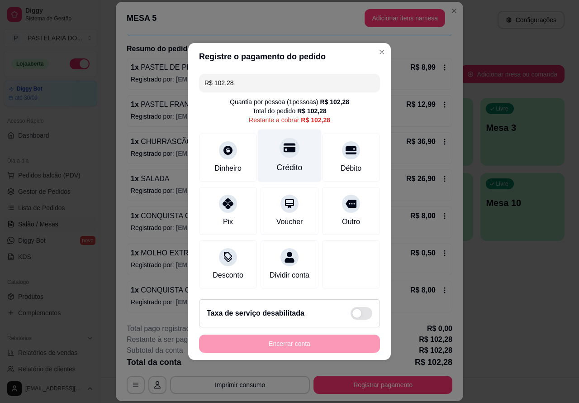
click at [289, 152] on div at bounding box center [290, 148] width 20 height 20
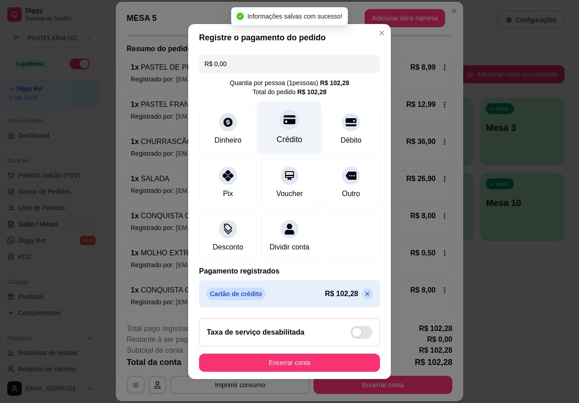
type input "R$ 0,00"
click at [501, 330] on div "MESA 5 Adicionar itens na mesa Iniciada 16/09/2025 às 21:09 Atenção Para vincul…" at bounding box center [289, 201] width 579 height 403
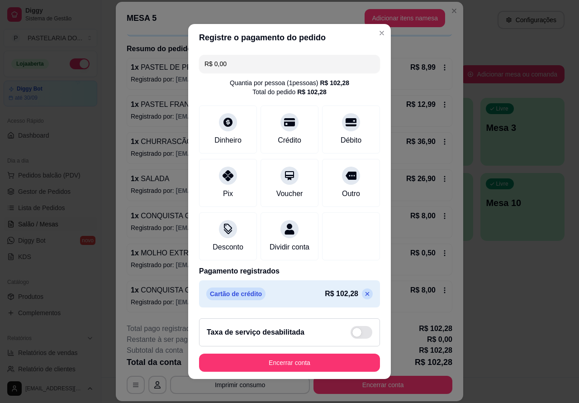
click at [319, 365] on button "Encerrar conta" at bounding box center [289, 362] width 181 height 18
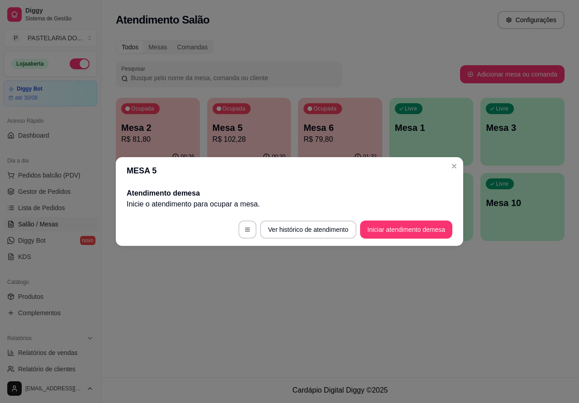
scroll to position [0, 0]
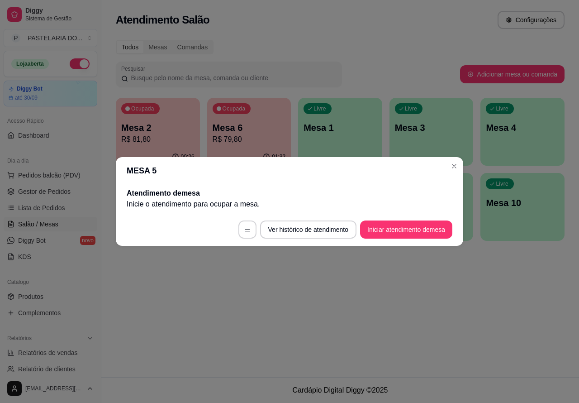
click at [411, 320] on div "Atendimento Salão Configurações Todos Mesas Comandas Pesquisar Adicionar mesa o…" at bounding box center [340, 188] width 478 height 377
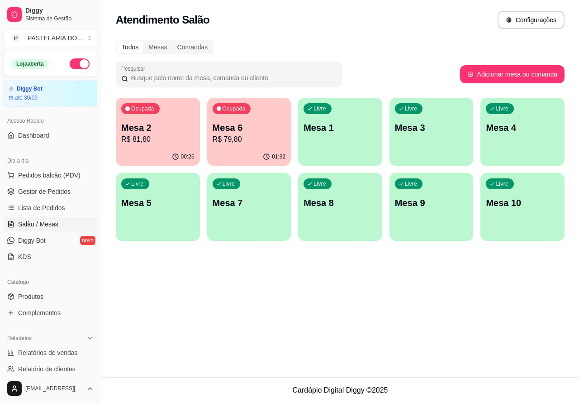
click at [268, 130] on p "Mesa 6" at bounding box center [249, 127] width 73 height 13
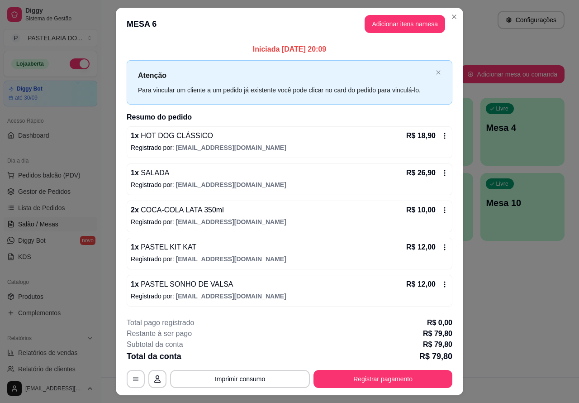
click at [490, 304] on div "Atendimento Salão Configurações Todos Mesas Comandas Pesquisar Adicionar mesa o…" at bounding box center [340, 188] width 478 height 377
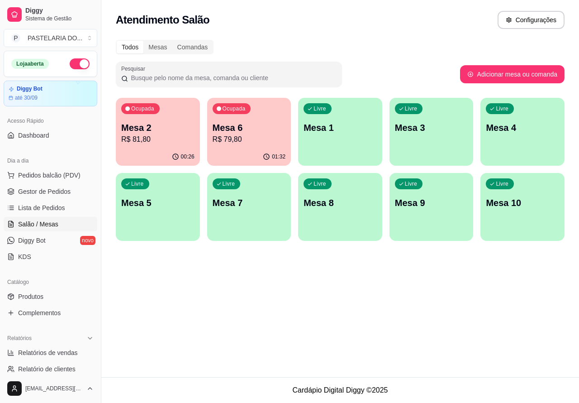
click at [161, 139] on p "R$ 81,80" at bounding box center [157, 139] width 73 height 11
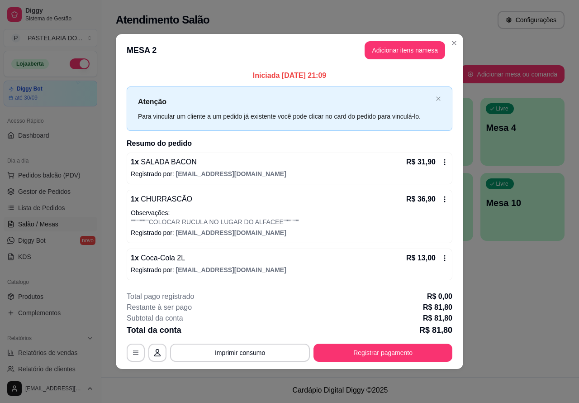
click at [522, 297] on div "Atendimento Salão Configurações Todos Mesas Comandas Pesquisar Adicionar mesa o…" at bounding box center [340, 188] width 478 height 377
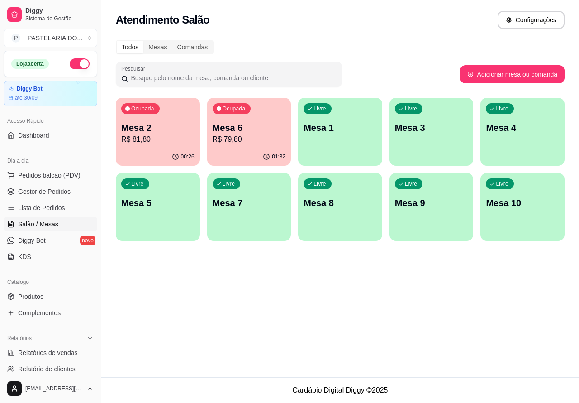
click at [171, 204] on p "Mesa 5" at bounding box center [157, 202] width 73 height 13
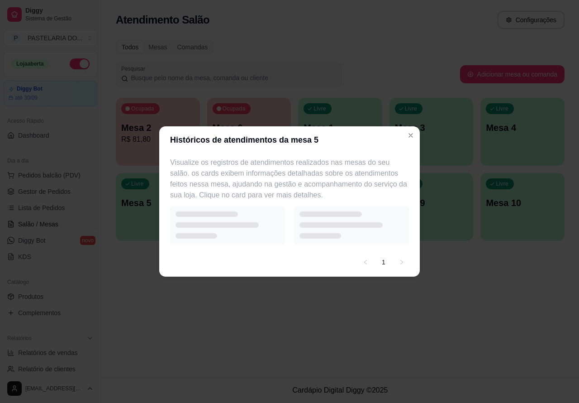
click at [410, 135] on div "MESA 5 Atendimento de mesa Inicie o atendimento para ocupar a mesa . Ver histór…" at bounding box center [289, 201] width 579 height 403
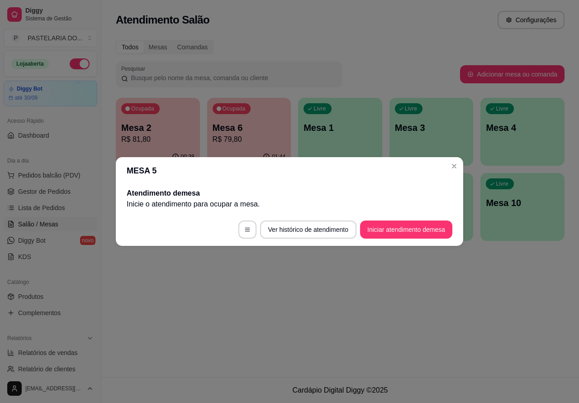
click at [404, 228] on button "Iniciar atendimento de mesa" at bounding box center [406, 229] width 92 height 18
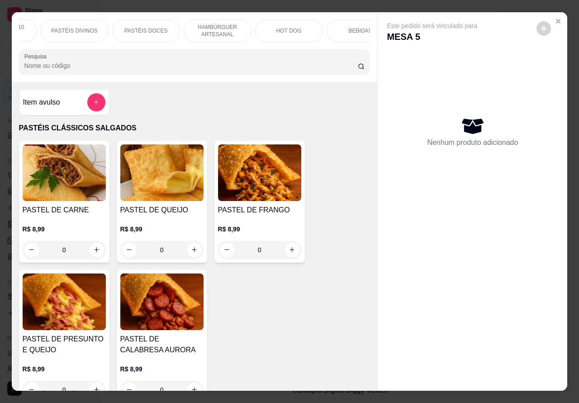
scroll to position [0, 143]
click at [206, 24] on p "HAMBÚRGUER ARTESANAL" at bounding box center [196, 31] width 52 height 14
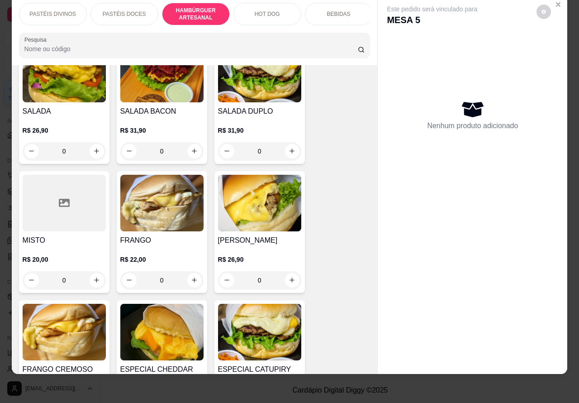
scroll to position [2106, 0]
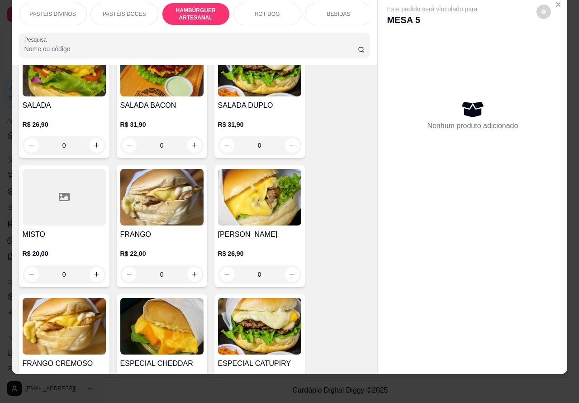
click at [281, 267] on div "0" at bounding box center [259, 274] width 83 height 18
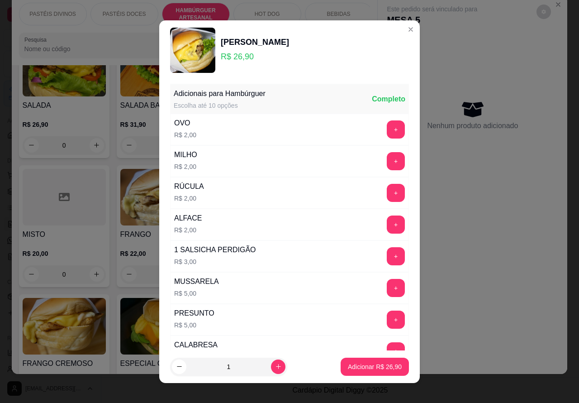
click at [365, 365] on p "Adicionar R$ 26,90" at bounding box center [375, 366] width 54 height 9
type input "1"
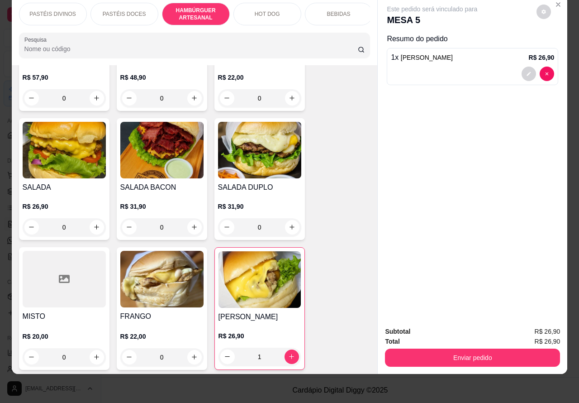
scroll to position [2023, 0]
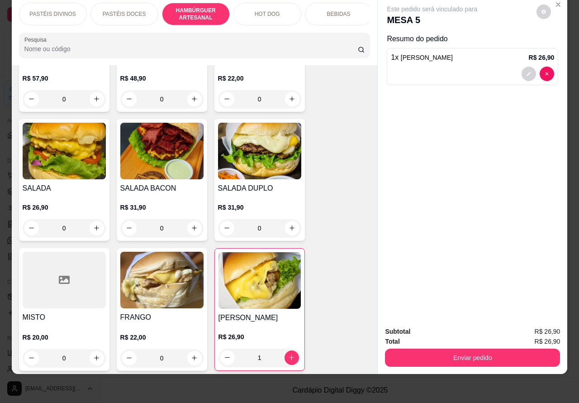
click at [288, 219] on div "0" at bounding box center [259, 228] width 83 height 18
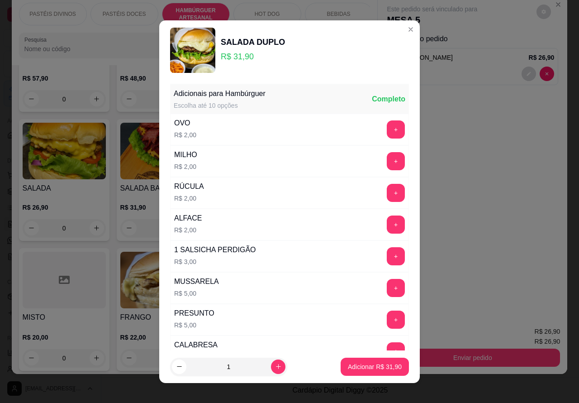
click at [364, 363] on p "Adicionar R$ 31,90" at bounding box center [375, 366] width 54 height 9
type input "1"
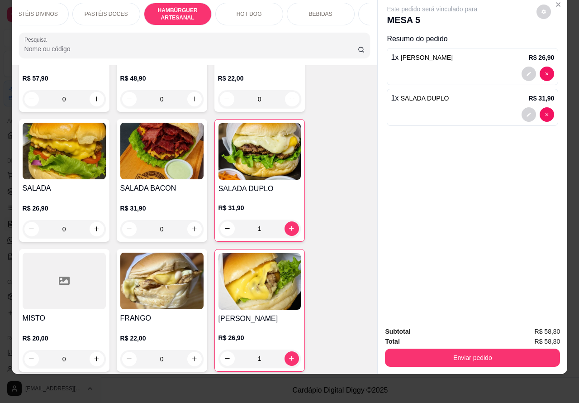
scroll to position [0, 172]
click at [306, 10] on p "BEBIDAS" at bounding box center [310, 13] width 24 height 7
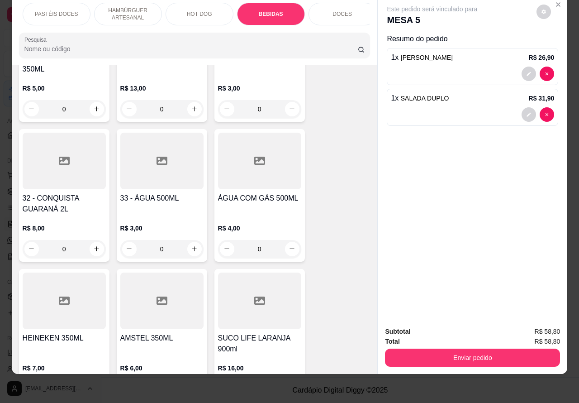
scroll to position [0, 217]
click at [63, 10] on p "PASTÉIS DOCES" at bounding box center [50, 13] width 43 height 7
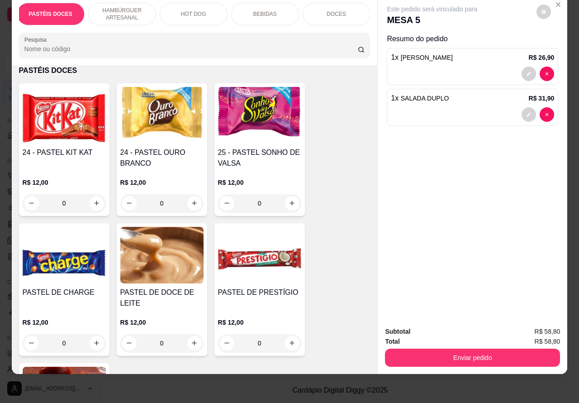
click at [264, 10] on div "BEBIDAS" at bounding box center [265, 14] width 68 height 23
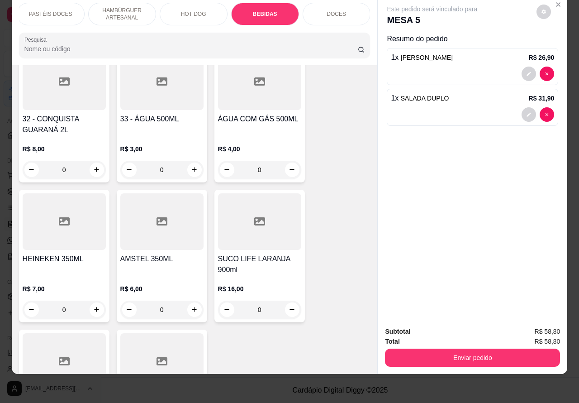
scroll to position [3197, 0]
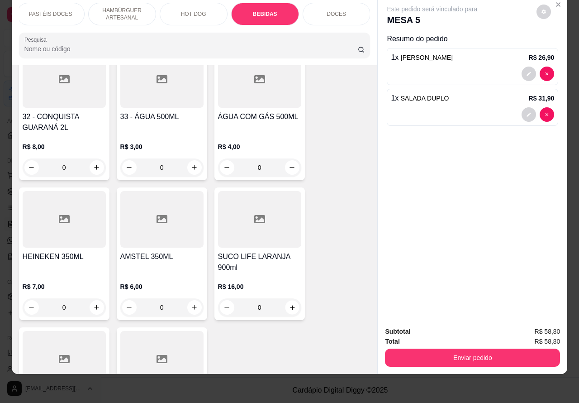
click at [289, 304] on icon "increase-product-quantity" at bounding box center [292, 307] width 7 height 7
type input "1"
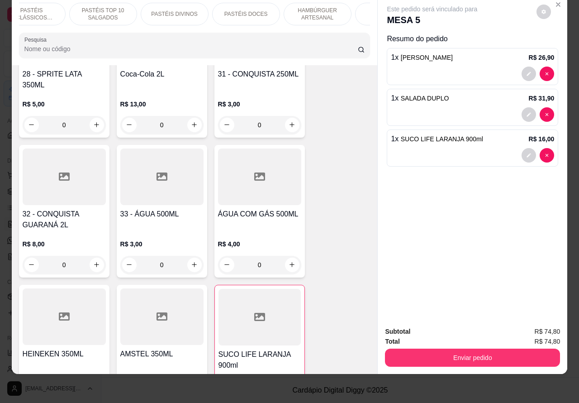
scroll to position [0, 3]
click at [125, 7] on p "PASTÉIS TOP 10 SALGADOS" at bounding box center [121, 14] width 52 height 14
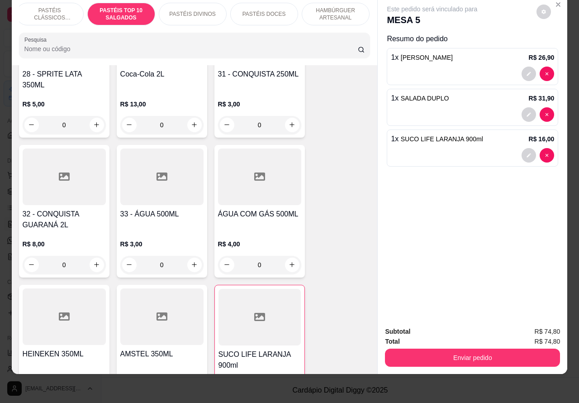
scroll to position [327, 0]
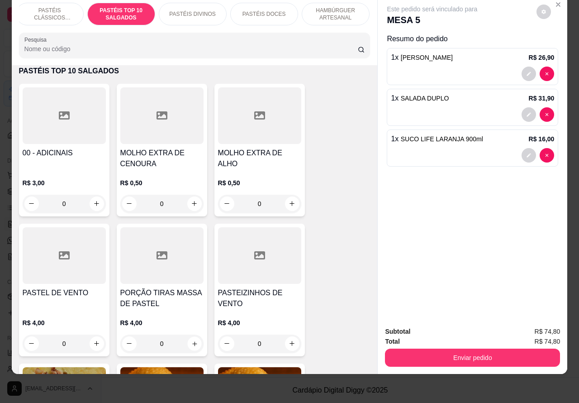
click at [191, 342] on icon "increase-product-quantity" at bounding box center [194, 343] width 7 height 7
type input "1"
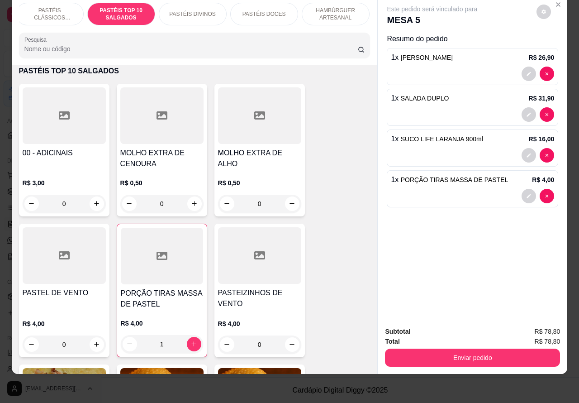
click at [475, 350] on button "Enviar pedido" at bounding box center [472, 357] width 175 height 18
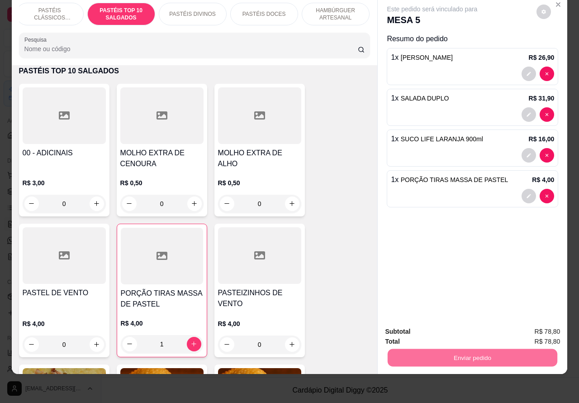
click at [455, 324] on button "Não registrar e enviar pedido" at bounding box center [442, 326] width 94 height 17
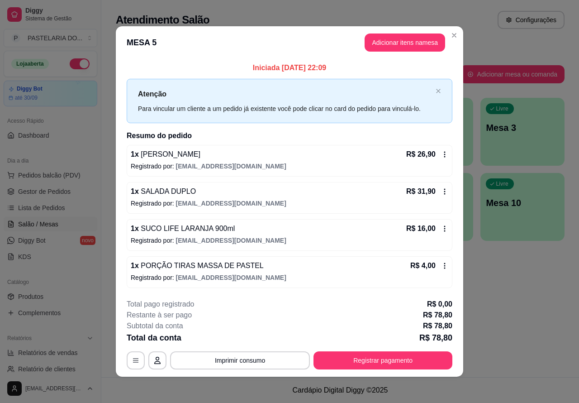
click at [450, 35] on div "Todos Mesas Comandas Pesquisar Adicionar mesa ou comanda Ocupada Mesa 2 R$ 81,8…" at bounding box center [340, 142] width 478 height 217
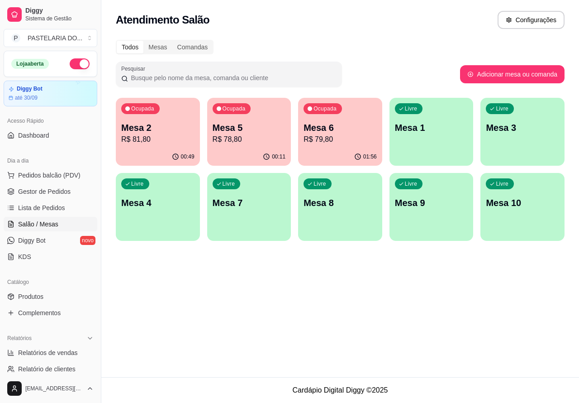
click at [432, 141] on div "Livre Mesa 1" at bounding box center [431, 126] width 84 height 57
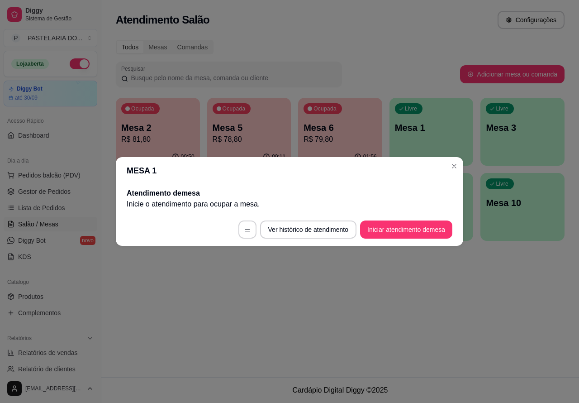
click at [409, 228] on button "Iniciar atendimento de mesa" at bounding box center [406, 229] width 92 height 18
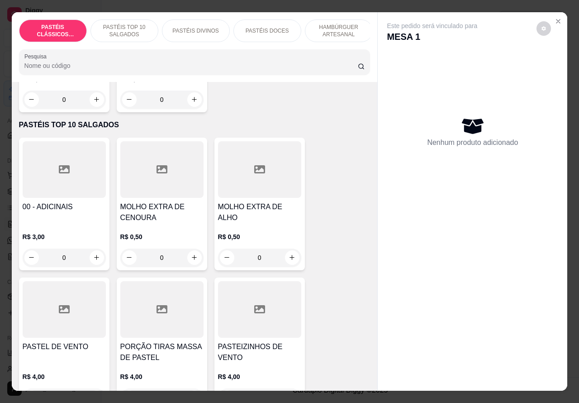
scroll to position [294, 0]
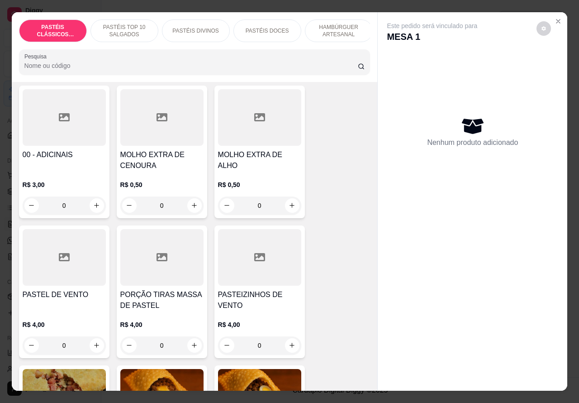
click at [338, 24] on p "HAMBÚRGUER ARTESANAL" at bounding box center [339, 31] width 52 height 14
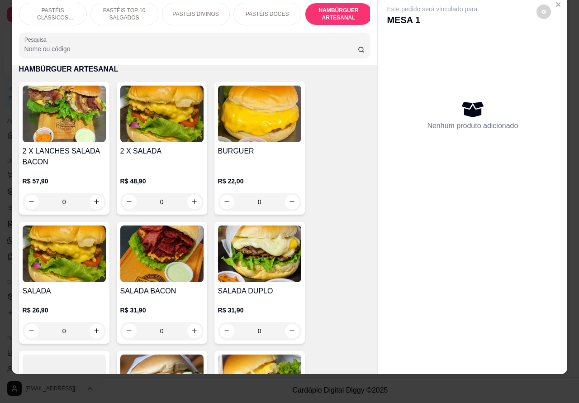
scroll to position [1918, 0]
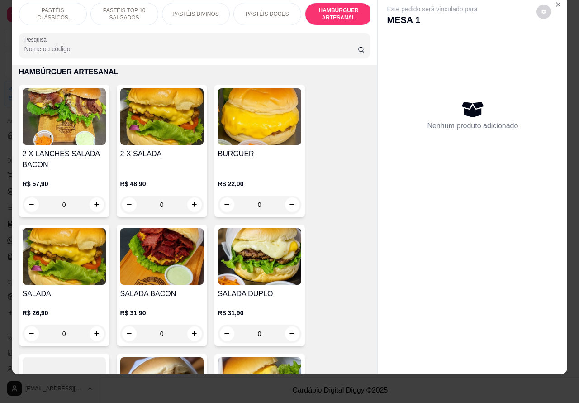
click at [91, 324] on div "0" at bounding box center [64, 333] width 83 height 18
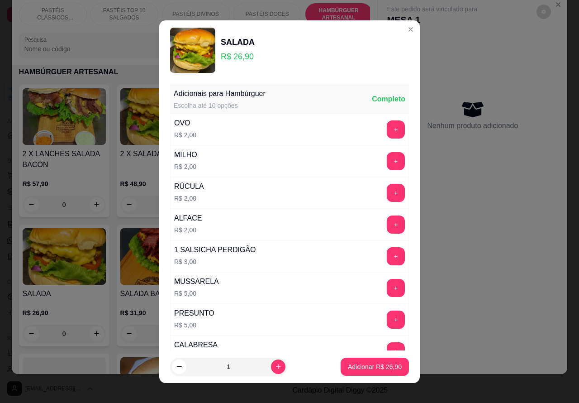
click at [371, 365] on p "Adicionar R$ 26,90" at bounding box center [375, 366] width 54 height 9
type input "1"
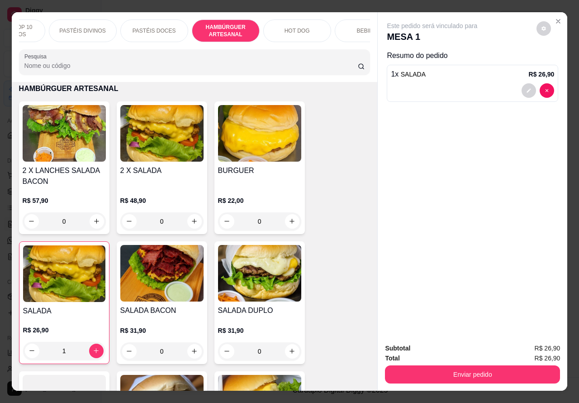
scroll to position [0, 152]
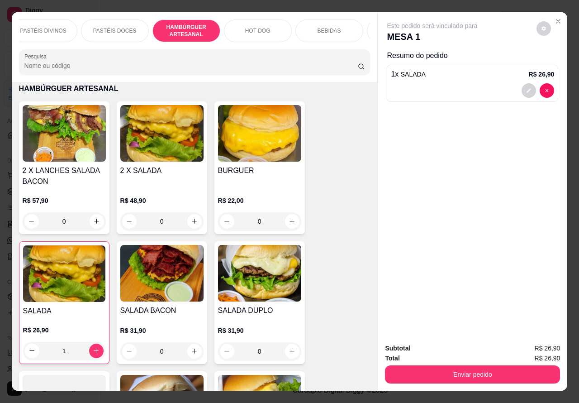
click at [329, 27] on p "BEBIDAS" at bounding box center [330, 30] width 24 height 7
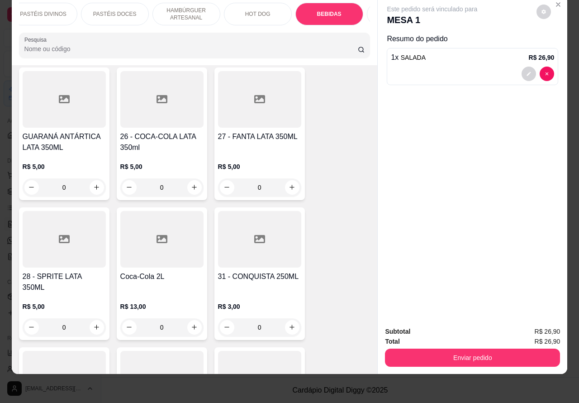
scroll to position [2909, 0]
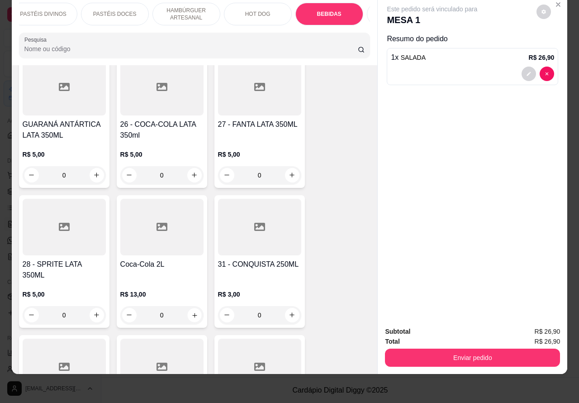
click at [191, 311] on icon "increase-product-quantity" at bounding box center [194, 314] width 7 height 7
type input "1"
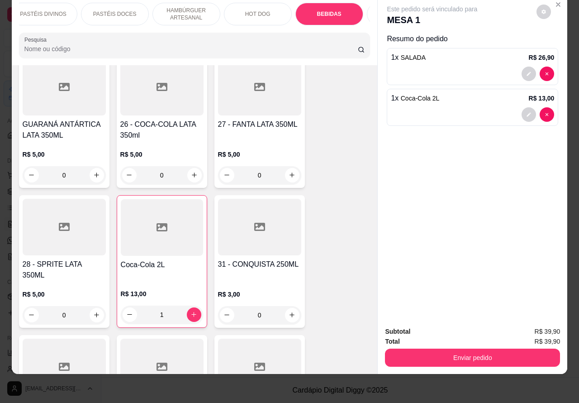
click at [489, 354] on button "Enviar pedido" at bounding box center [472, 357] width 175 height 18
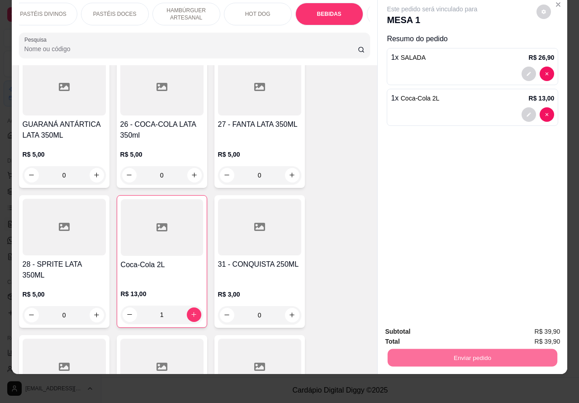
click at [472, 324] on button "Não registrar e enviar pedido" at bounding box center [442, 326] width 94 height 17
